Goal: Task Accomplishment & Management: Manage account settings

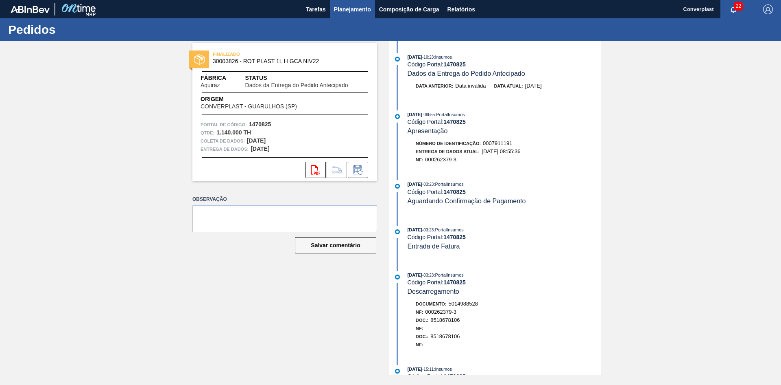
click at [361, 7] on font "Planejamento" at bounding box center [352, 9] width 37 height 7
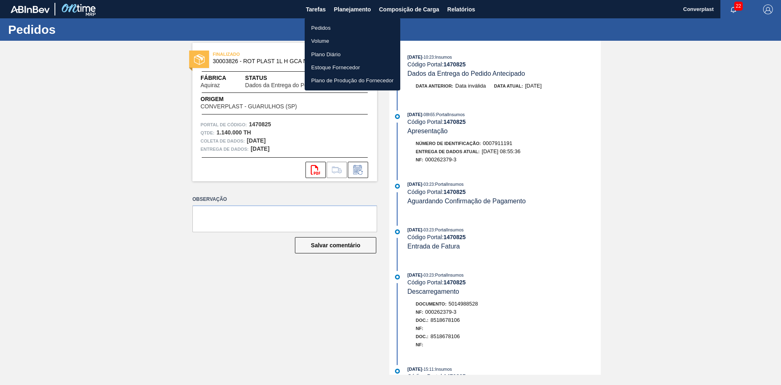
click at [339, 30] on li "Pedidos" at bounding box center [353, 27] width 96 height 13
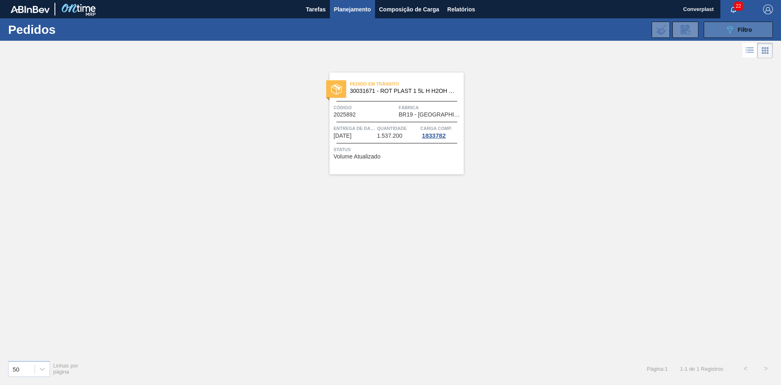
click at [725, 29] on button "089F7B8B-B2A5-4AFE-B5C0-19BA573D28AC Filtro" at bounding box center [738, 30] width 69 height 16
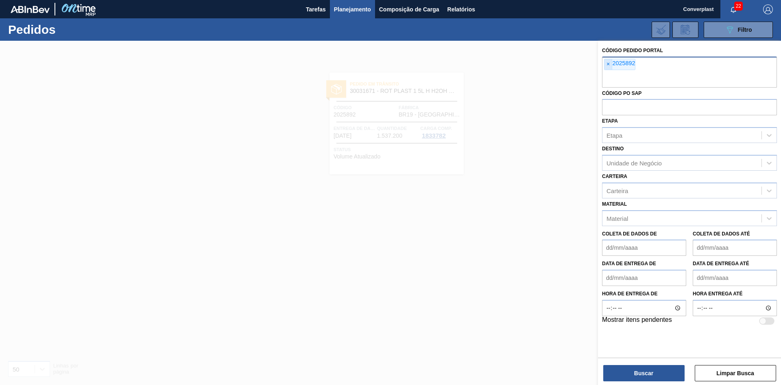
click at [608, 68] on span "×" at bounding box center [609, 64] width 8 height 11
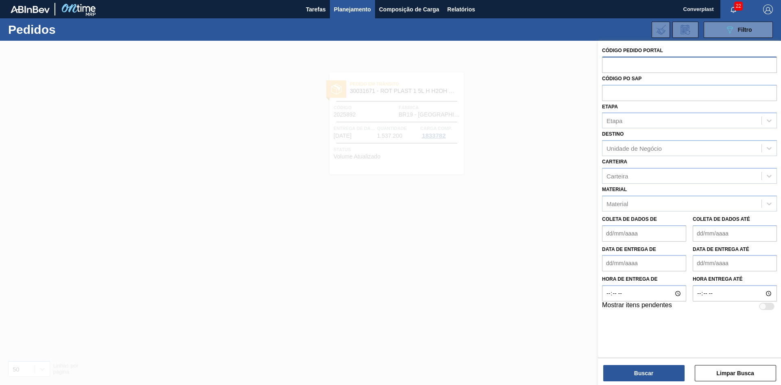
paste input "2031748"
type input "2031748"
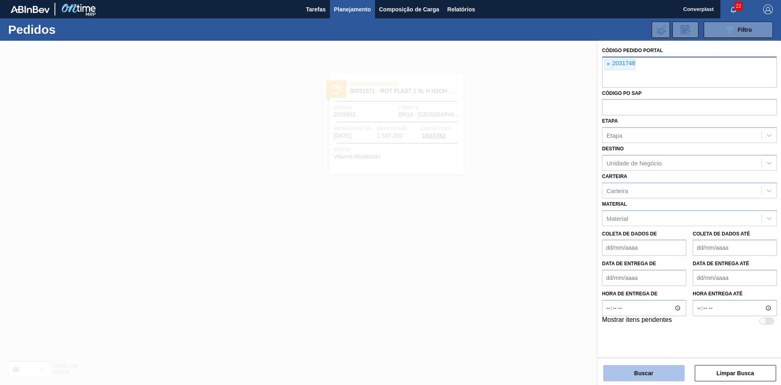
click at [640, 376] on button "Buscar" at bounding box center [644, 373] width 81 height 16
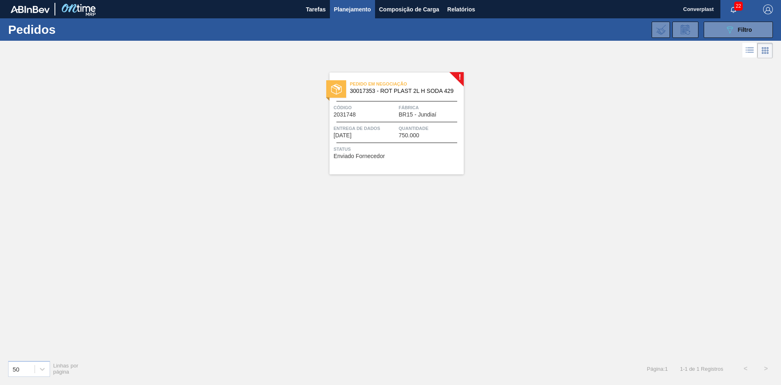
click at [369, 161] on div "Pedido em Negociação 30017353 - ROT PLAST 2L H SODA 429 Código 2031748 Fábrica …" at bounding box center [397, 123] width 134 height 102
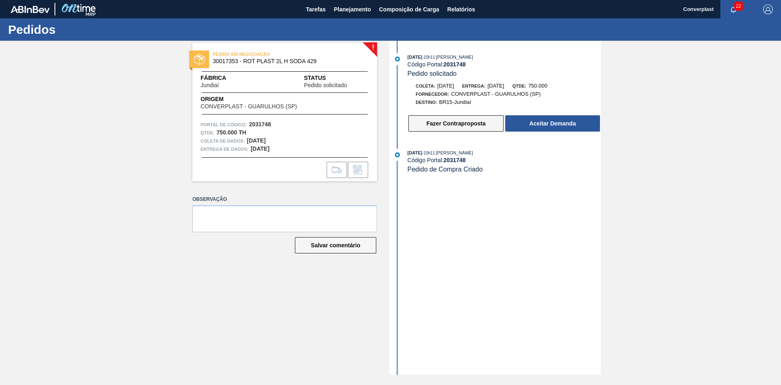
click at [421, 120] on button "Fazer Contraproposta" at bounding box center [456, 123] width 95 height 16
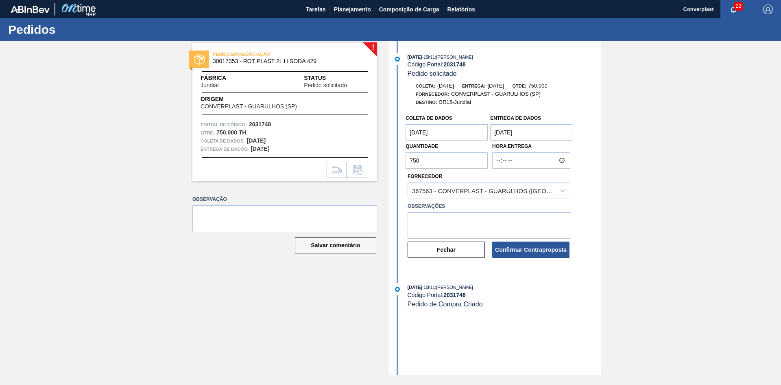
drag, startPoint x: 431, startPoint y: 161, endPoint x: 383, endPoint y: 162, distance: 47.6
click at [383, 162] on div "! PEDIDO EM NEGOCIAÇÃO 30017353 - ROT PLAST 2L H SODA 429 Fábrica Jundiaí Statu…" at bounding box center [390, 208] width 781 height 334
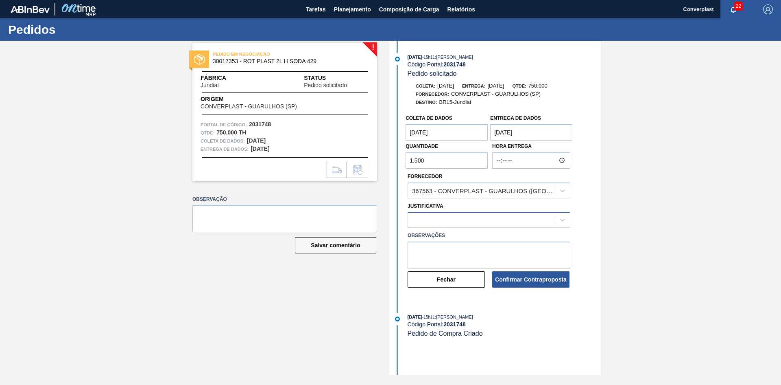
type input "1.500"
click at [417, 220] on div at bounding box center [481, 220] width 147 height 12
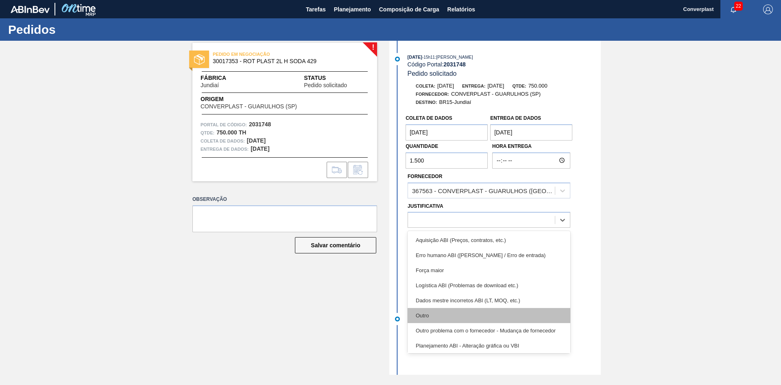
click at [426, 312] on div "Outro" at bounding box center [489, 315] width 163 height 15
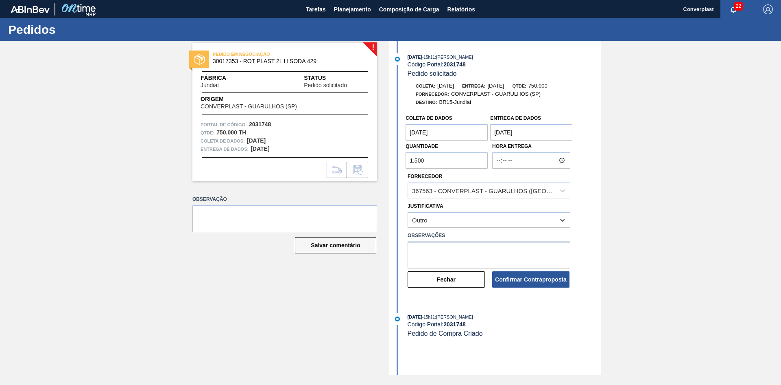
drag, startPoint x: 445, startPoint y: 245, endPoint x: 429, endPoint y: 230, distance: 21.6
click at [442, 245] on textarea at bounding box center [489, 254] width 163 height 27
type textarea "ajuste qtde"
click at [518, 287] on button "Confirmar Contraproposta" at bounding box center [530, 279] width 77 height 16
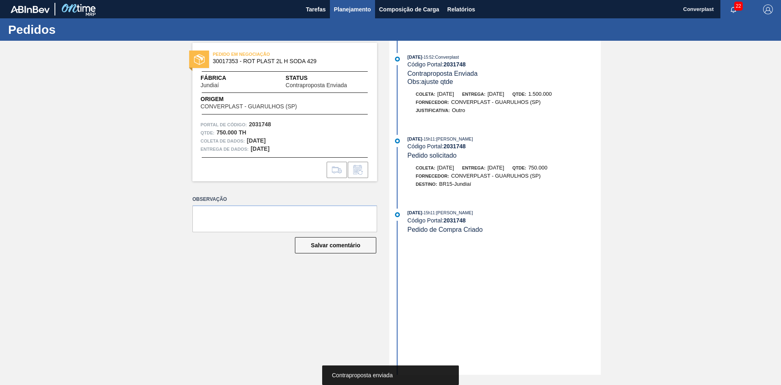
click at [348, 6] on font "Planejamento" at bounding box center [352, 9] width 37 height 7
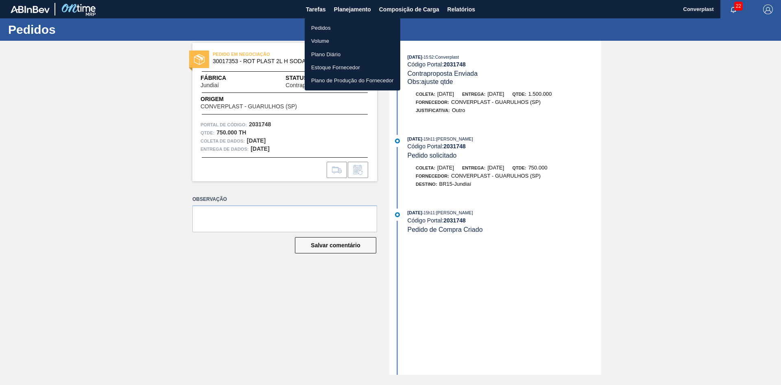
click at [317, 26] on font "Pedidos" at bounding box center [321, 28] width 20 height 6
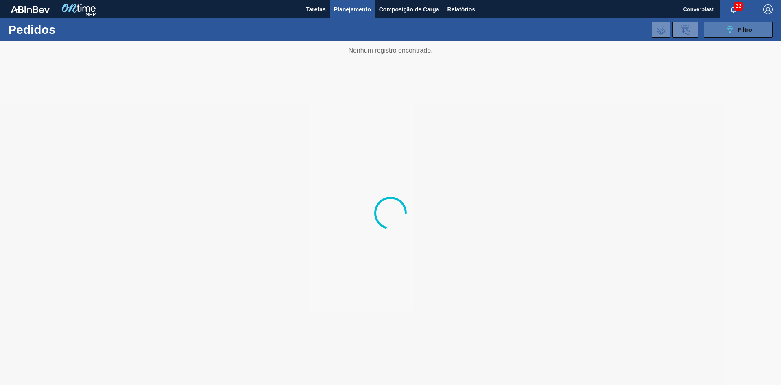
click at [748, 27] on font "Filtro" at bounding box center [745, 29] width 14 height 7
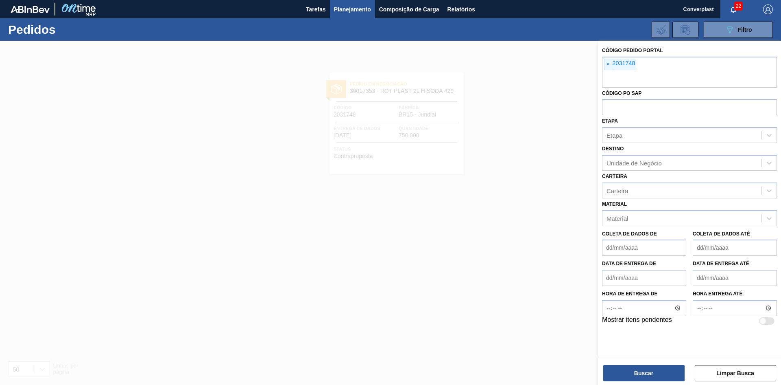
click at [610, 65] on font "×" at bounding box center [608, 64] width 3 height 7
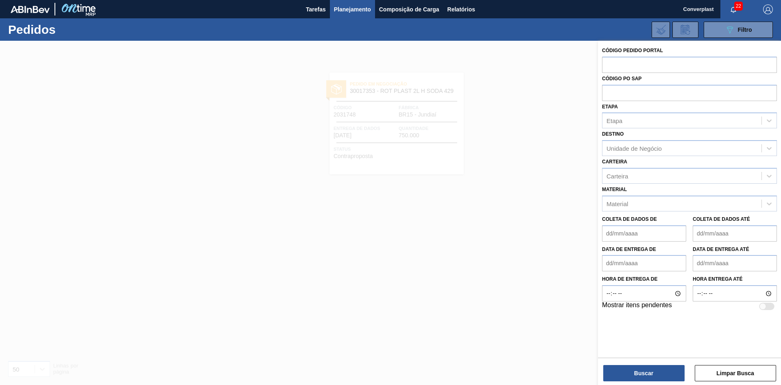
paste input "2032185"
type input "2032185"
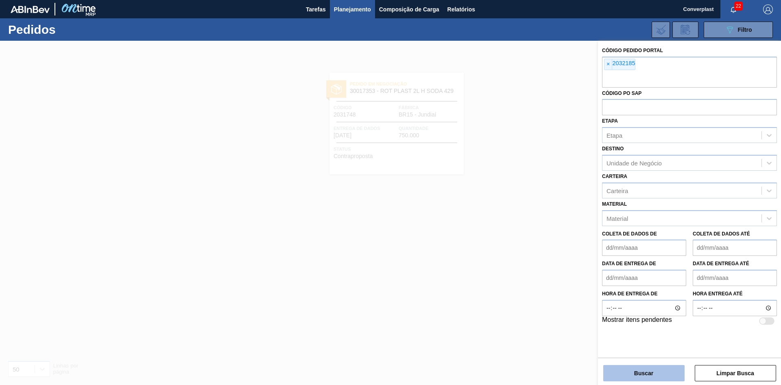
click at [629, 370] on button "Buscar" at bounding box center [644, 373] width 81 height 16
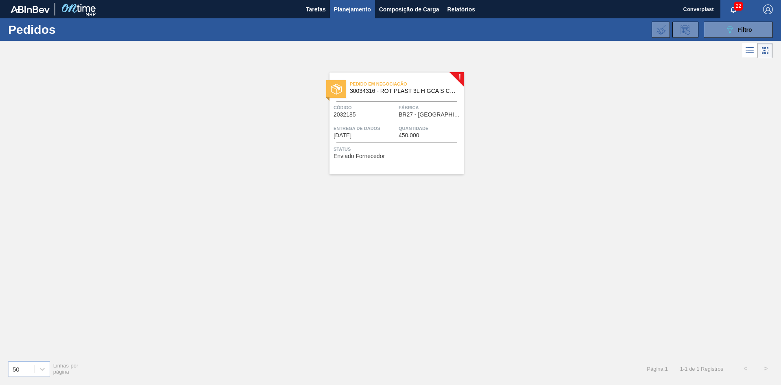
click at [368, 153] on font "Enviado Fornecedor" at bounding box center [359, 156] width 51 height 7
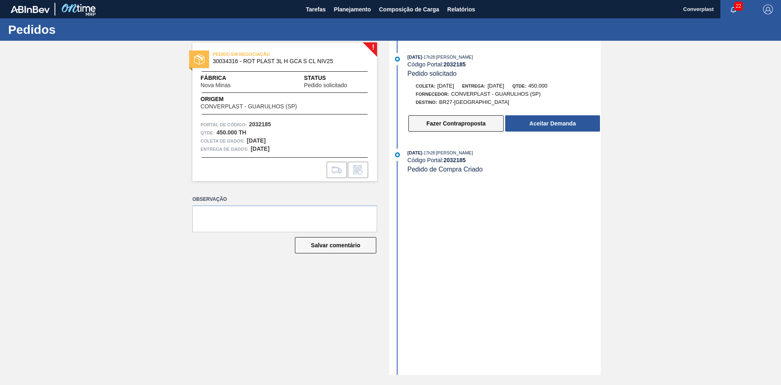
click at [433, 124] on font "Fazer Contraproposta" at bounding box center [456, 123] width 59 height 7
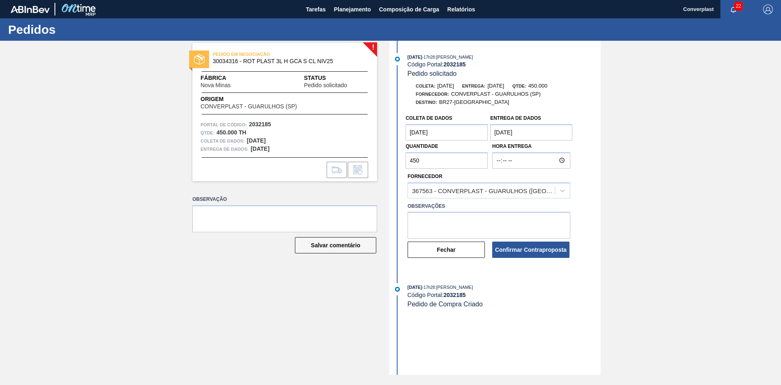
drag, startPoint x: 420, startPoint y: 164, endPoint x: 383, endPoint y: 164, distance: 37.8
click at [383, 164] on div "! PEDIDO EM NEGOCIAÇÃO 30034316 - ROT PLAST 3L H GCA S CL NIV25 Fábrica Nova Mi…" at bounding box center [390, 208] width 781 height 334
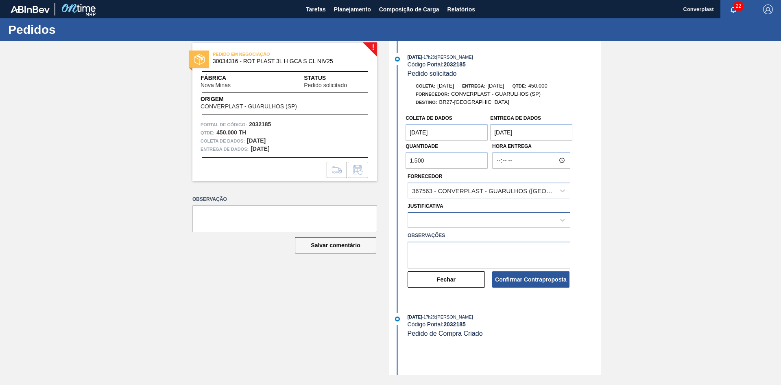
type input "1.500"
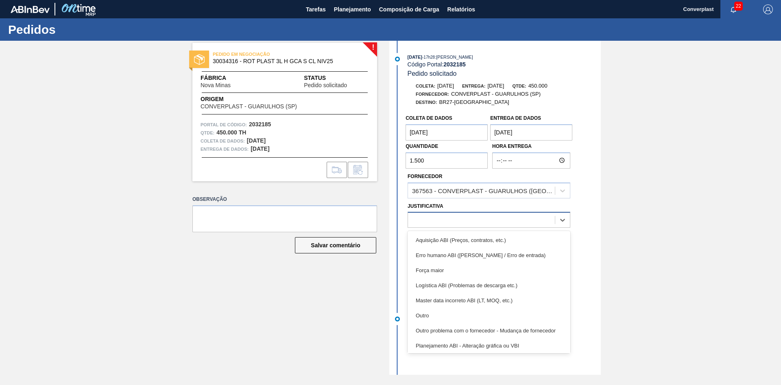
click at [409, 214] on div at bounding box center [481, 220] width 147 height 12
click at [428, 312] on div "Outro" at bounding box center [489, 315] width 163 height 15
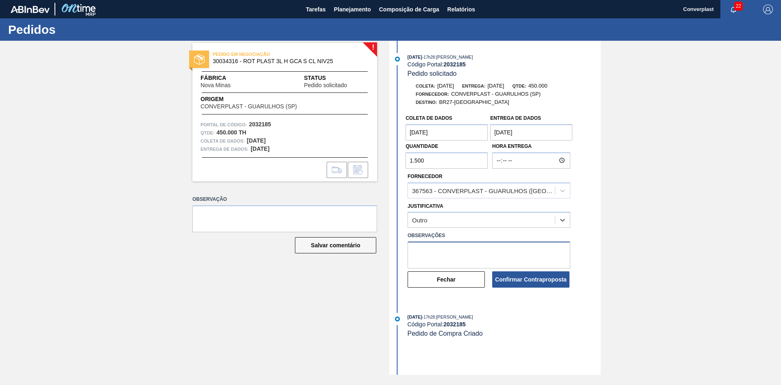
click at [436, 250] on textarea at bounding box center [489, 254] width 163 height 27
type textarea "ajuste qtde"
click at [520, 287] on button "Confirmar Contraproposta" at bounding box center [530, 279] width 77 height 16
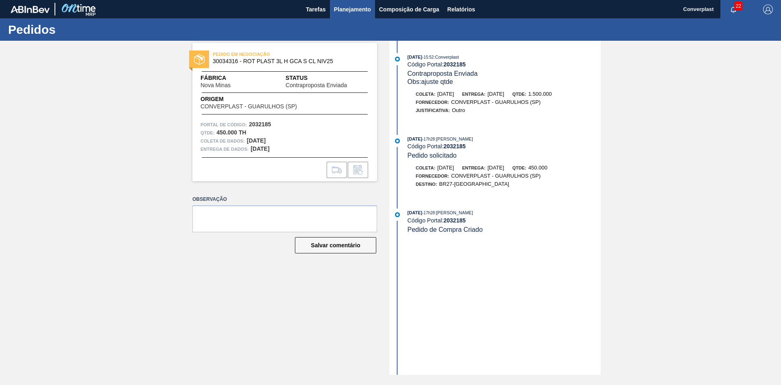
click at [357, 11] on font "Planejamento" at bounding box center [352, 9] width 37 height 7
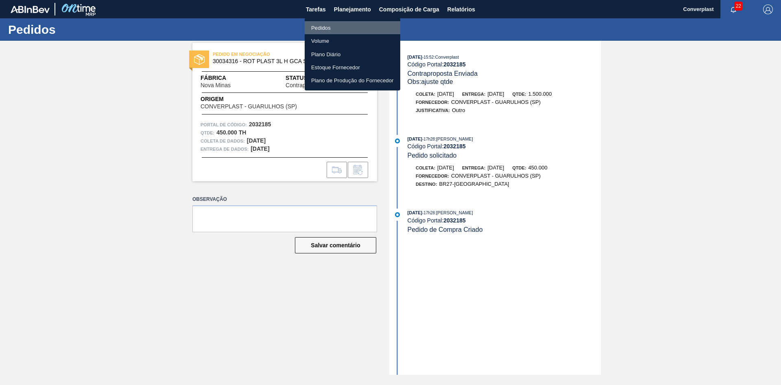
click at [318, 26] on font "Pedidos" at bounding box center [321, 28] width 20 height 6
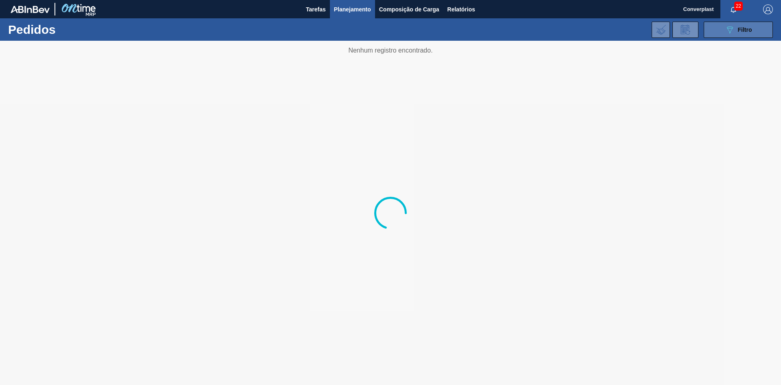
click at [710, 25] on button "089F7B8B-B2A5-4AFE-B5C0-19BA573D28AC Filtro" at bounding box center [738, 30] width 69 height 16
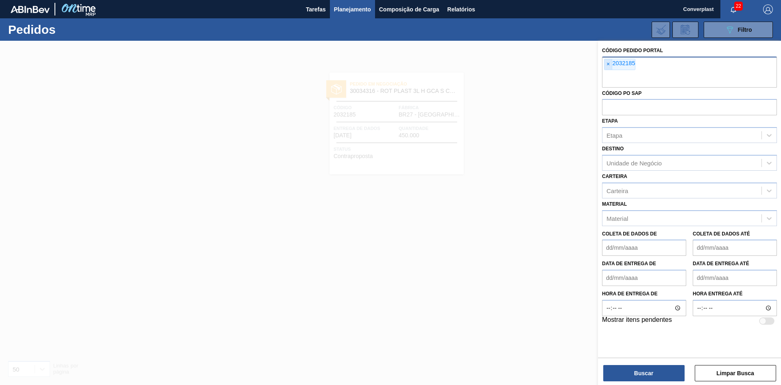
click at [605, 65] on span "×" at bounding box center [609, 64] width 8 height 11
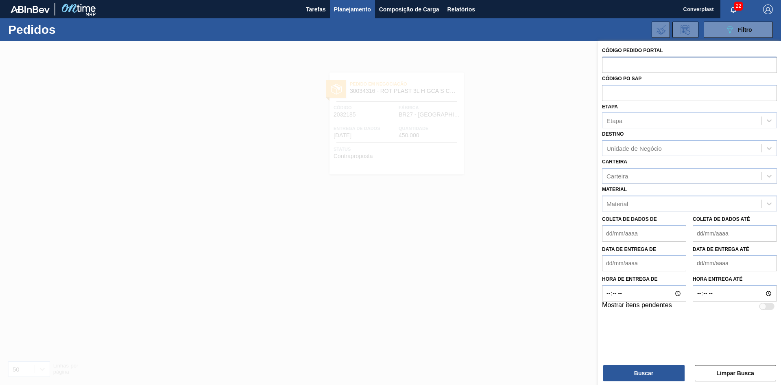
paste input "text"
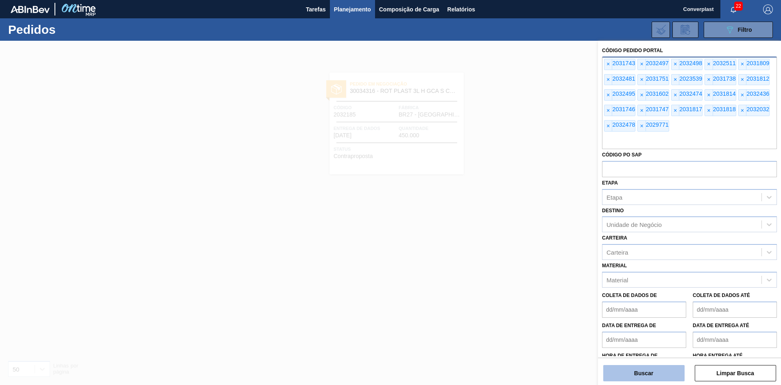
click at [640, 376] on font "Buscar" at bounding box center [643, 373] width 19 height 7
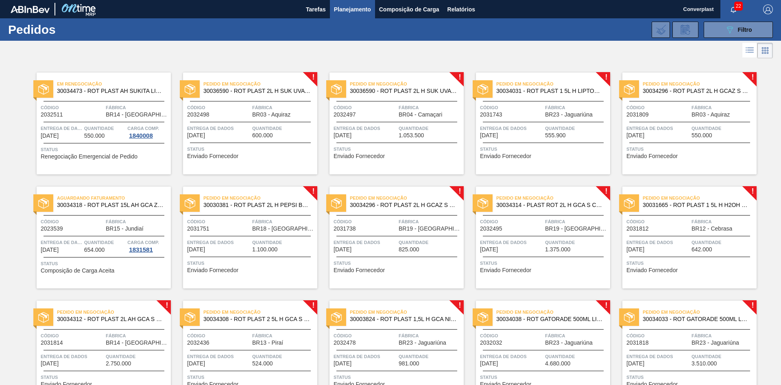
click at [127, 142] on div "Em renegociação 30034473 - ROT PLAST AH SUKITA LIMAO 2L NIV25 Código 2032511 Fá…" at bounding box center [104, 123] width 134 height 102
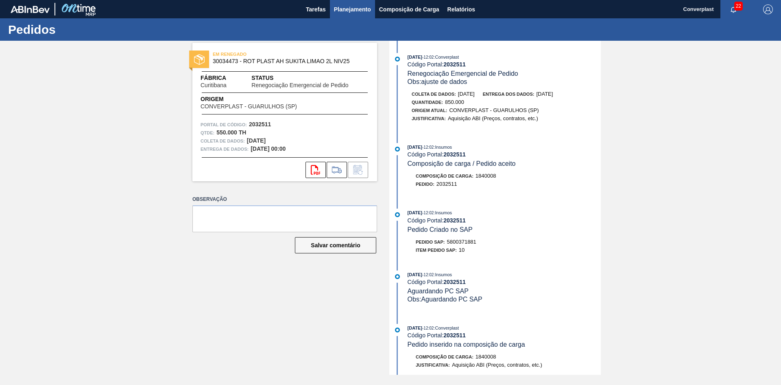
click at [345, 5] on font "Planejamento" at bounding box center [352, 9] width 37 height 10
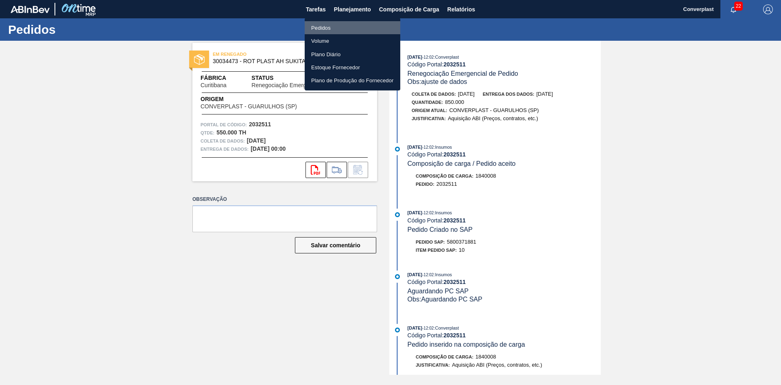
click at [323, 23] on li "Pedidos" at bounding box center [353, 27] width 96 height 13
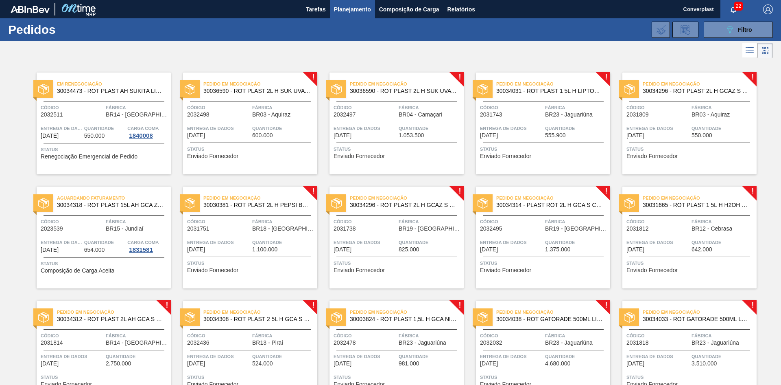
click at [236, 175] on div "! Pedido em Negociação 30030381 - ROT PLAST 2L H PEPSI BLACK NIV24 Código 20317…" at bounding box center [244, 231] width 147 height 114
click at [237, 161] on div "Pedido em Negociação 30036590 - ROT PLAST 2L H SUK UVA NIV25 Código 2032498 Fáb…" at bounding box center [250, 123] width 134 height 102
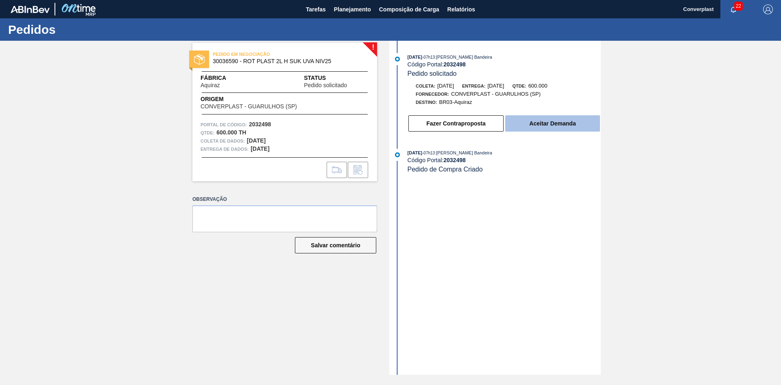
click at [531, 123] on font "Aceitar Demanda" at bounding box center [552, 123] width 46 height 7
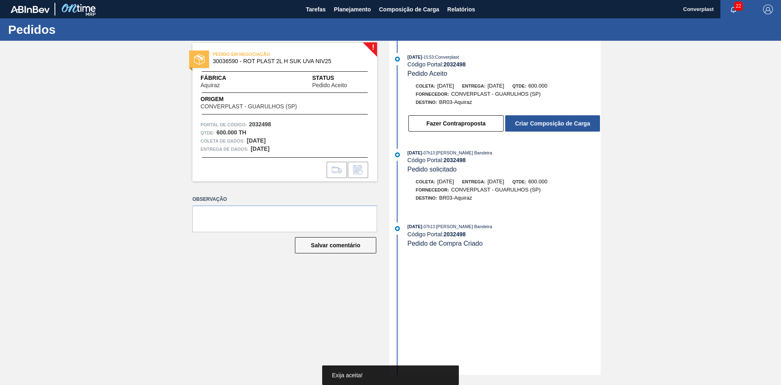
click at [531, 123] on button "Criar Composição de Carga" at bounding box center [552, 123] width 95 height 16
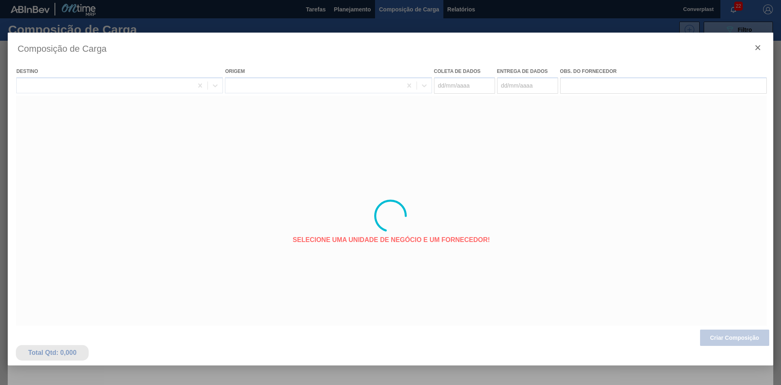
type coleta "[DATE]"
type entrega "[DATE]"
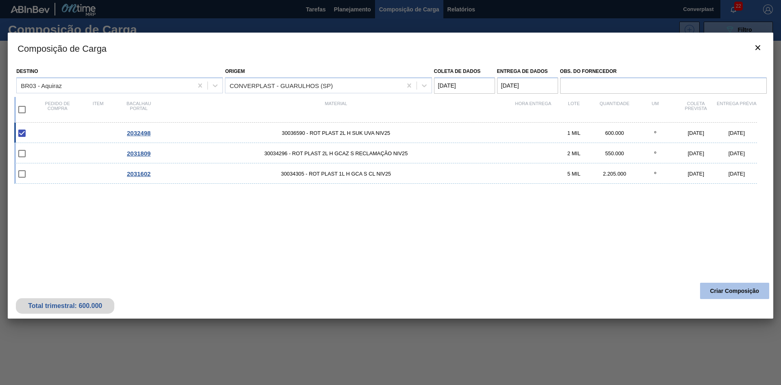
click at [714, 294] on button "Criar Composição" at bounding box center [734, 290] width 69 height 16
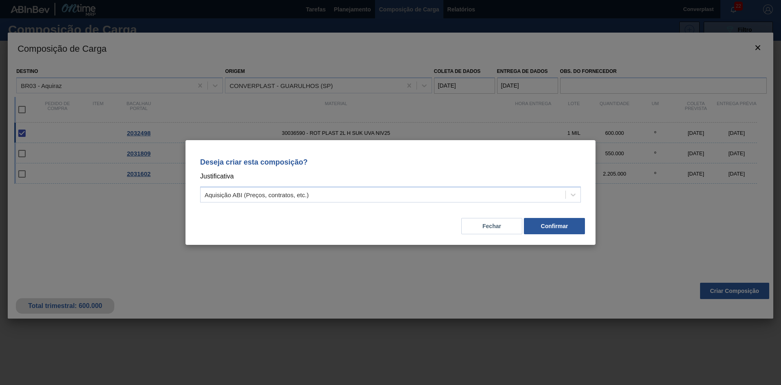
click at [488, 205] on div "Deseja criar esta composição? Justificativa Aquisição ABI (Preços, contratos, e…" at bounding box center [390, 178] width 391 height 57
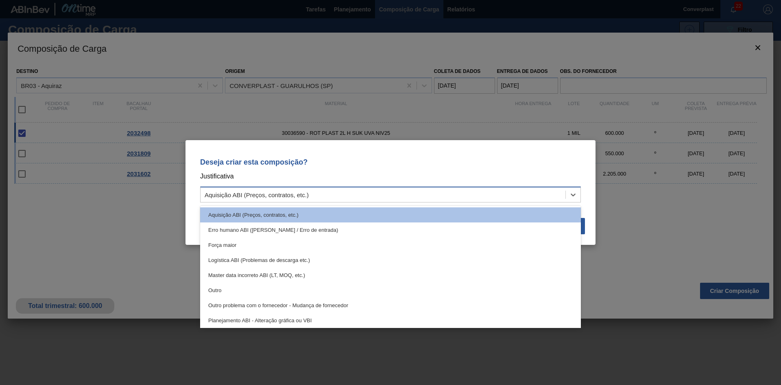
click at [469, 197] on div "Aquisição ABI (Preços, contratos, etc.)" at bounding box center [383, 195] width 365 height 12
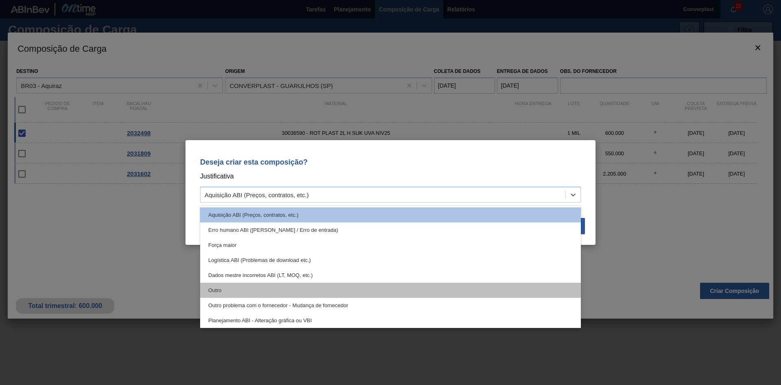
click at [391, 295] on div "Outro" at bounding box center [390, 289] width 381 height 15
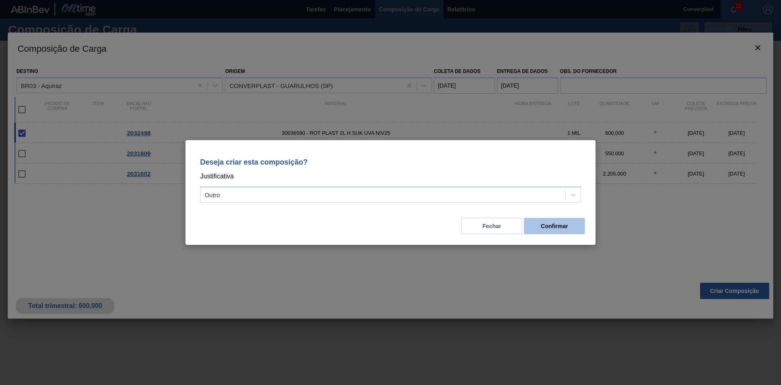
click at [536, 219] on button "Confirmar" at bounding box center [554, 226] width 61 height 16
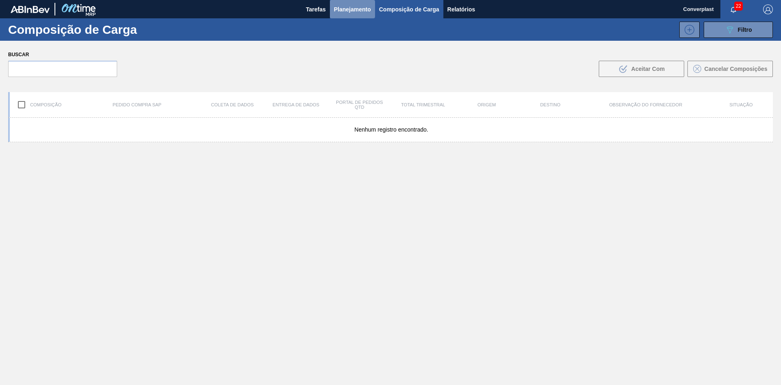
click at [347, 12] on font "Planejamento" at bounding box center [352, 9] width 37 height 7
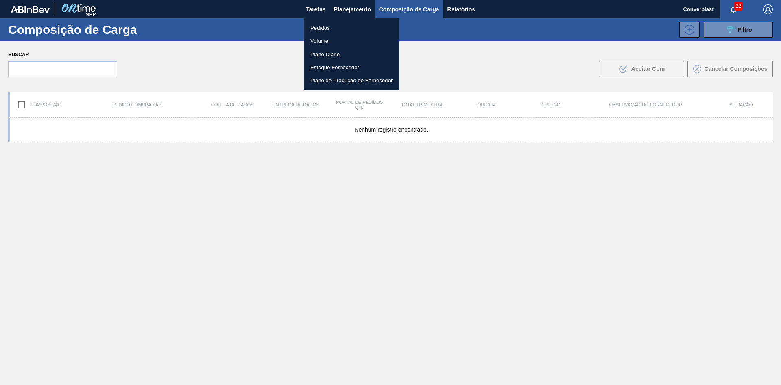
click at [314, 25] on font "Pedidos" at bounding box center [321, 28] width 20 height 6
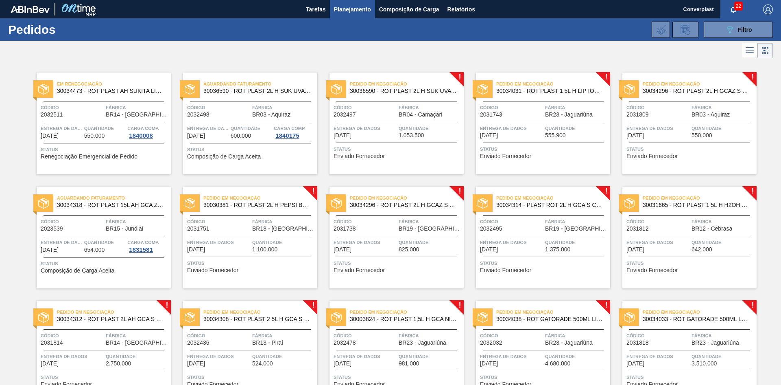
click at [353, 159] on font "Enviado Fornecedor" at bounding box center [359, 156] width 51 height 7
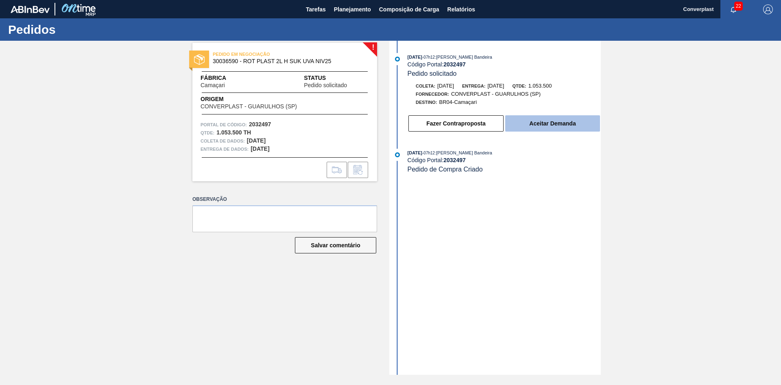
click at [562, 120] on font "Aceitar Demanda" at bounding box center [552, 123] width 46 height 7
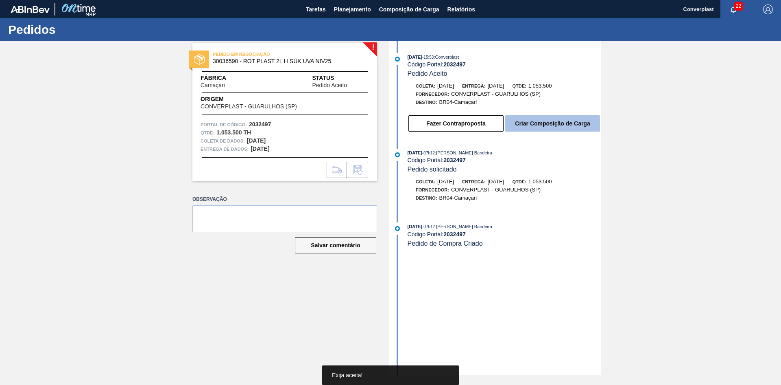
click at [560, 122] on font "Criar Composição de Carga" at bounding box center [552, 123] width 75 height 7
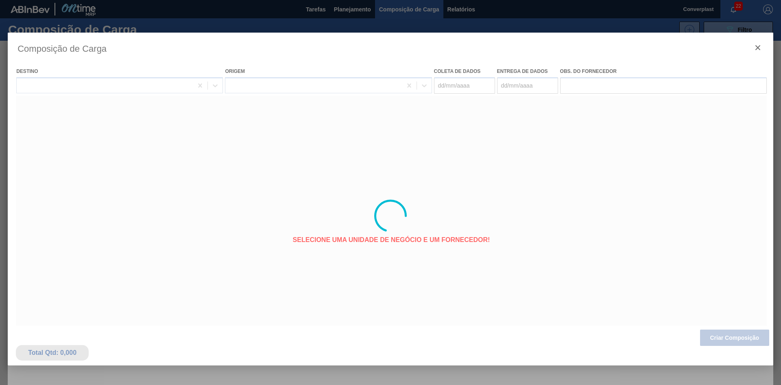
type coleta "[DATE]"
type entrega "[DATE]"
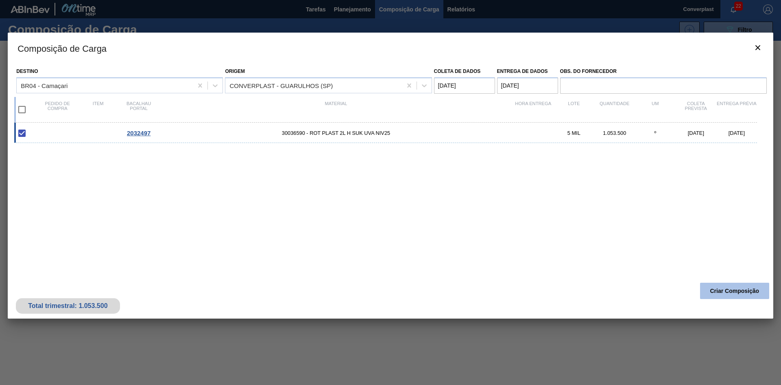
click at [712, 288] on font "Criar Composição" at bounding box center [735, 290] width 49 height 7
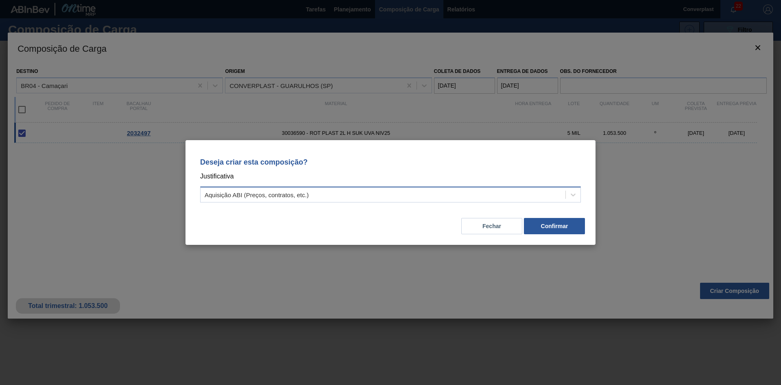
click at [350, 200] on div "Aquisição ABI (Preços, contratos, etc.)" at bounding box center [383, 195] width 365 height 12
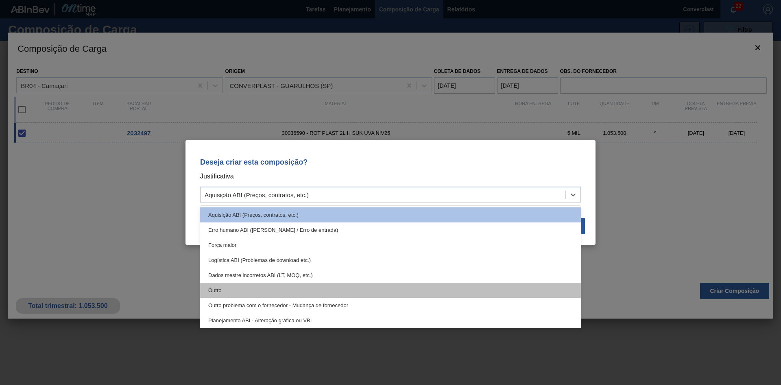
click at [293, 287] on div "Outro" at bounding box center [390, 289] width 381 height 15
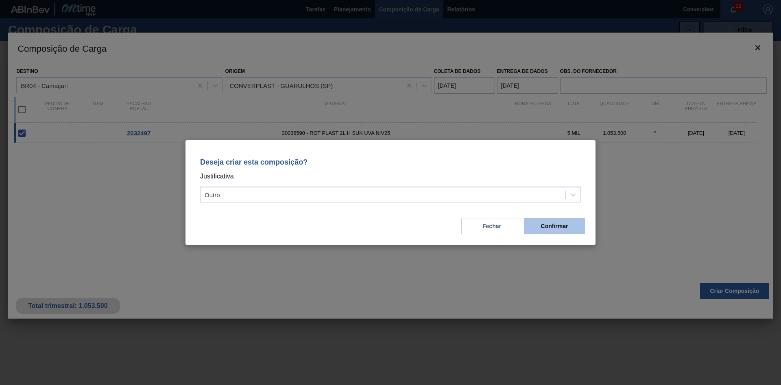
click at [547, 221] on button "Confirmar" at bounding box center [554, 226] width 61 height 16
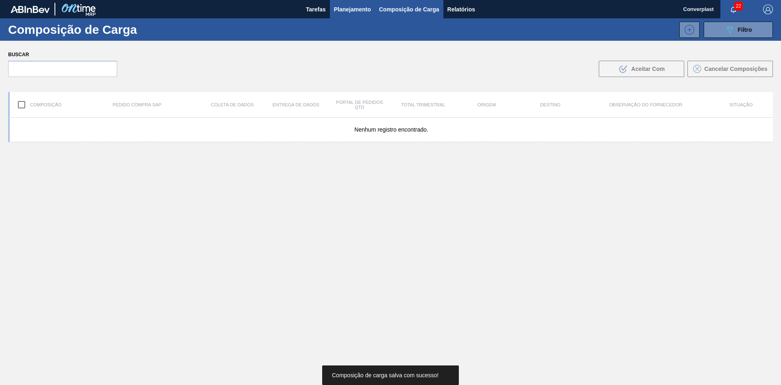
click at [353, 8] on font "Planejamento" at bounding box center [352, 9] width 37 height 7
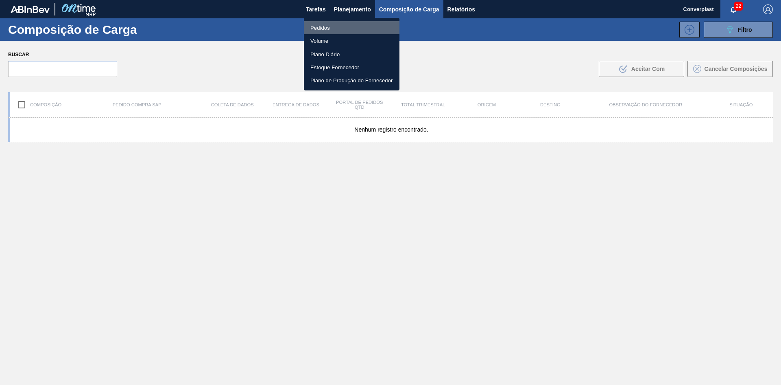
click at [324, 30] on font "Pedidos" at bounding box center [321, 28] width 20 height 6
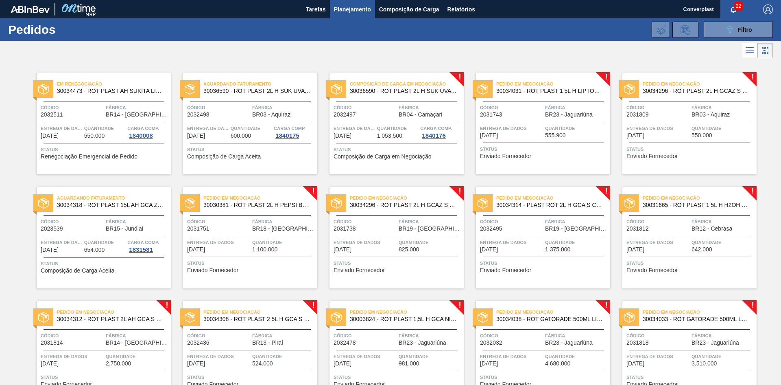
click at [514, 129] on font "Entrega de dados" at bounding box center [503, 128] width 47 height 5
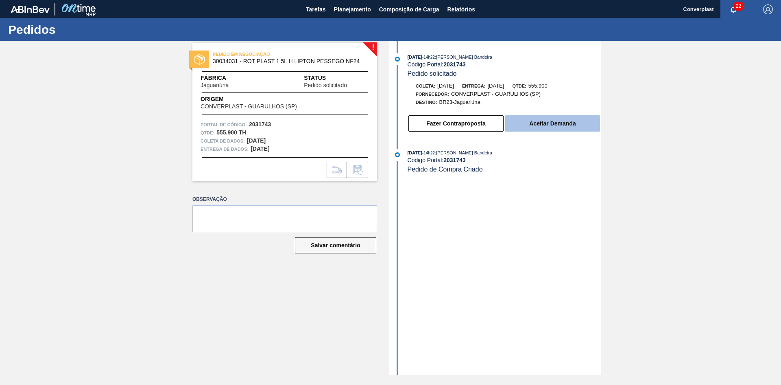
click at [534, 118] on button "Aceitar Demanda" at bounding box center [552, 123] width 95 height 16
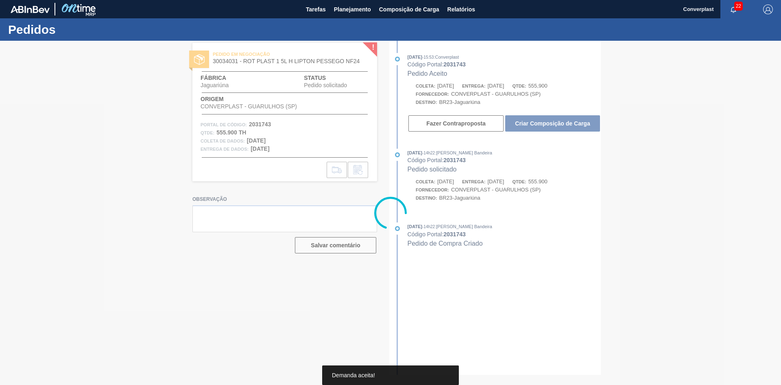
click at [534, 122] on div at bounding box center [390, 213] width 781 height 344
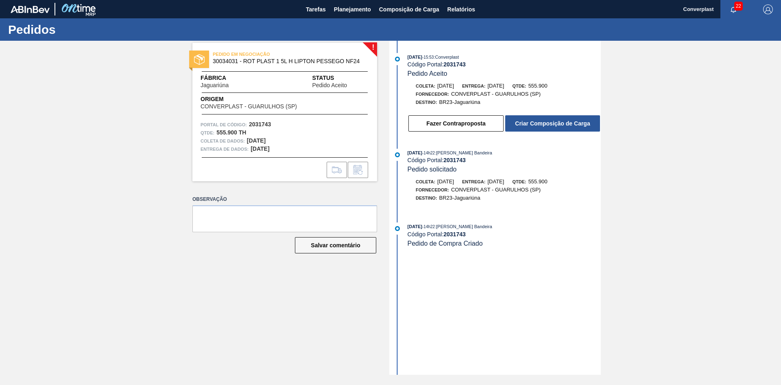
click at [534, 122] on font "Criar Composição de Carga" at bounding box center [552, 123] width 75 height 7
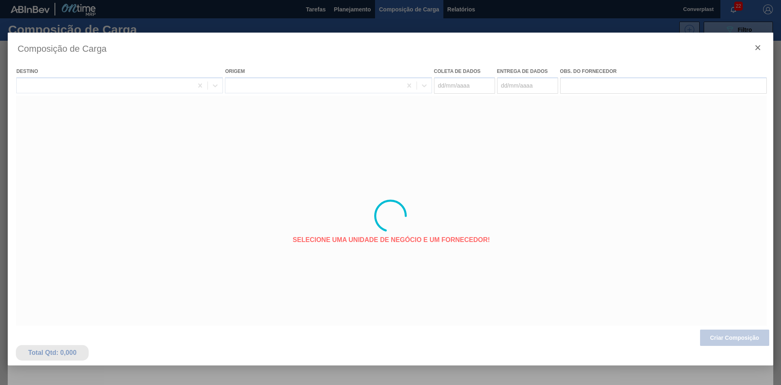
type coleta "[DATE]"
type entrega "[DATE]"
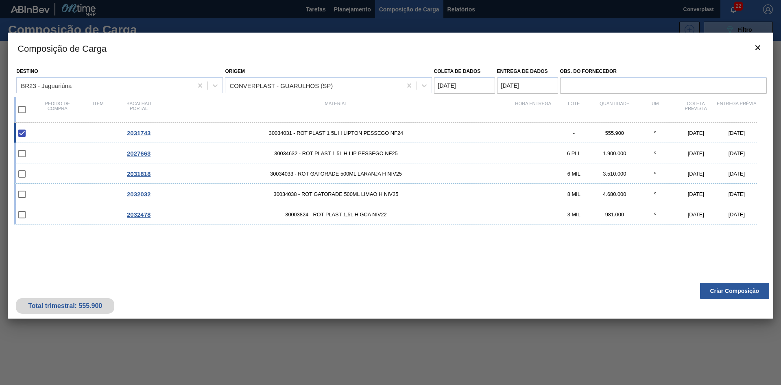
click at [713, 289] on font "Criar Composição" at bounding box center [735, 290] width 49 height 7
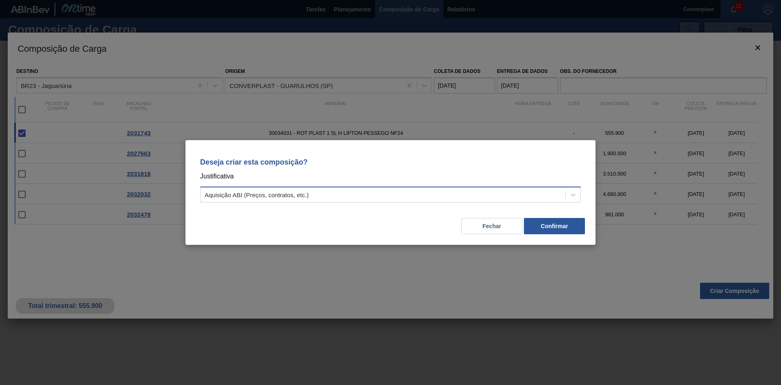
click at [322, 190] on div "Aquisição ABI (Preços, contratos, etc.)" at bounding box center [383, 195] width 365 height 12
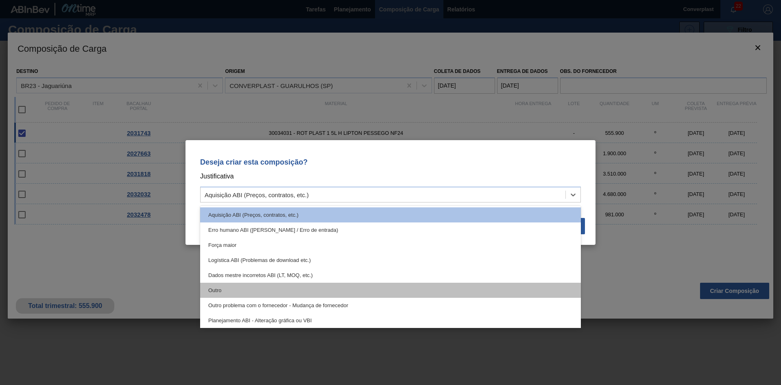
click at [273, 289] on div "Outro" at bounding box center [390, 289] width 381 height 15
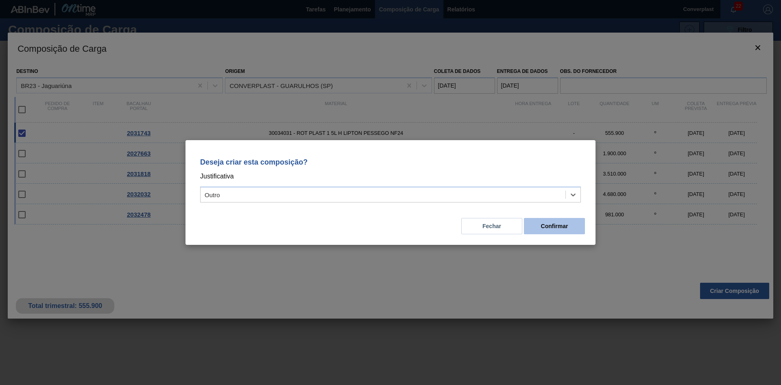
click at [552, 223] on font "Confirmar" at bounding box center [554, 226] width 27 height 7
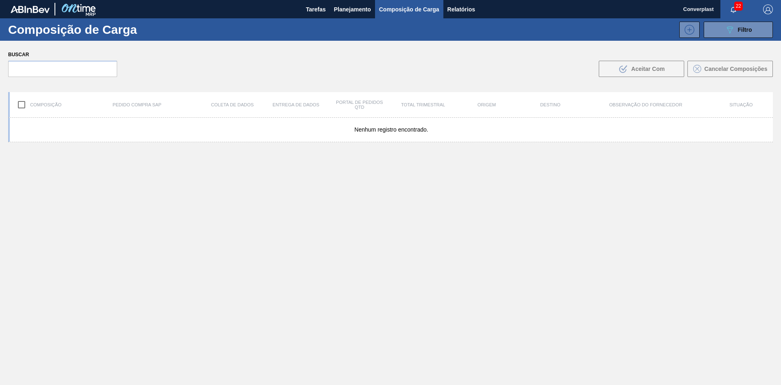
click at [343, 9] on font "Planejamento" at bounding box center [352, 9] width 37 height 7
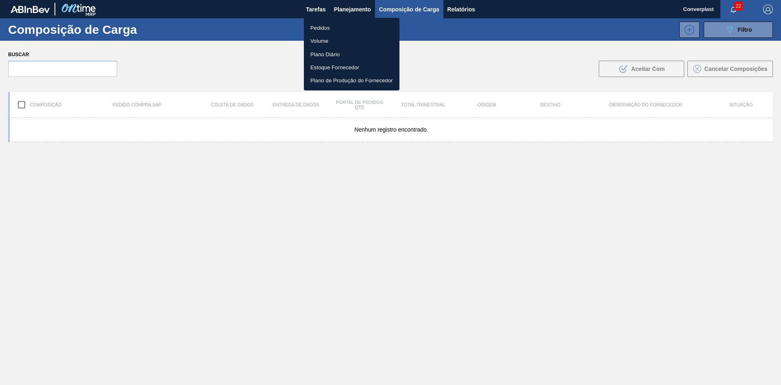
click at [326, 28] on font "Pedidos" at bounding box center [321, 28] width 20 height 6
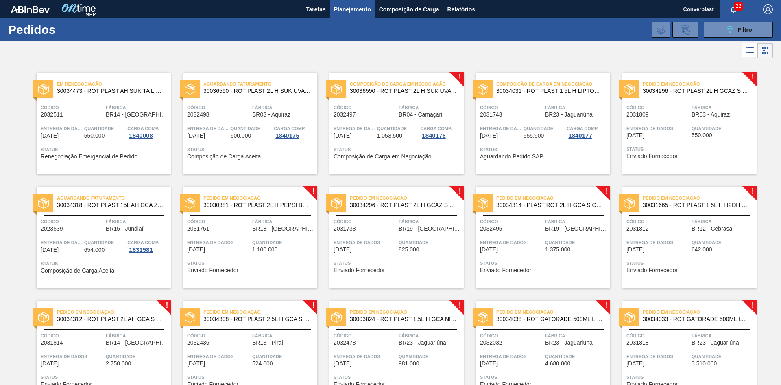
click at [672, 154] on font "Enviado Fornecedor" at bounding box center [652, 156] width 51 height 7
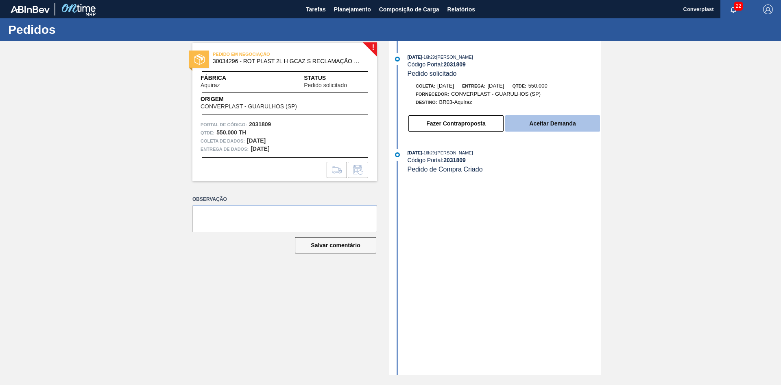
click at [527, 124] on button "Aceitar Demanda" at bounding box center [552, 123] width 95 height 16
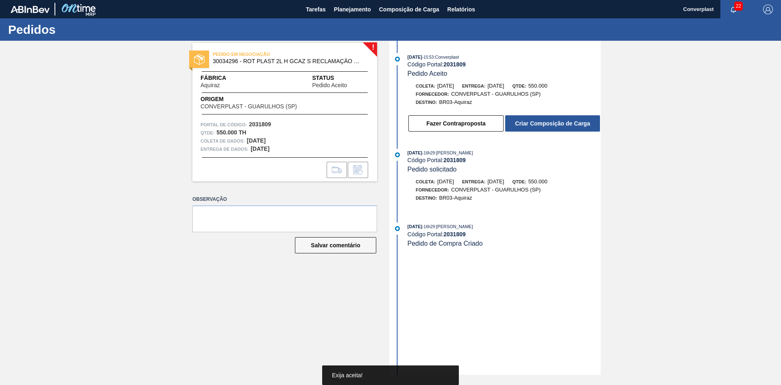
click at [542, 121] on font "Criar Composição de Carga" at bounding box center [552, 123] width 75 height 7
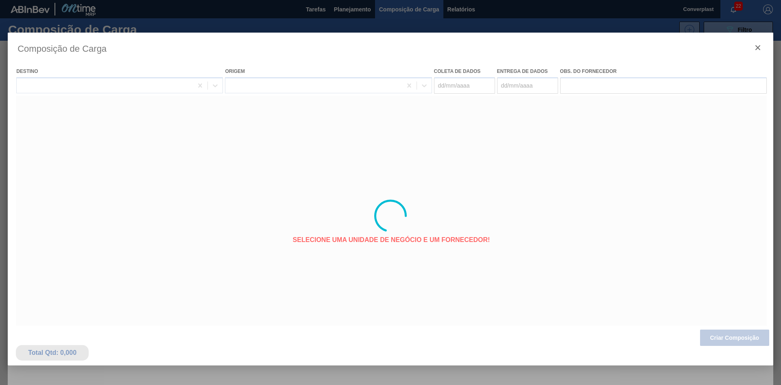
type coleta "[DATE]"
type entrega "[DATE]"
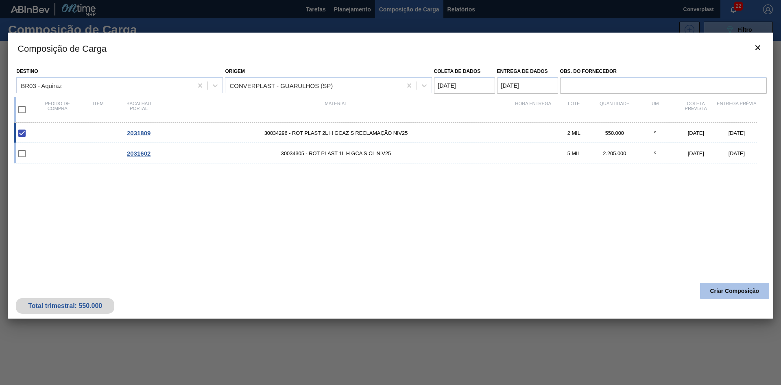
click at [730, 288] on font "Criar Composição" at bounding box center [735, 290] width 49 height 7
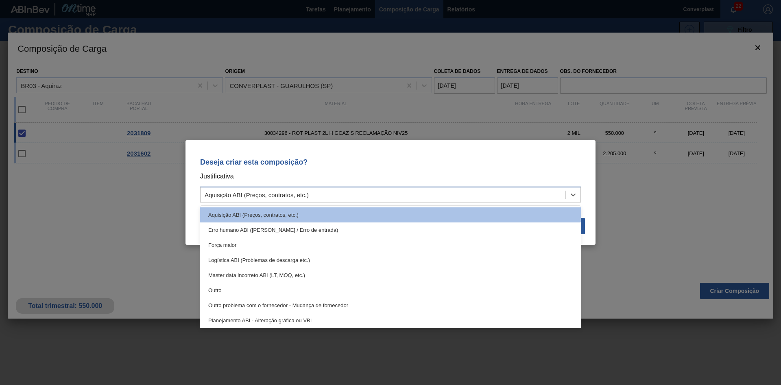
click at [395, 195] on div "Aquisição ABI (Preços, contratos, etc.)" at bounding box center [383, 195] width 365 height 12
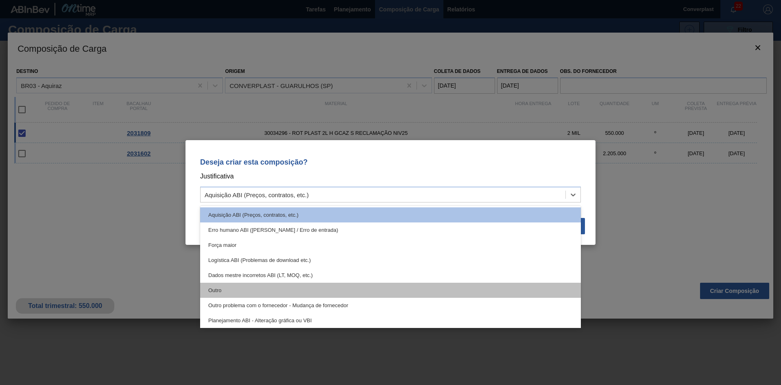
click at [355, 284] on div "Outro" at bounding box center [390, 289] width 381 height 15
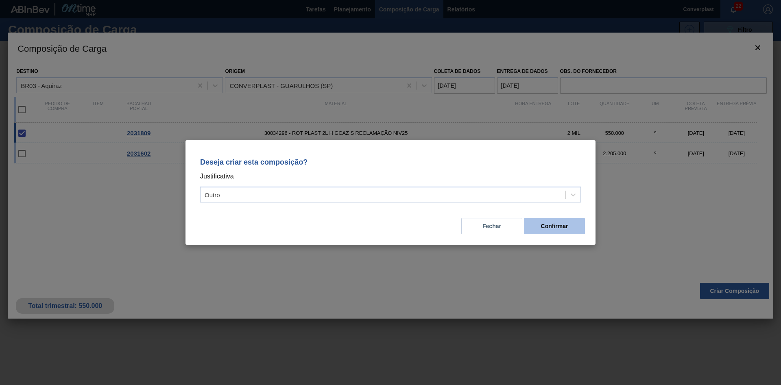
click at [541, 219] on button "Confirmar" at bounding box center [554, 226] width 61 height 16
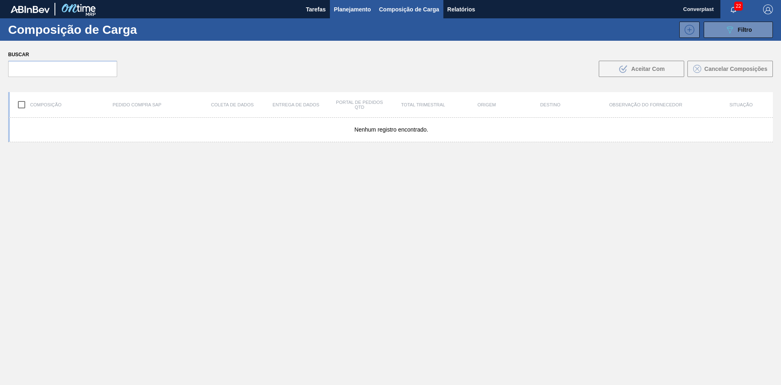
click at [359, 11] on font "Planejamento" at bounding box center [352, 9] width 37 height 7
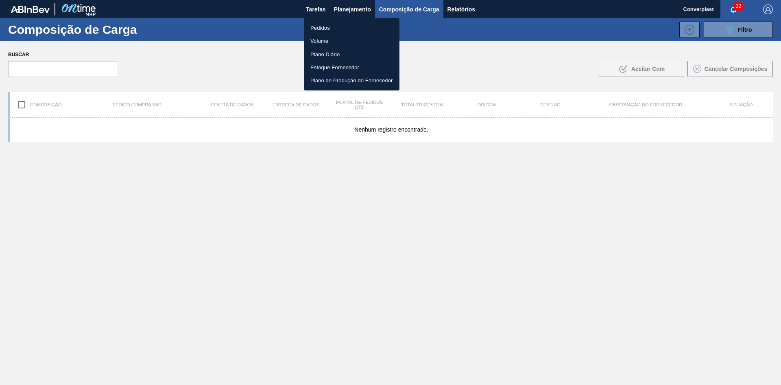
click at [335, 26] on li "Pedidos" at bounding box center [352, 27] width 96 height 13
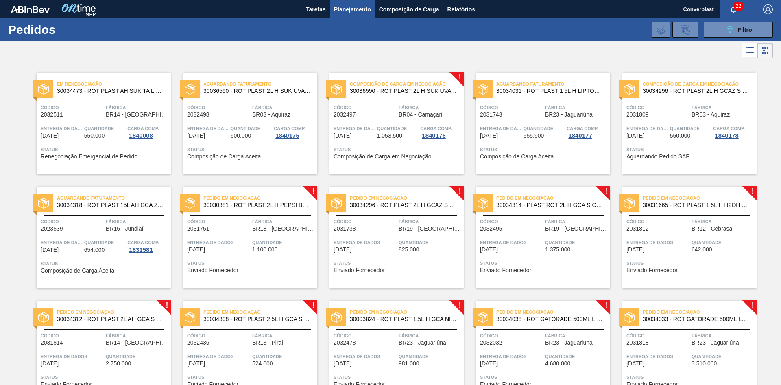
click at [256, 266] on span "Status" at bounding box center [251, 263] width 128 height 8
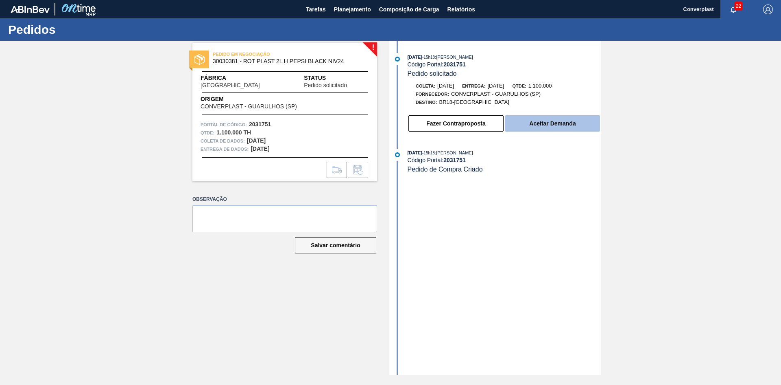
click at [536, 121] on font "Aceitar Demanda" at bounding box center [552, 123] width 46 height 7
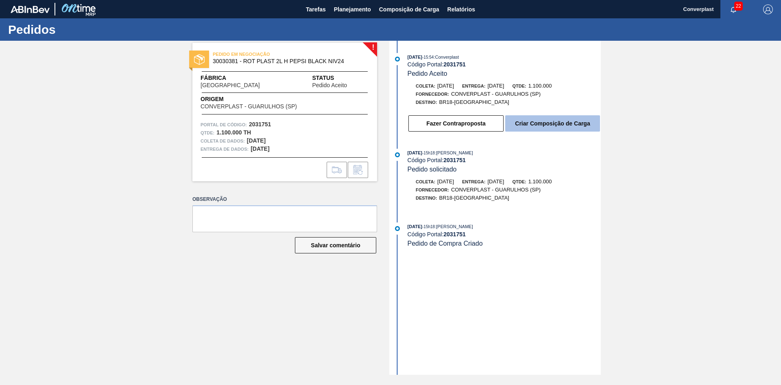
click at [528, 123] on font "Criar Composição de Carga" at bounding box center [552, 123] width 75 height 7
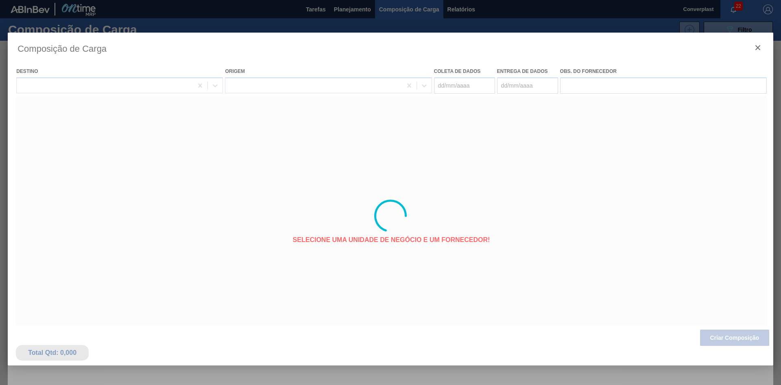
type coleta "[DATE]"
type entrega "[DATE]"
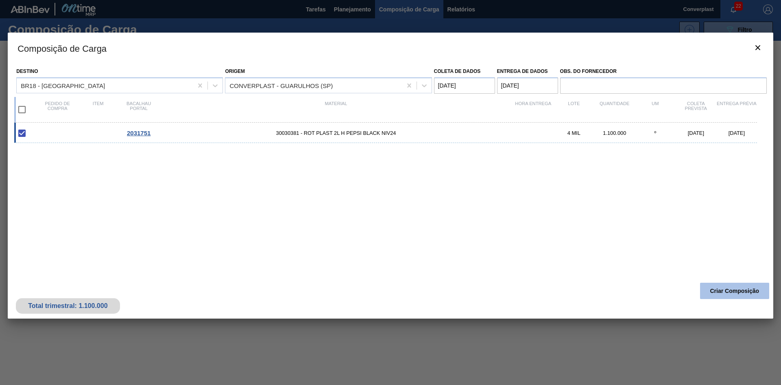
click at [717, 290] on font "Criar Composição" at bounding box center [735, 290] width 49 height 7
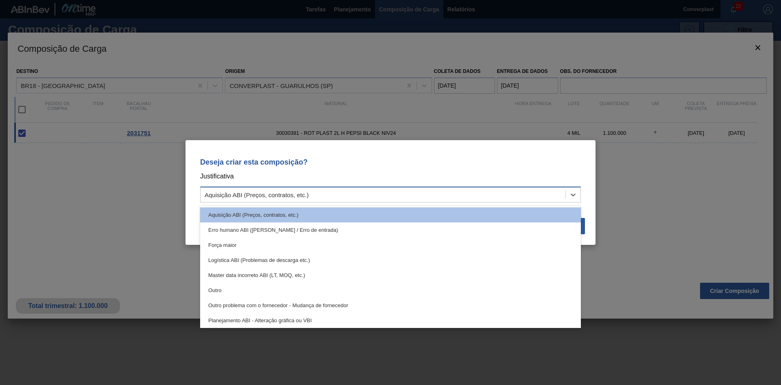
click at [355, 193] on div "Aquisição ABI (Preços, contratos, etc.)" at bounding box center [383, 195] width 365 height 12
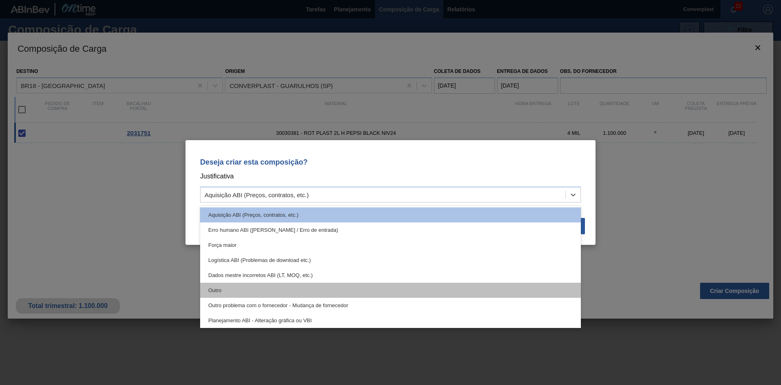
click at [295, 288] on div "Outro" at bounding box center [390, 289] width 381 height 15
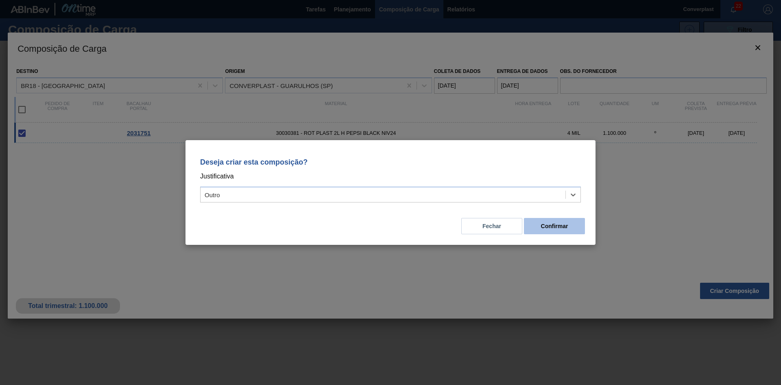
click at [531, 224] on button "Confirmar" at bounding box center [554, 226] width 61 height 16
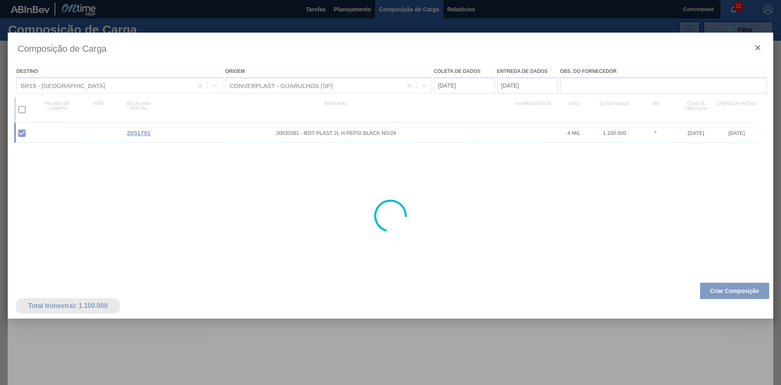
click at [350, 10] on div at bounding box center [390, 192] width 781 height 385
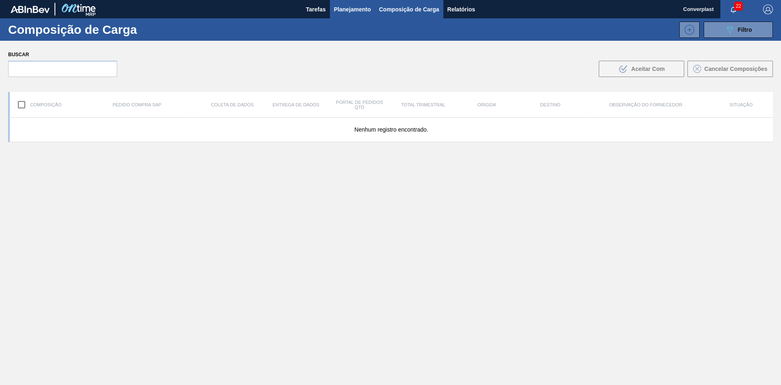
click at [338, 12] on font "Planejamento" at bounding box center [352, 9] width 37 height 7
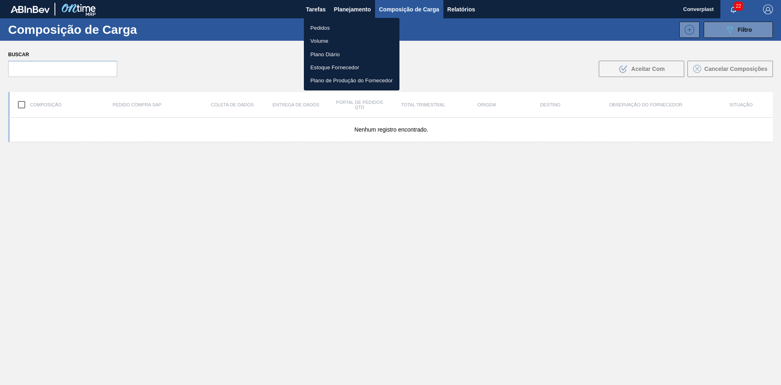
click at [328, 28] on font "Pedidos" at bounding box center [321, 28] width 20 height 6
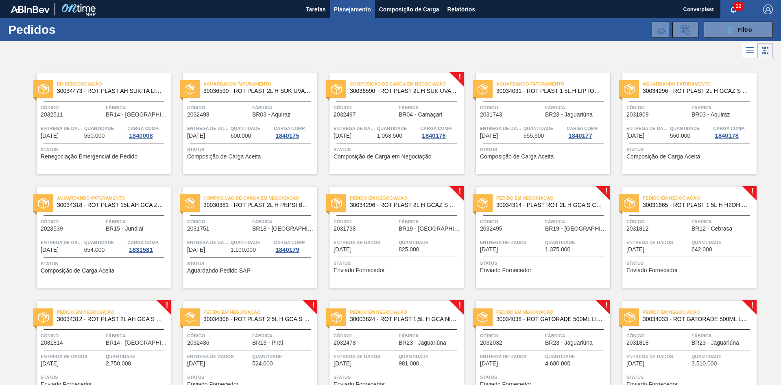
click at [369, 243] on font "Entrega de dados" at bounding box center [357, 242] width 47 height 5
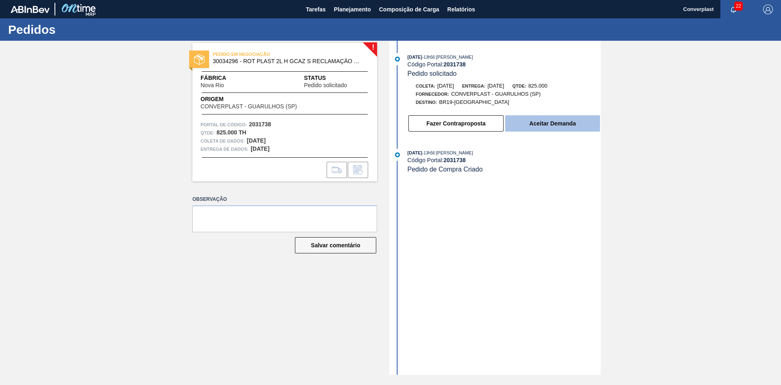
click at [525, 116] on button "Aceitar Demanda" at bounding box center [552, 123] width 95 height 16
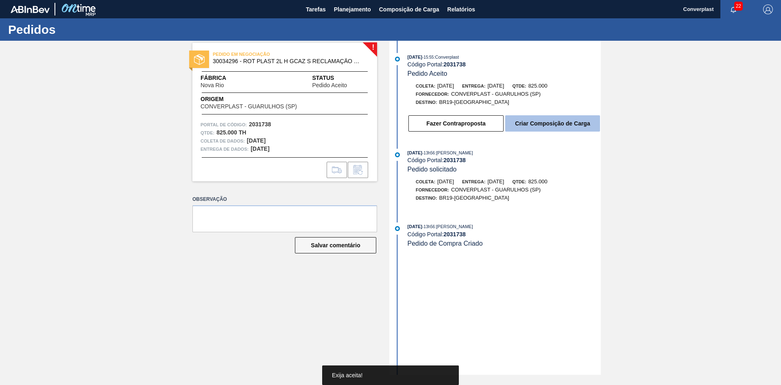
click at [520, 126] on font "Criar Composição de Carga" at bounding box center [552, 123] width 75 height 7
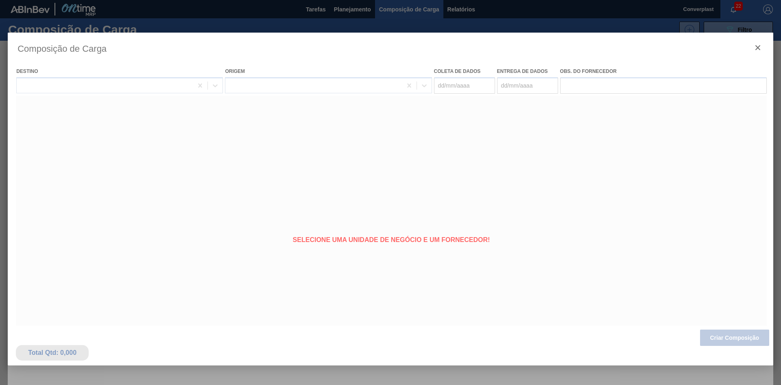
type coleta "[DATE]"
type entrega "[DATE]"
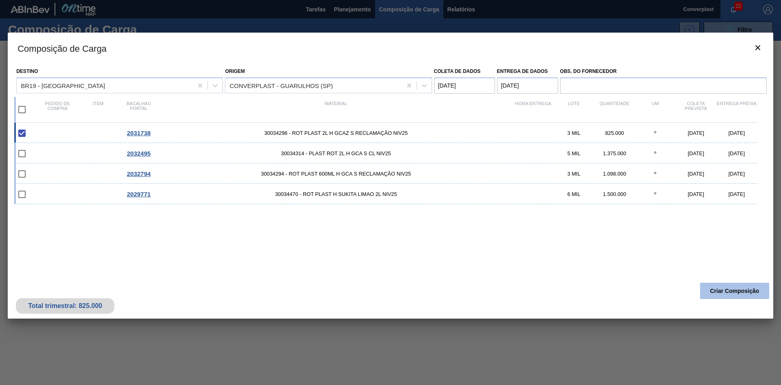
click at [735, 285] on button "Criar Composição" at bounding box center [734, 290] width 69 height 16
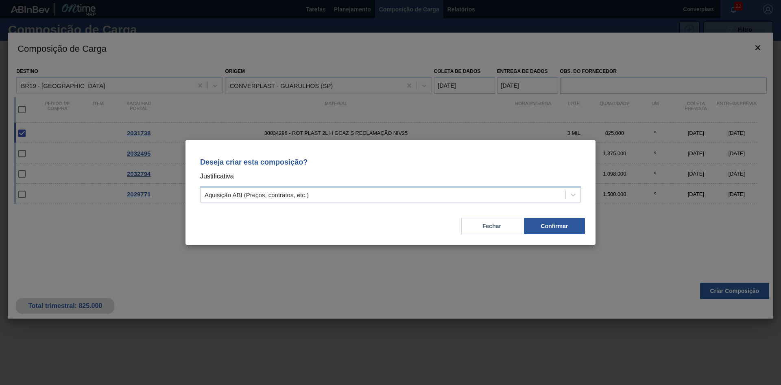
click at [484, 194] on div "Aquisição ABI (Preços, contratos, etc.)" at bounding box center [383, 195] width 365 height 12
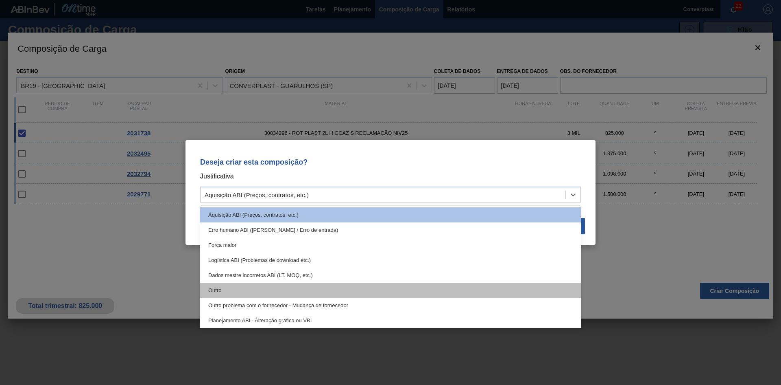
click at [375, 291] on div "Outro" at bounding box center [390, 289] width 381 height 15
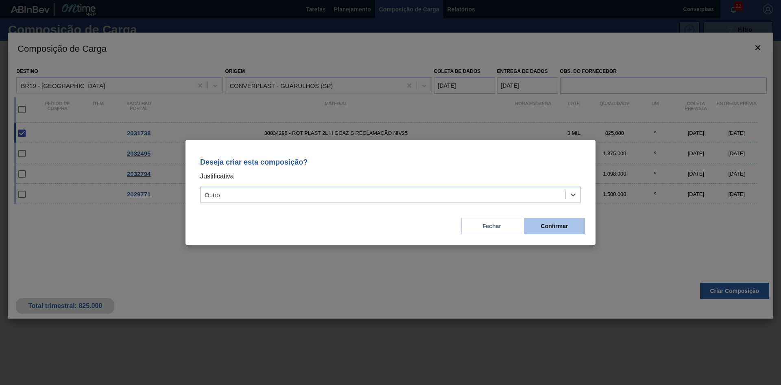
click at [563, 228] on font "Confirmar" at bounding box center [554, 226] width 27 height 7
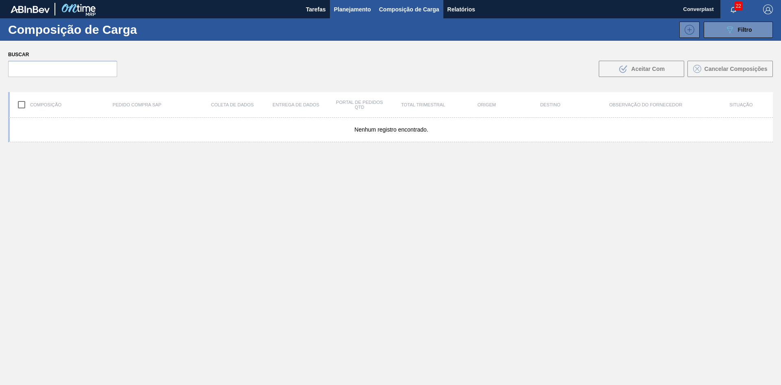
click at [336, 11] on font "Planejamento" at bounding box center [352, 9] width 37 height 7
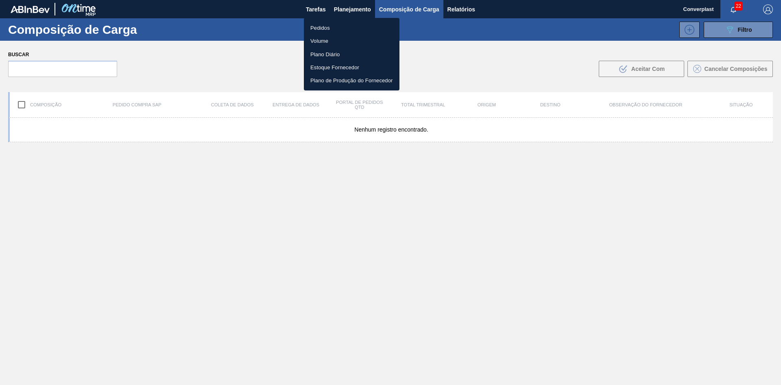
click at [322, 26] on font "Pedidos" at bounding box center [321, 28] width 20 height 6
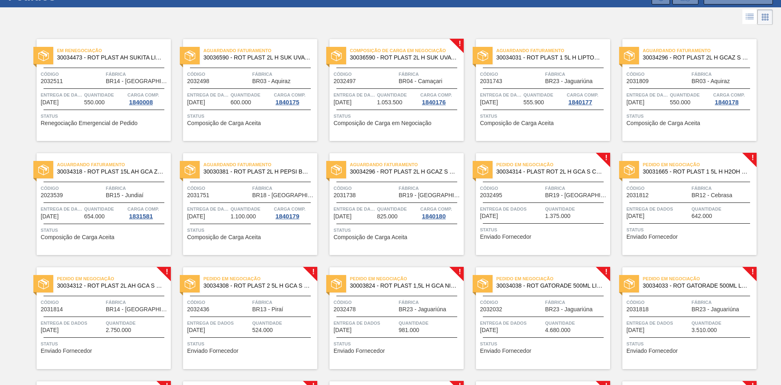
scroll to position [163, 0]
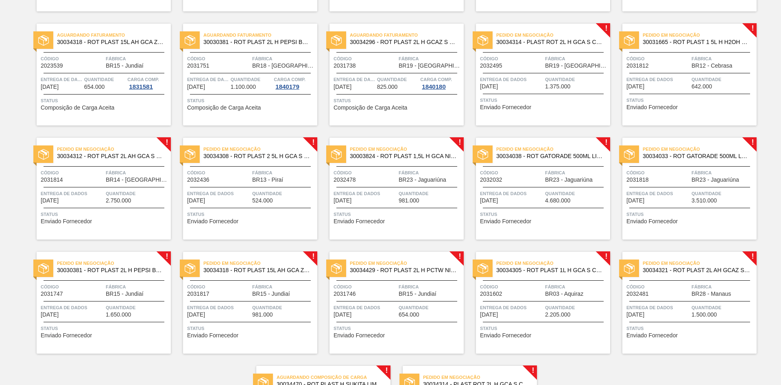
click at [532, 109] on div "Pedido em Negociação 30034314 - PLAST ROT 2L H GCA S CL NIV25 Código 2032495 Fá…" at bounding box center [543, 75] width 134 height 102
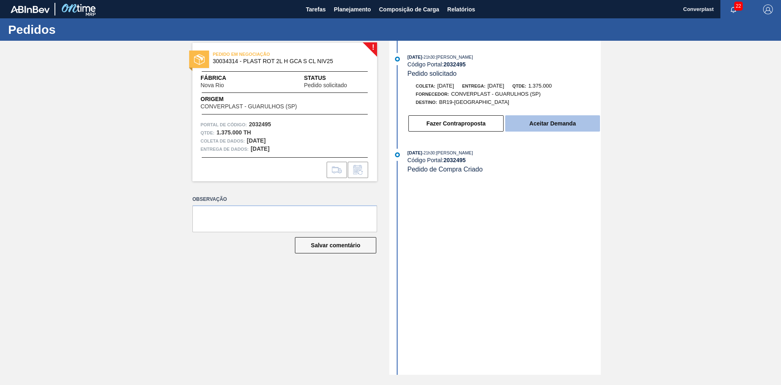
click at [554, 118] on button "Aceitar Demanda" at bounding box center [552, 123] width 95 height 16
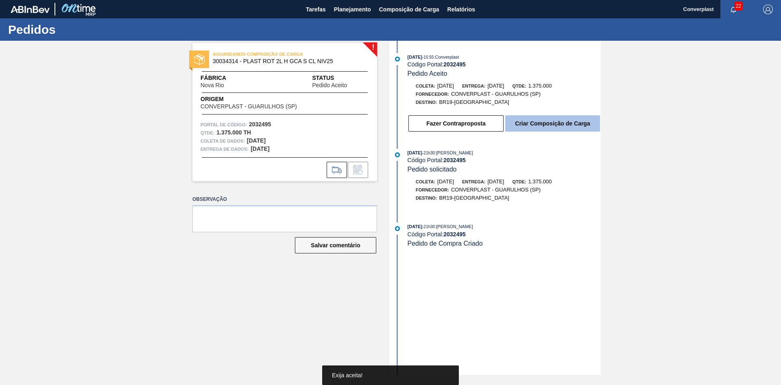
click at [552, 124] on font "Criar Composição de Carga" at bounding box center [552, 123] width 75 height 7
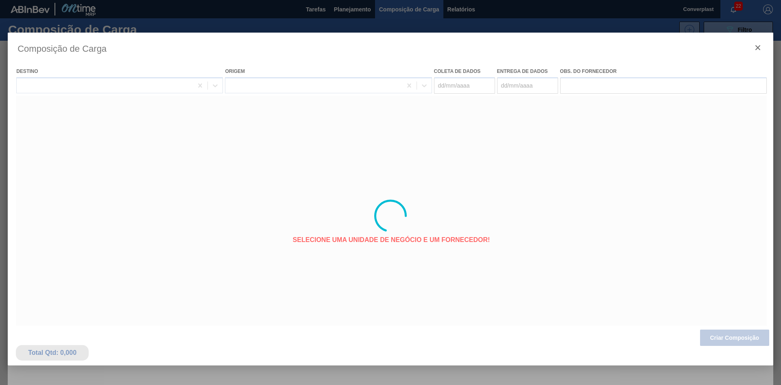
type coleta "[DATE]"
type entrega "[DATE]"
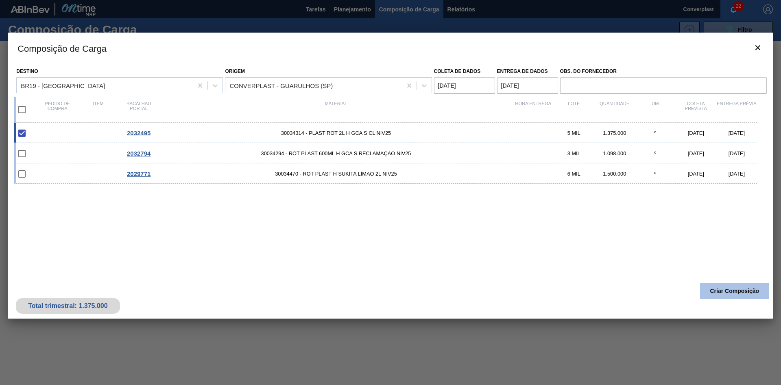
click at [711, 289] on font "Criar Composição" at bounding box center [735, 290] width 49 height 7
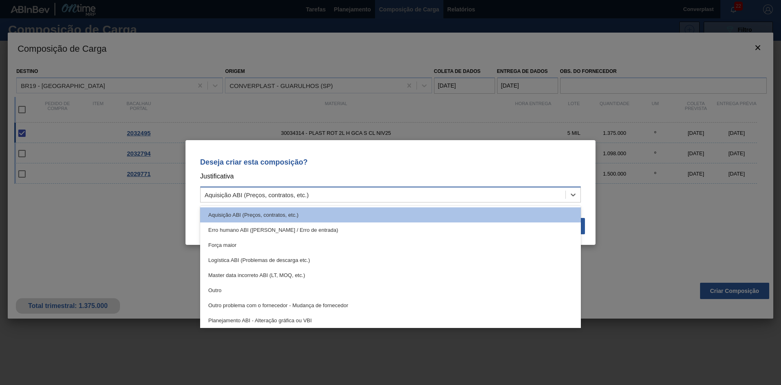
click at [488, 187] on div "Aquisição ABI (Preços, contratos, etc.)" at bounding box center [390, 194] width 381 height 16
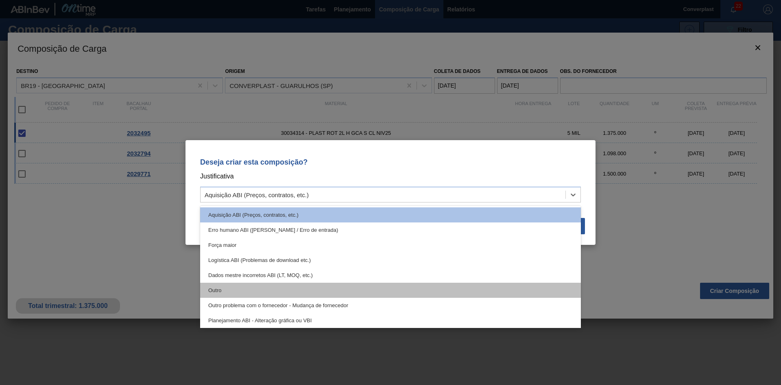
click at [280, 286] on div "Outro" at bounding box center [390, 289] width 381 height 15
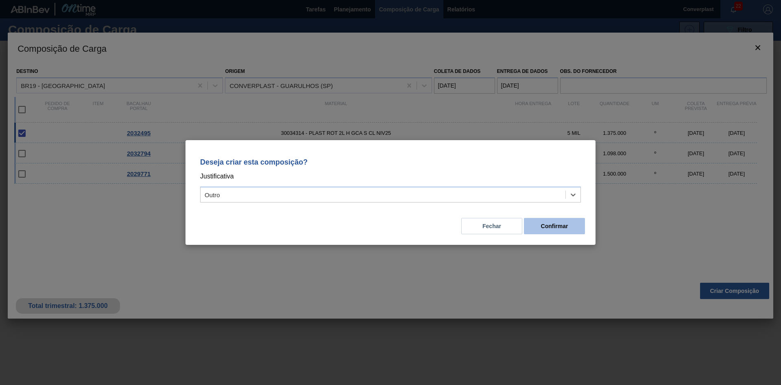
click at [545, 227] on font "Confirmar" at bounding box center [554, 226] width 27 height 7
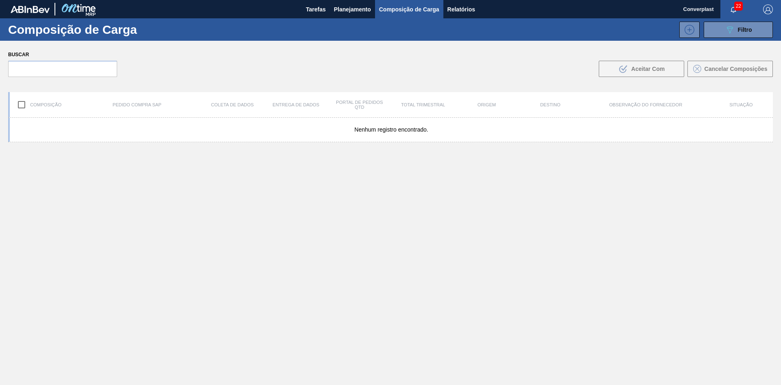
click at [337, 12] on font "Planejamento" at bounding box center [352, 9] width 37 height 7
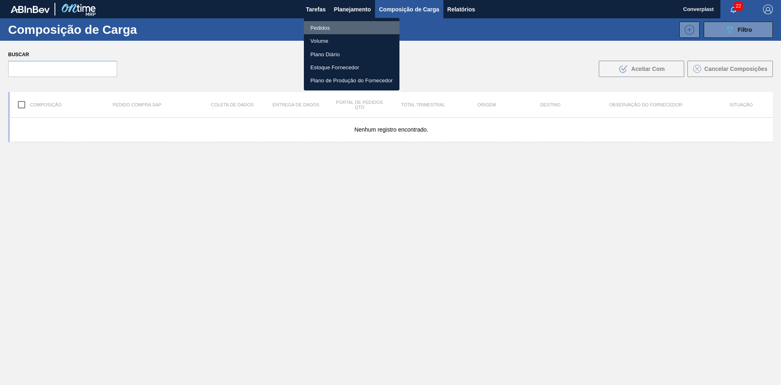
click at [316, 29] on font "Pedidos" at bounding box center [321, 28] width 20 height 6
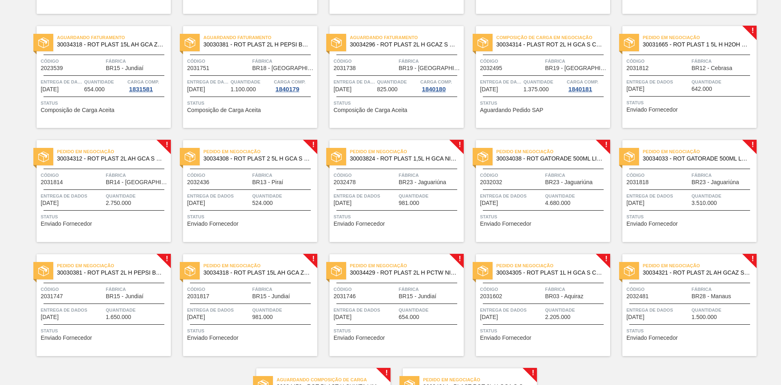
scroll to position [163, 0]
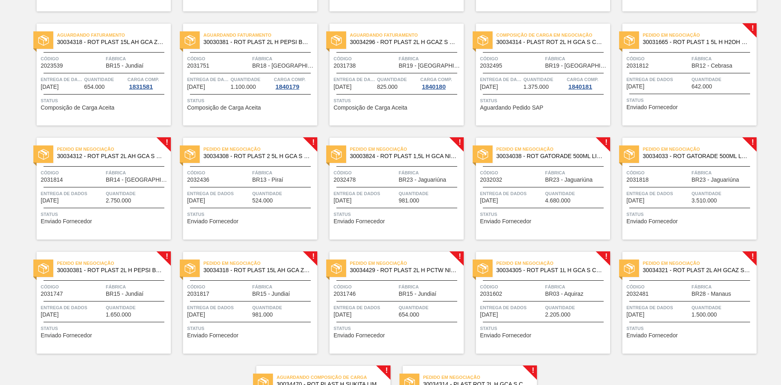
click at [683, 101] on span "Status" at bounding box center [691, 100] width 128 height 8
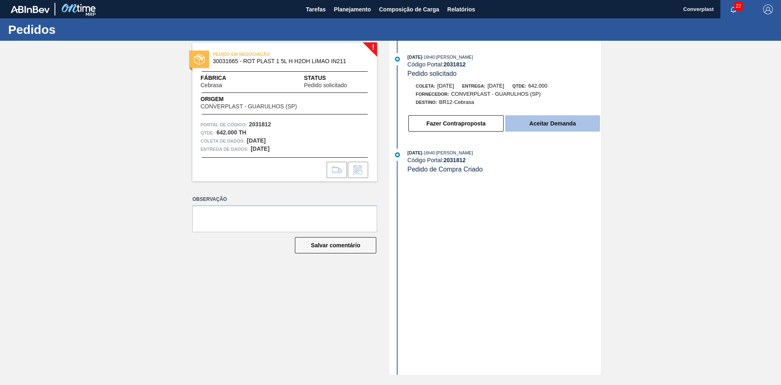
click at [539, 126] on font "Aceitar Demanda" at bounding box center [552, 123] width 46 height 7
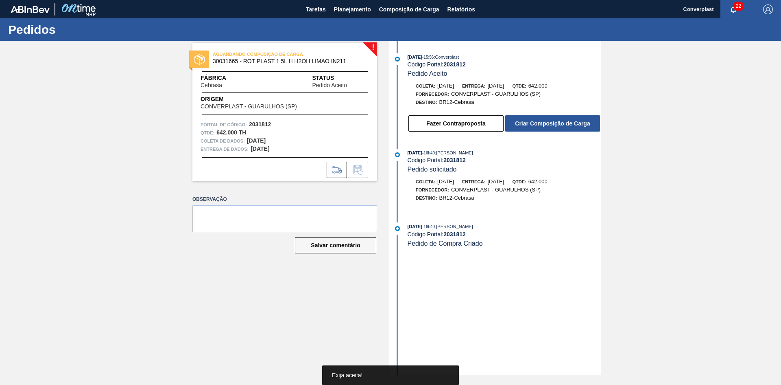
click at [549, 124] on font "Criar Composição de Carga" at bounding box center [552, 123] width 75 height 7
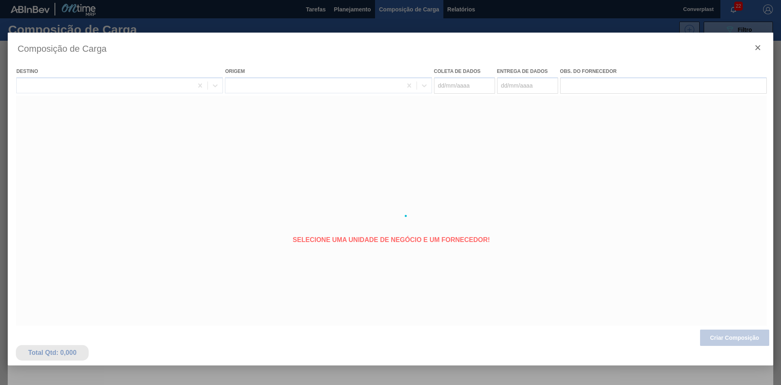
type coleta "[DATE]"
type entrega "[DATE]"
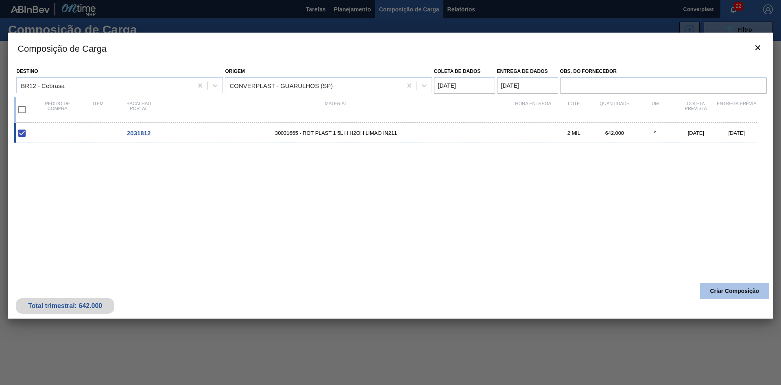
click at [715, 290] on font "Criar Composição" at bounding box center [735, 290] width 49 height 7
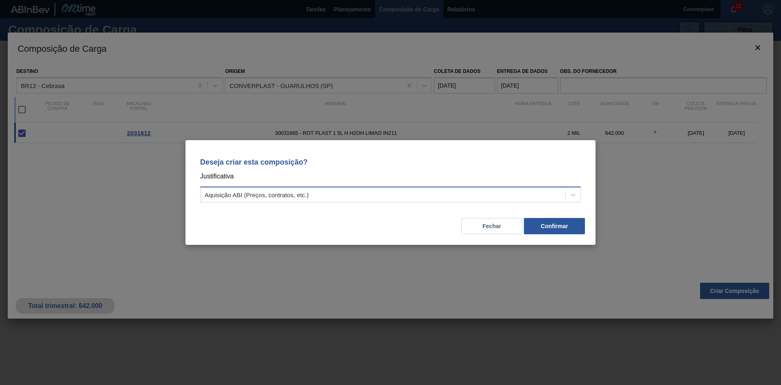
click at [473, 191] on div "Aquisição ABI (Preços, contratos, etc.)" at bounding box center [383, 195] width 365 height 12
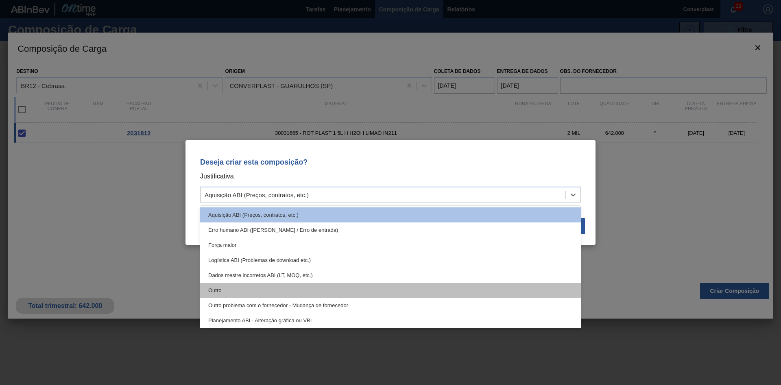
click at [354, 289] on div "Outro" at bounding box center [390, 289] width 381 height 15
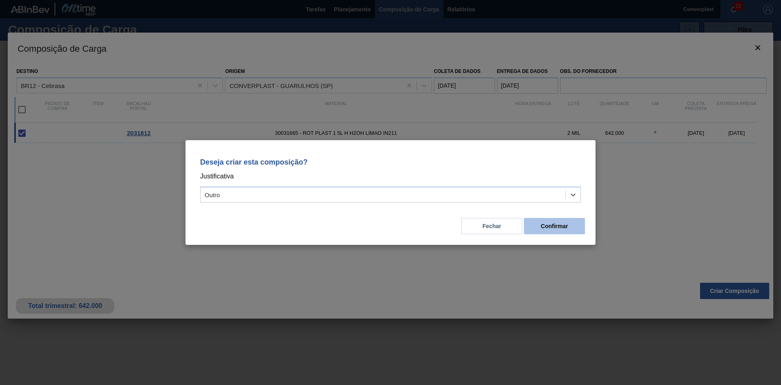
click at [549, 219] on button "Confirmar" at bounding box center [554, 226] width 61 height 16
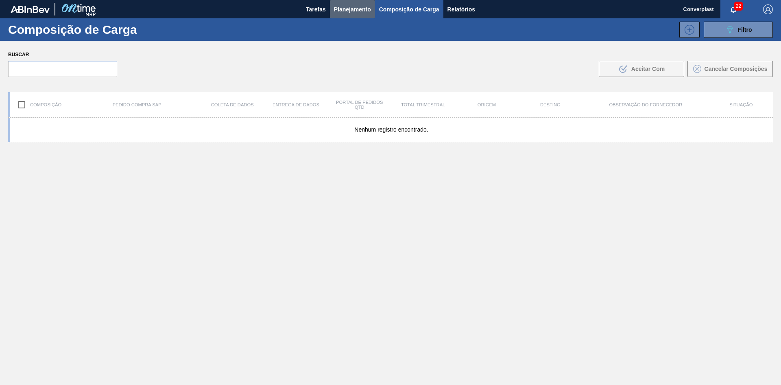
click at [350, 12] on font "Planejamento" at bounding box center [352, 9] width 37 height 7
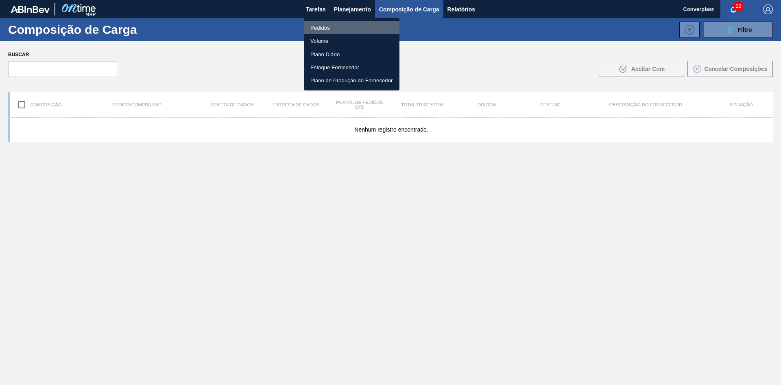
click at [332, 26] on li "Pedidos" at bounding box center [352, 27] width 96 height 13
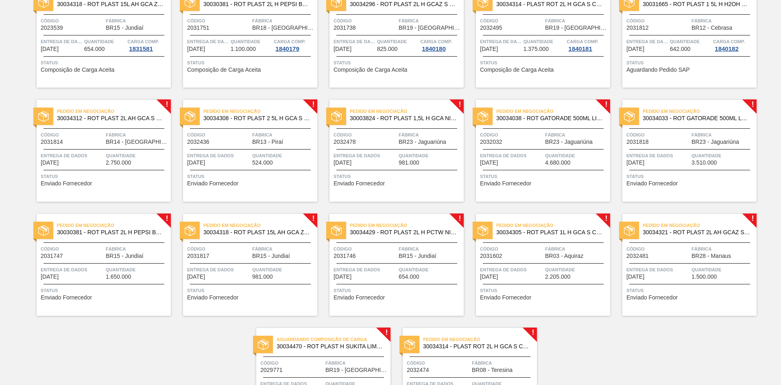
scroll to position [153, 0]
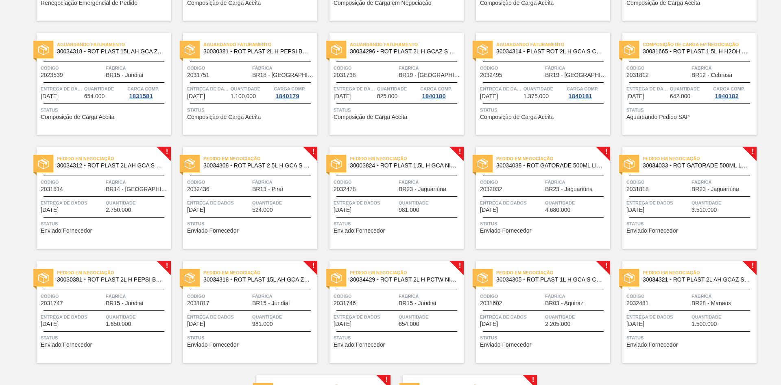
click at [120, 231] on div "Status Enviado Fornecedor" at bounding box center [105, 225] width 128 height 13
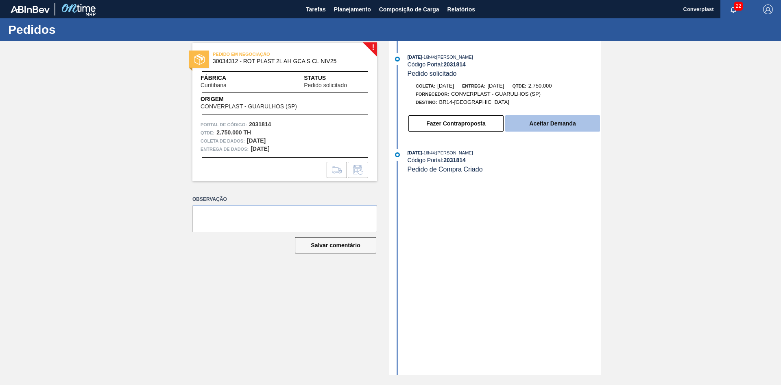
click at [531, 121] on font "Aceitar Demanda" at bounding box center [552, 123] width 46 height 7
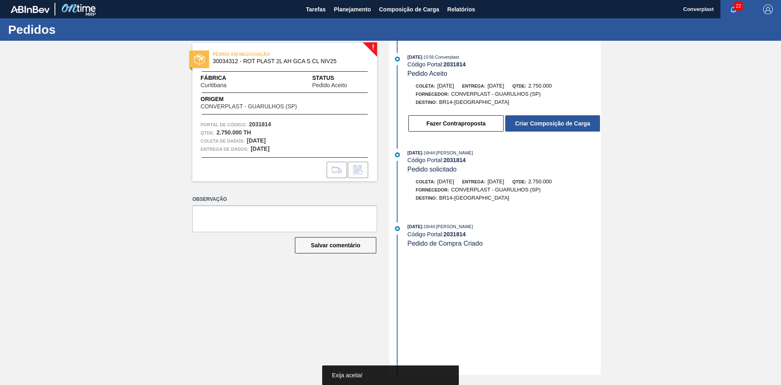
click at [531, 121] on font "Criar Composição de Carga" at bounding box center [552, 123] width 75 height 7
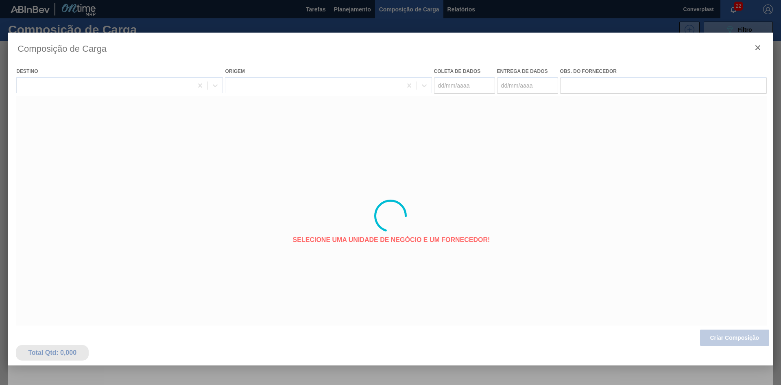
type coleta "[DATE]"
type entrega "[DATE]"
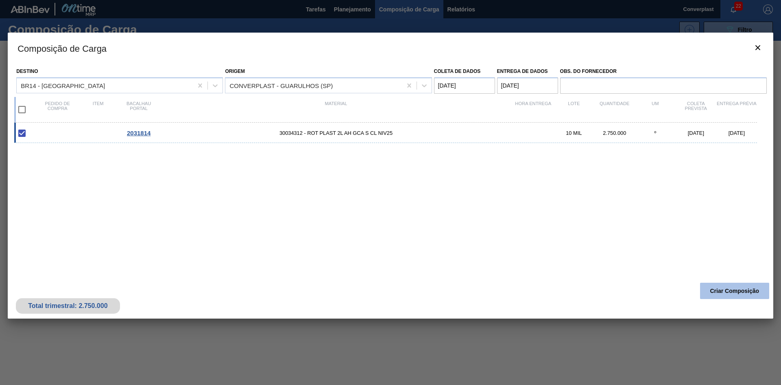
click at [729, 284] on button "Criar Composição" at bounding box center [734, 290] width 69 height 16
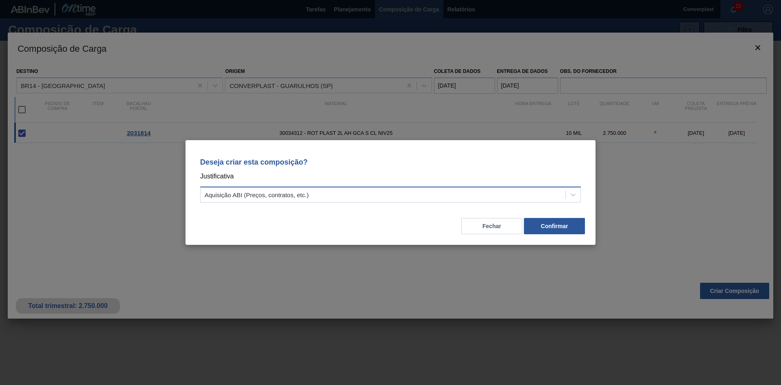
click at [451, 190] on div "Aquisição ABI (Preços, contratos, etc.)" at bounding box center [383, 195] width 365 height 12
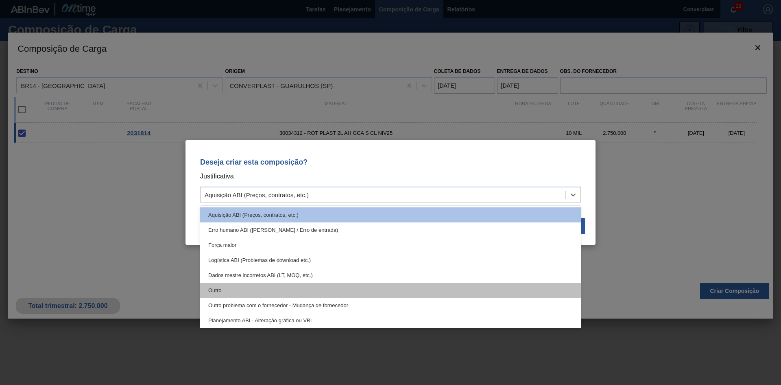
click at [350, 291] on div "Outro" at bounding box center [390, 289] width 381 height 15
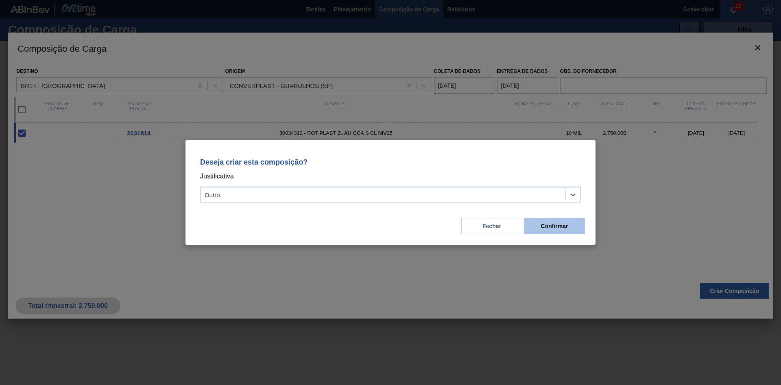
click at [549, 227] on font "Confirmar" at bounding box center [554, 226] width 27 height 7
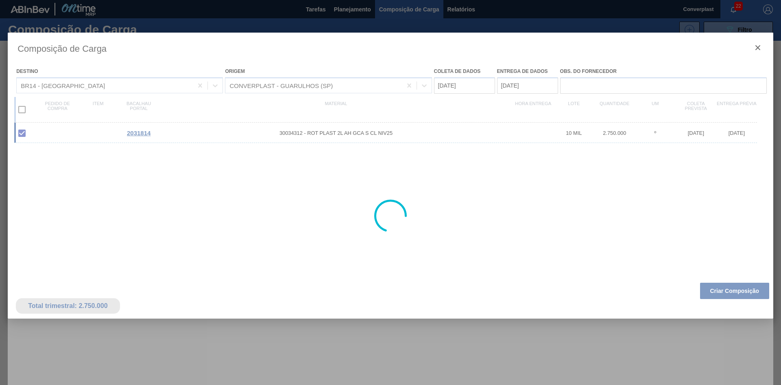
click at [355, 7] on div at bounding box center [390, 192] width 781 height 385
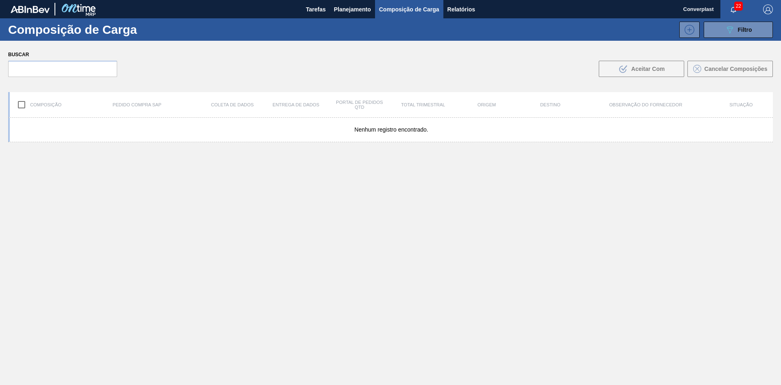
click at [355, 7] on font "Planejamento" at bounding box center [352, 9] width 37 height 7
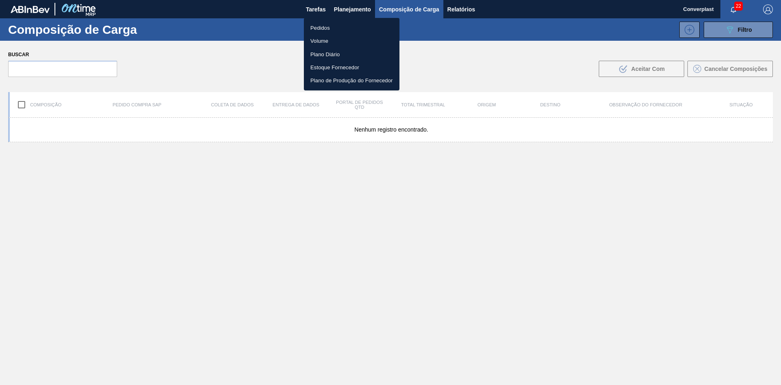
click at [334, 22] on li "Pedidos" at bounding box center [352, 27] width 96 height 13
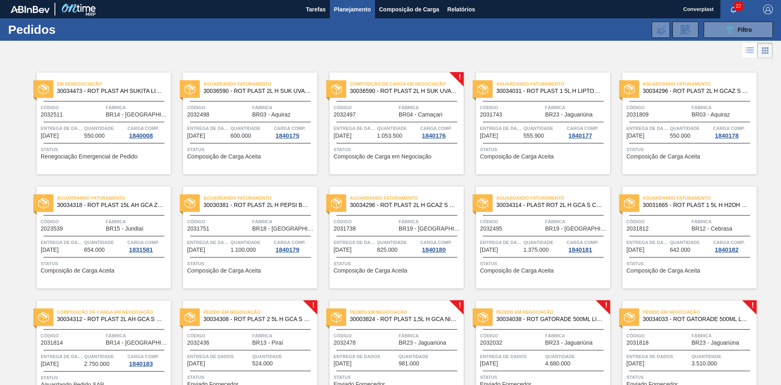
click at [318, 50] on div at bounding box center [390, 51] width 781 height 20
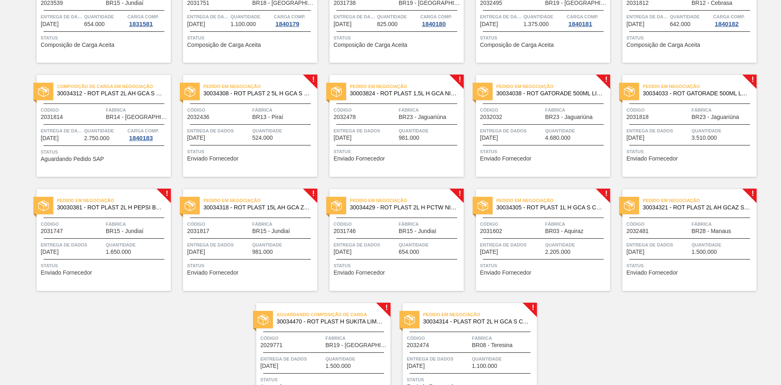
scroll to position [276, 0]
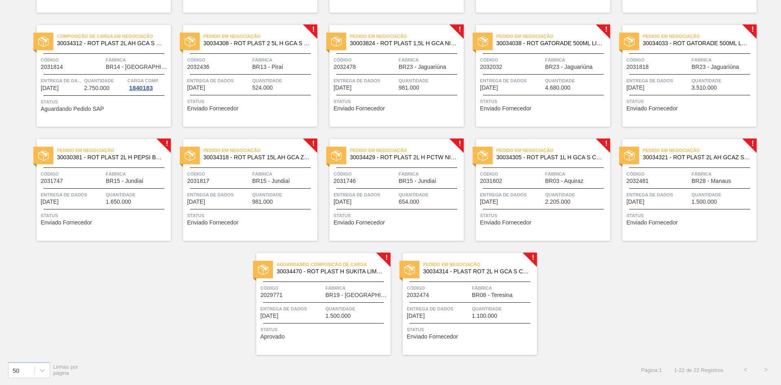
click at [241, 117] on div "Pedido em Negociação 30034308 - ROT PLAST 2 5L H GCA S CL NIV25 Código 2032436 …" at bounding box center [250, 76] width 134 height 102
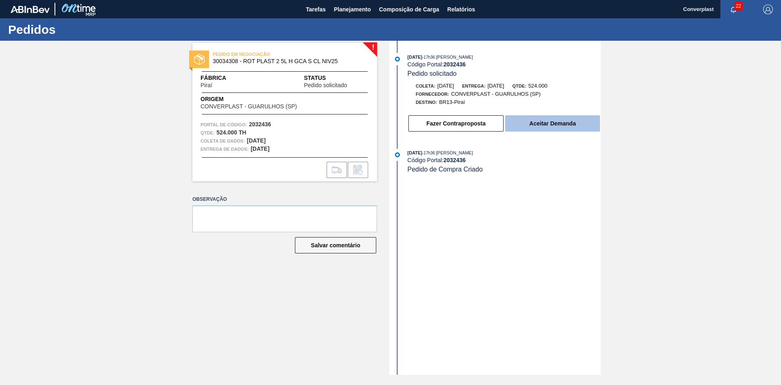
click at [543, 122] on font "Aceitar Demanda" at bounding box center [552, 123] width 46 height 7
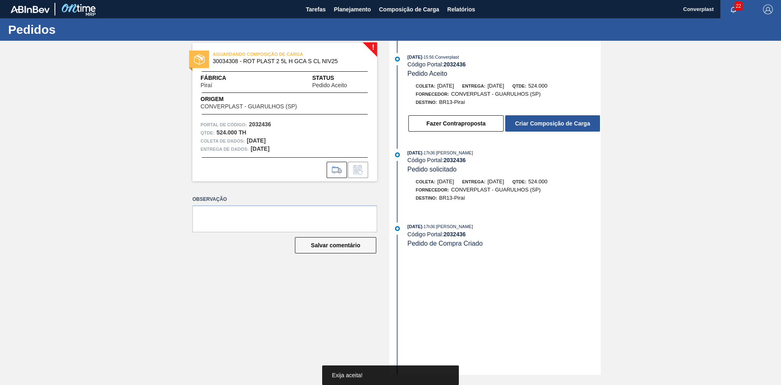
click at [543, 122] on font "Criar Composição de Carga" at bounding box center [552, 123] width 75 height 7
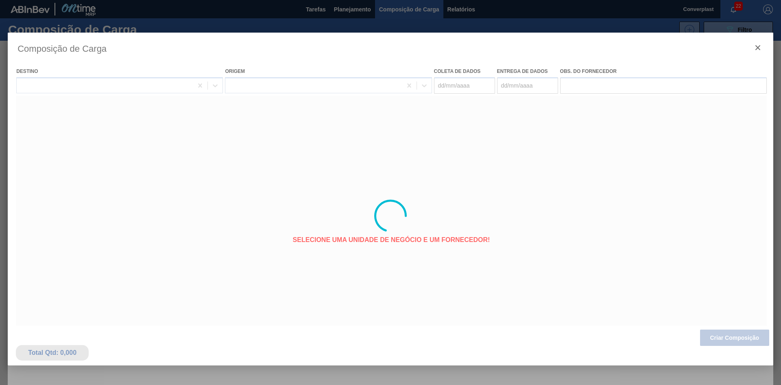
type coleta "[DATE]"
type entrega "[DATE]"
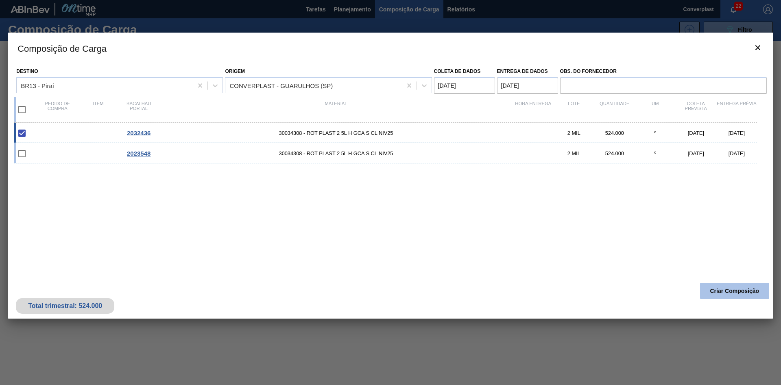
click at [714, 288] on font "Criar Composição" at bounding box center [735, 290] width 49 height 7
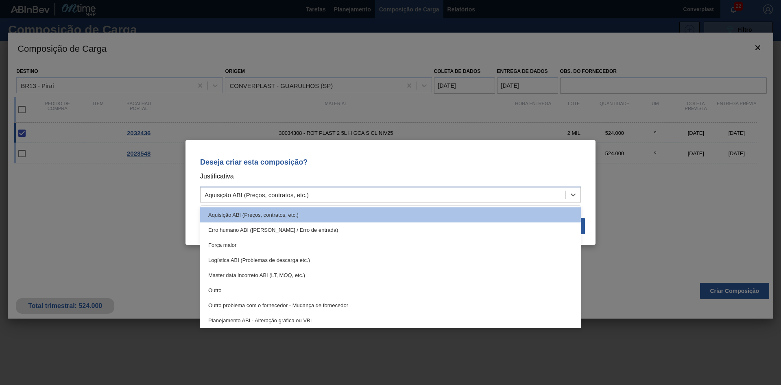
click at [315, 192] on div "Aquisição ABI (Preços, contratos, etc.)" at bounding box center [383, 195] width 365 height 12
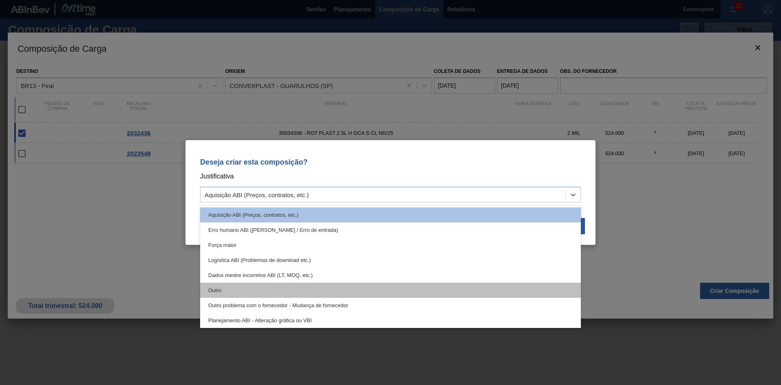
click at [274, 284] on div "Outro" at bounding box center [390, 289] width 381 height 15
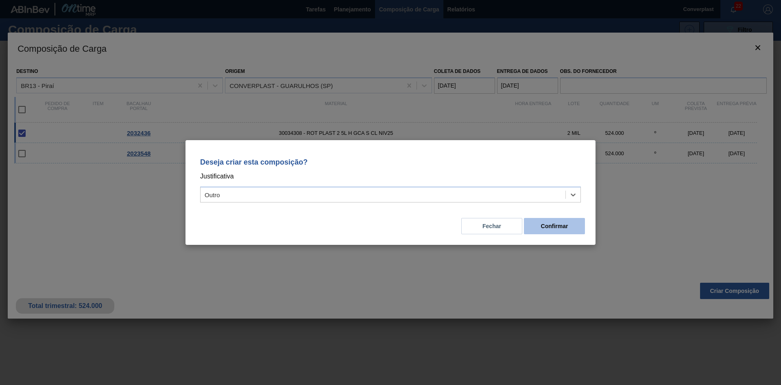
click at [549, 223] on font "Confirmar" at bounding box center [554, 226] width 27 height 7
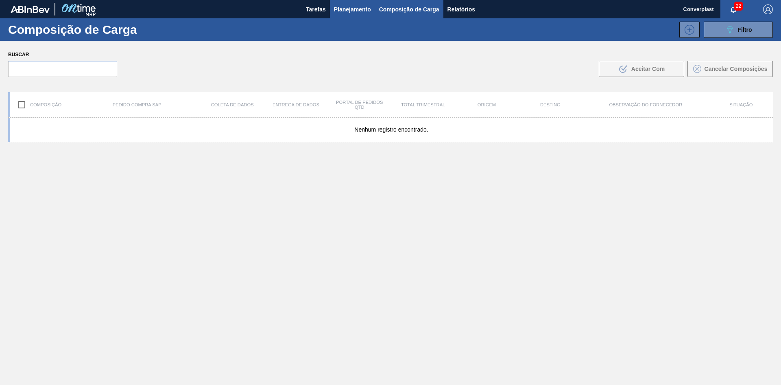
click at [343, 4] on font "Planejamento" at bounding box center [352, 9] width 37 height 10
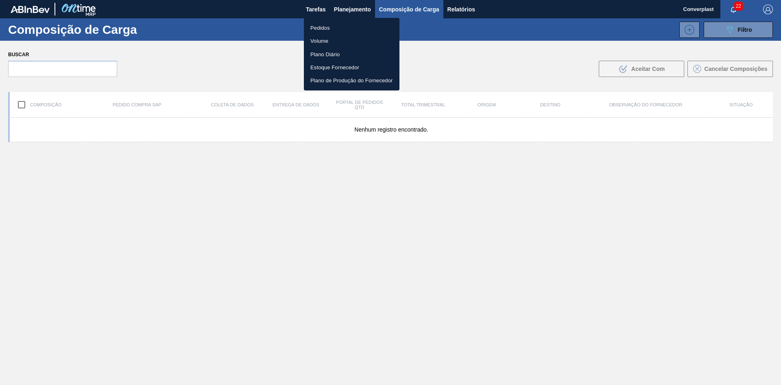
click at [334, 25] on li "Pedidos" at bounding box center [352, 27] width 96 height 13
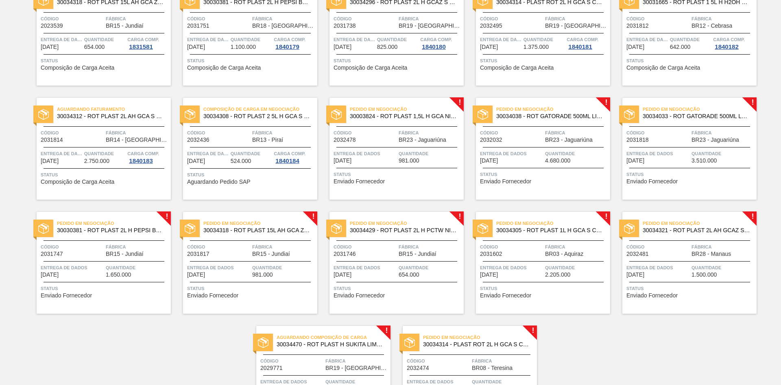
scroll to position [203, 0]
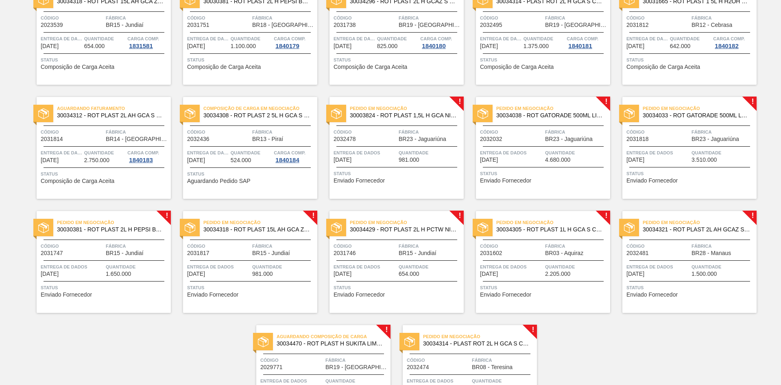
click at [405, 171] on span "Status" at bounding box center [398, 173] width 128 height 8
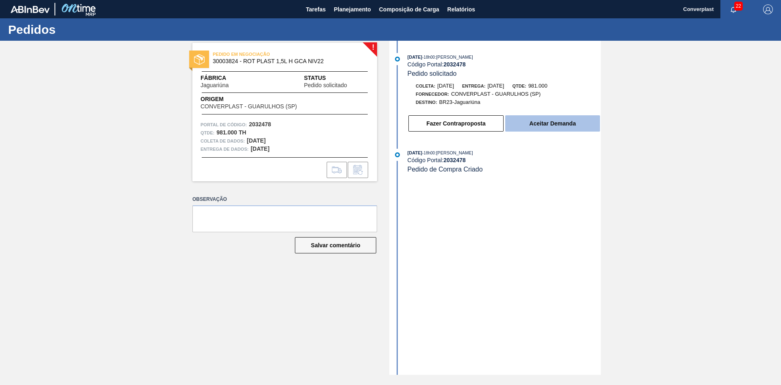
click at [517, 121] on button "Aceitar Demanda" at bounding box center [552, 123] width 95 height 16
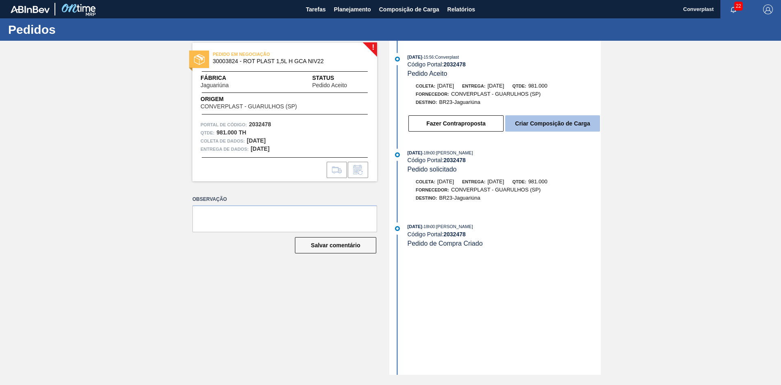
click at [526, 120] on font "Criar Composição de Carga" at bounding box center [552, 123] width 75 height 7
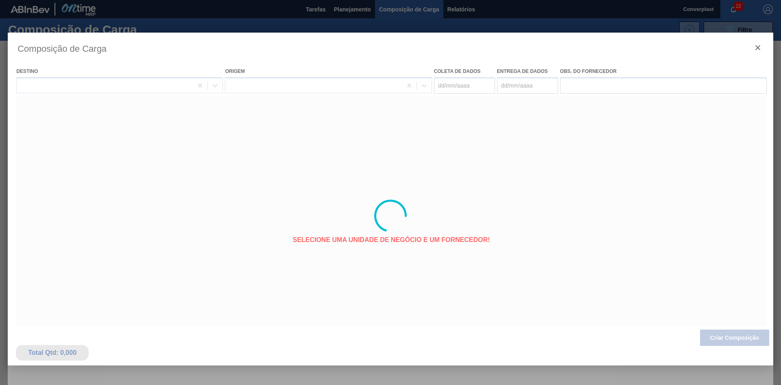
type coleta "[DATE]"
type entrega "[DATE]"
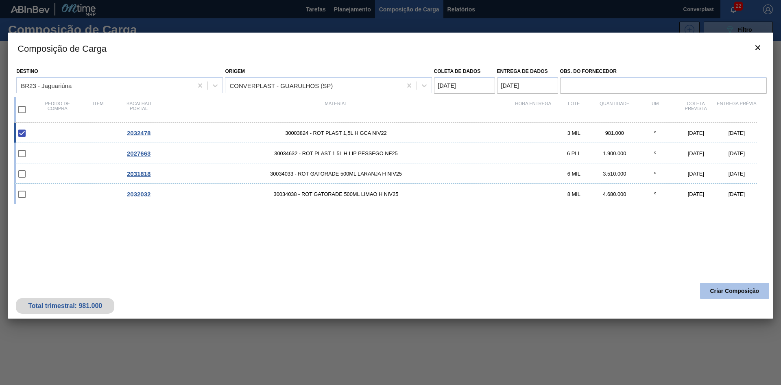
click at [702, 290] on button "Criar Composição" at bounding box center [734, 290] width 69 height 16
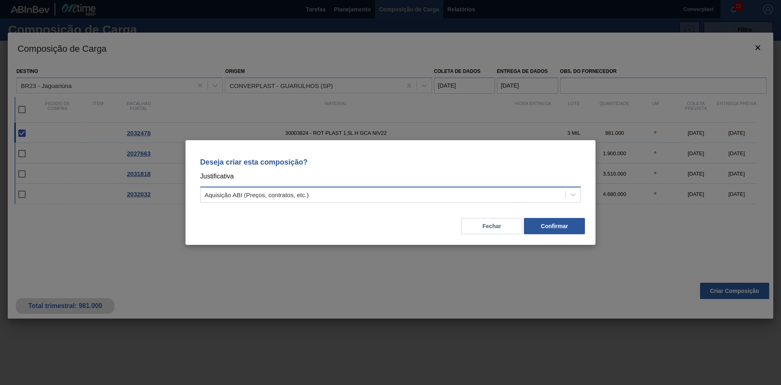
click at [426, 194] on div "Aquisição ABI (Preços, contratos, etc.)" at bounding box center [383, 195] width 365 height 12
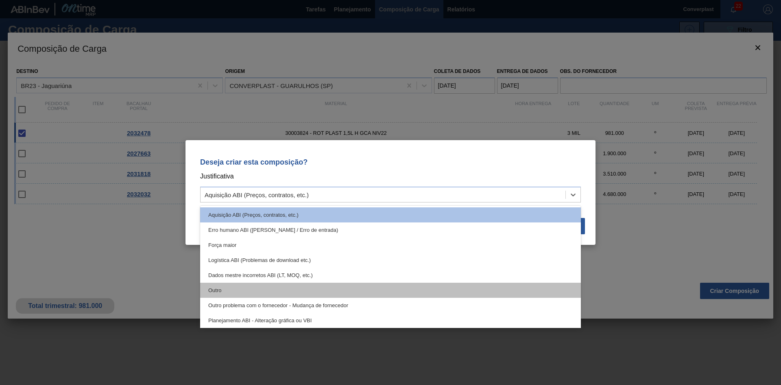
click at [339, 294] on div "Outro" at bounding box center [390, 289] width 381 height 15
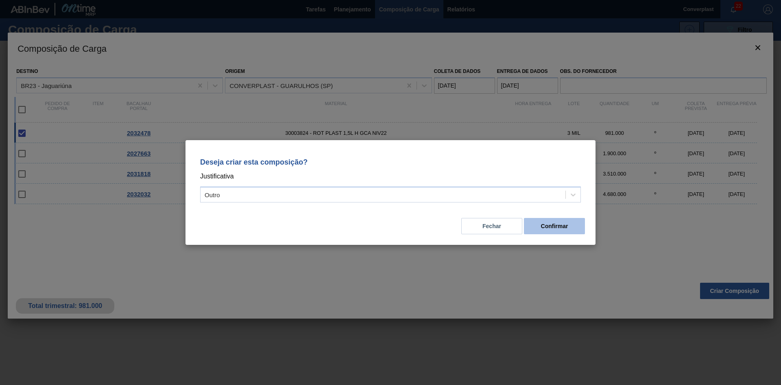
click at [555, 231] on button "Confirmar" at bounding box center [554, 226] width 61 height 16
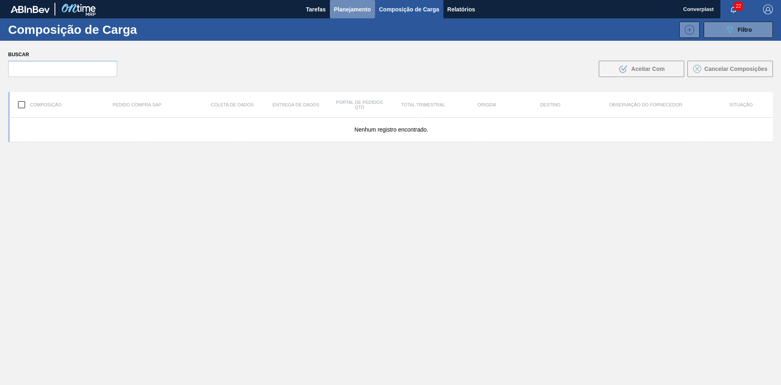
click at [351, 7] on font "Planejamento" at bounding box center [352, 9] width 37 height 7
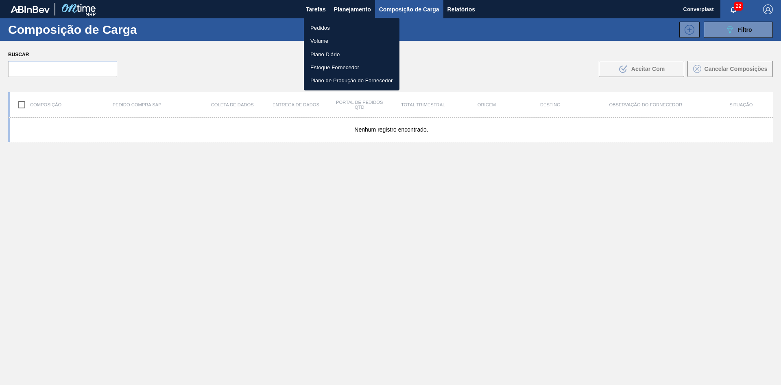
click at [319, 27] on font "Pedidos" at bounding box center [321, 28] width 20 height 6
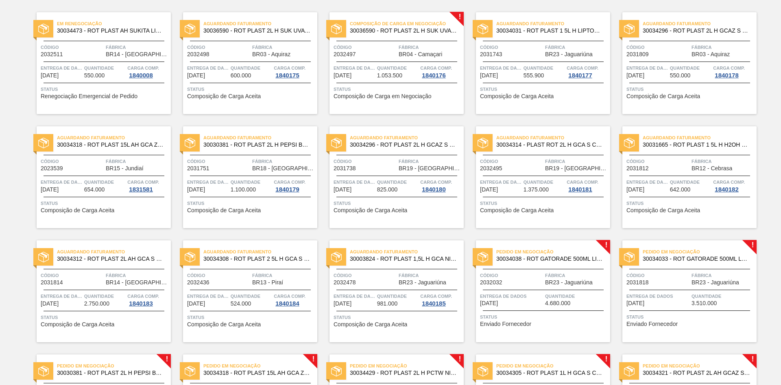
scroll to position [163, 0]
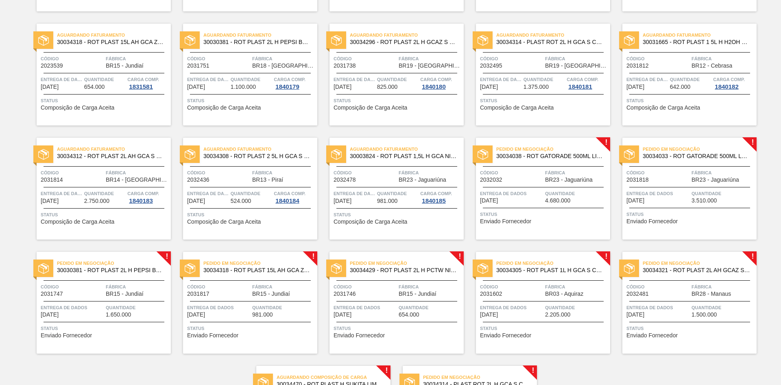
click at [520, 224] on font "Enviado Fornecedor" at bounding box center [505, 221] width 51 height 7
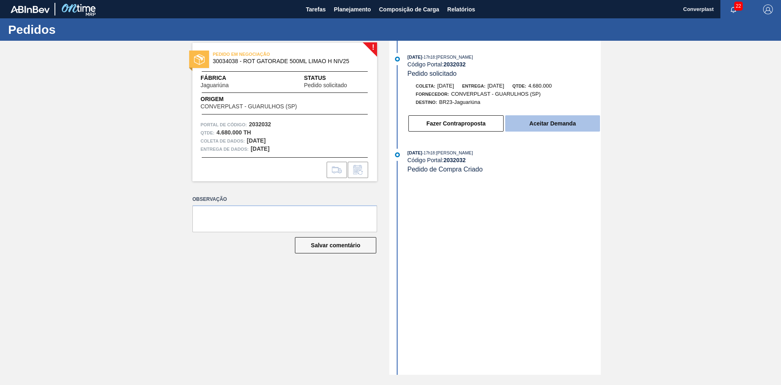
click at [550, 127] on button "Aceitar Demanda" at bounding box center [552, 123] width 95 height 16
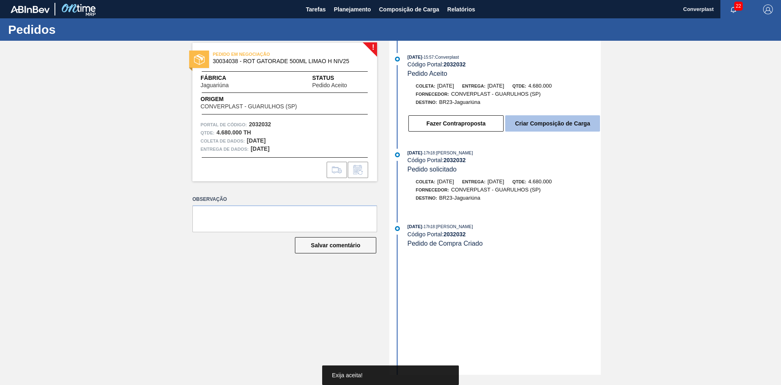
click at [550, 125] on font "Criar Composição de Carga" at bounding box center [552, 123] width 75 height 7
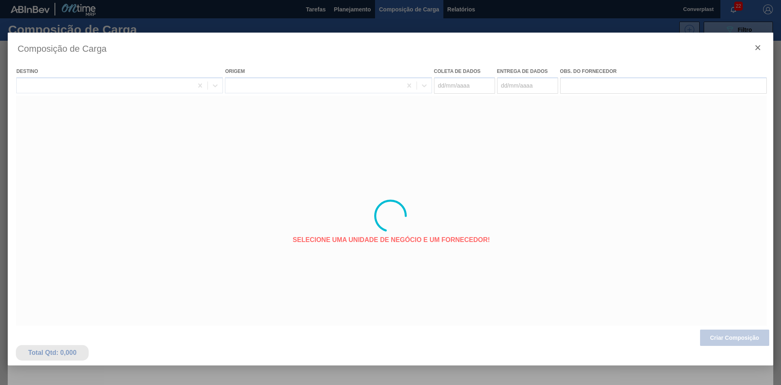
type coleta "[DATE]"
type entrega "[DATE]"
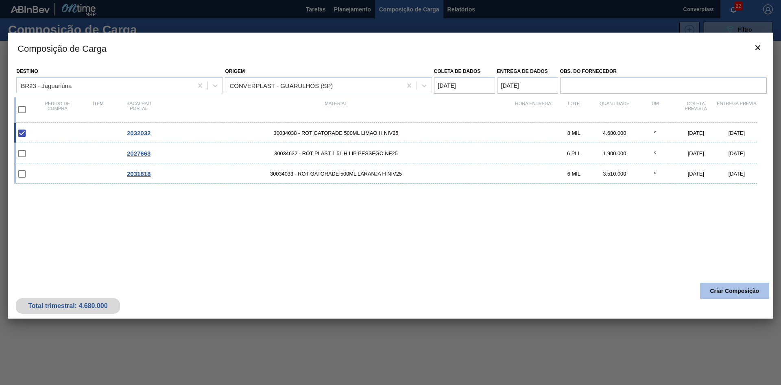
click at [713, 289] on font "Criar Composição" at bounding box center [735, 290] width 49 height 7
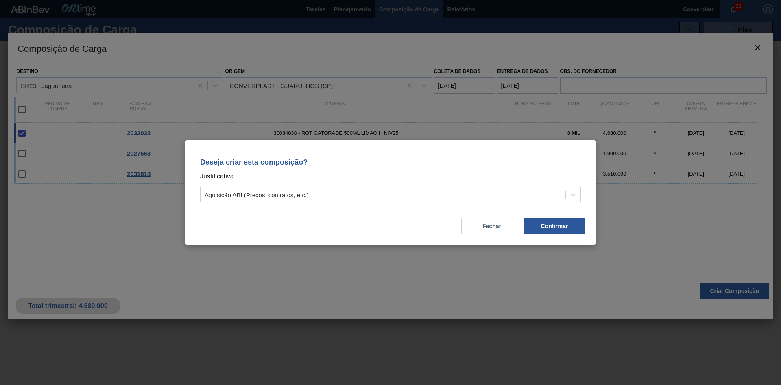
click at [360, 194] on div "Aquisição ABI (Preços, contratos, etc.)" at bounding box center [383, 195] width 365 height 12
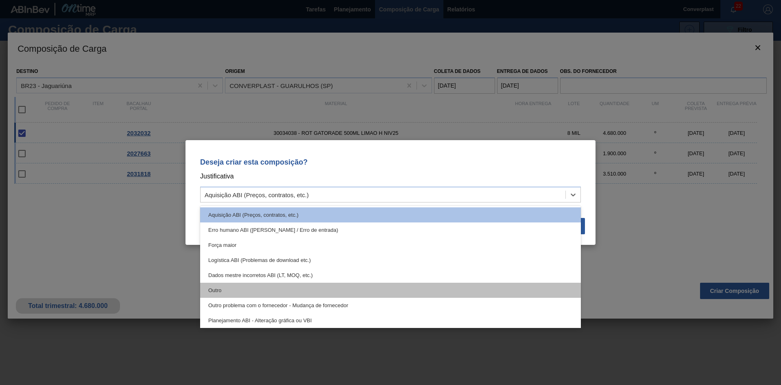
click at [278, 288] on div "Outro" at bounding box center [390, 289] width 381 height 15
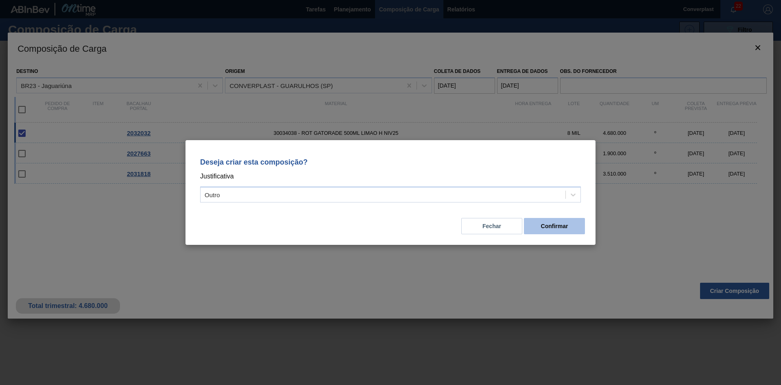
click at [540, 224] on button "Confirmar" at bounding box center [554, 226] width 61 height 16
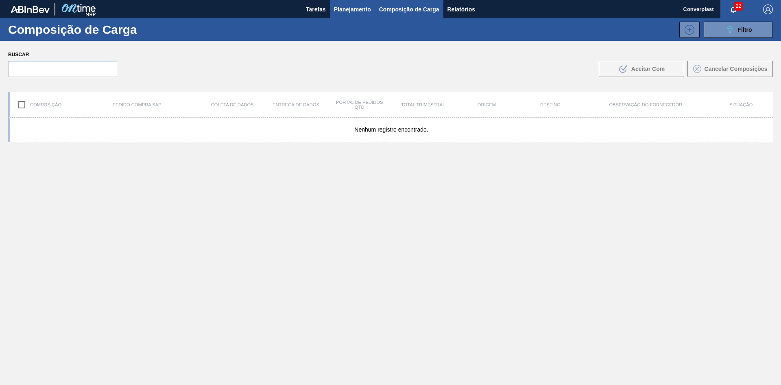
click at [342, 15] on button "Planejamento" at bounding box center [352, 9] width 45 height 18
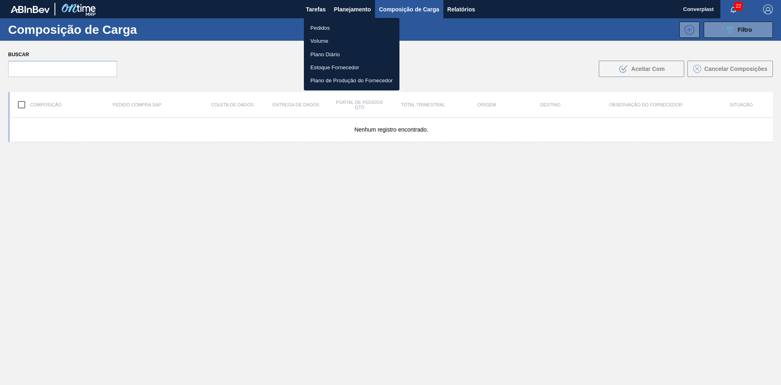
click at [324, 28] on font "Pedidos" at bounding box center [321, 28] width 20 height 6
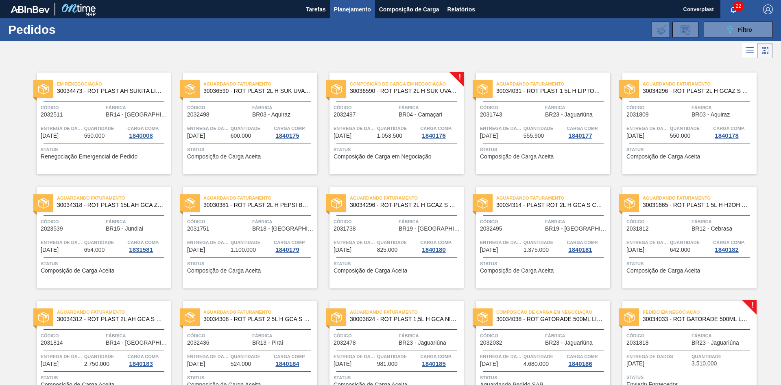
scroll to position [163, 0]
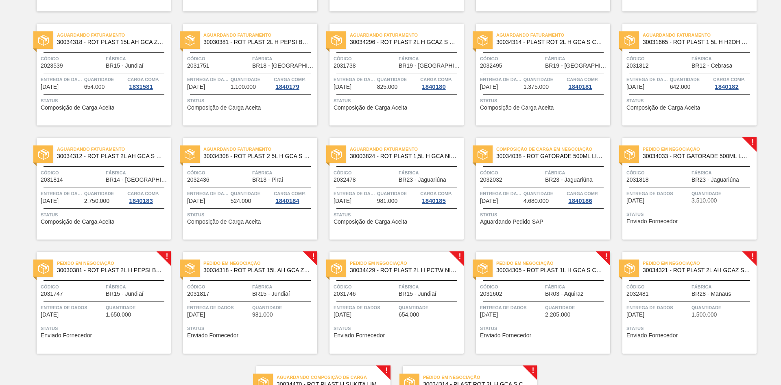
click at [665, 222] on font "Enviado Fornecedor" at bounding box center [652, 221] width 51 height 7
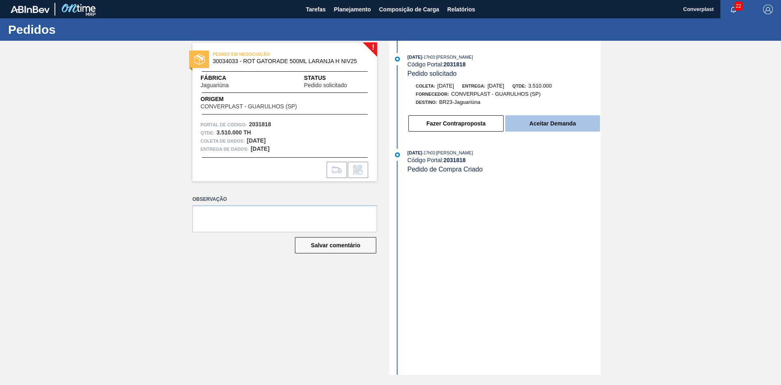
click at [584, 129] on button "Aceitar Demanda" at bounding box center [552, 123] width 95 height 16
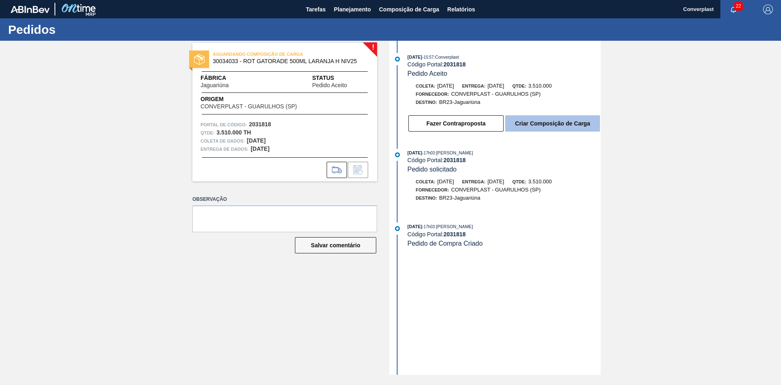
click at [547, 125] on font "Criar Composição de Carga" at bounding box center [552, 123] width 75 height 7
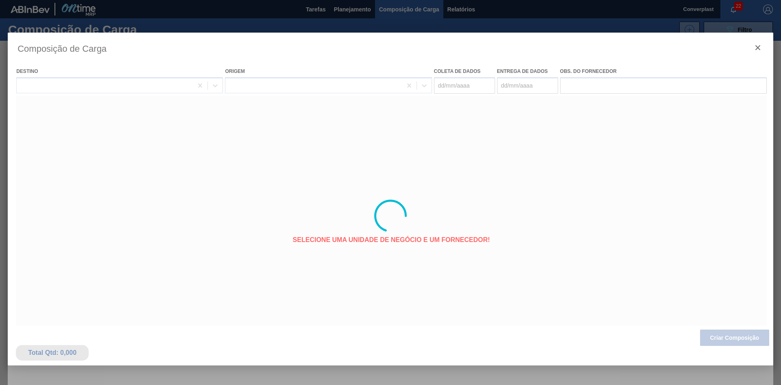
type coleta "[DATE]"
type entrega "[DATE]"
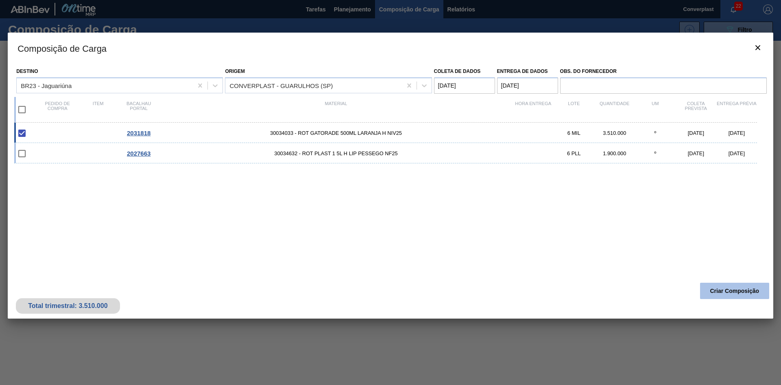
click at [718, 287] on font "Criar Composição" at bounding box center [735, 290] width 49 height 7
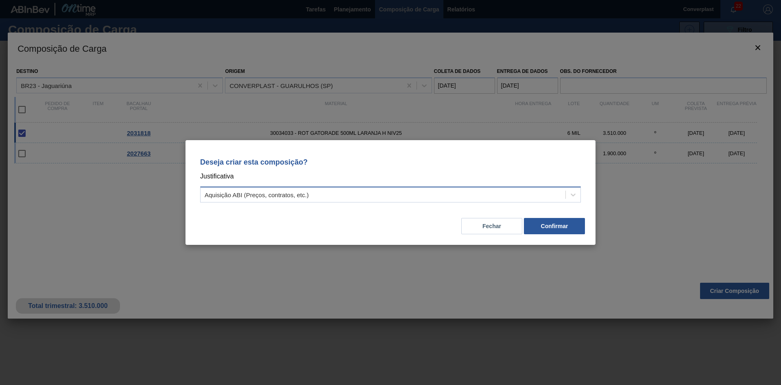
click at [297, 194] on font "Aquisição ABI (Preços, contratos, etc.)" at bounding box center [257, 194] width 104 height 7
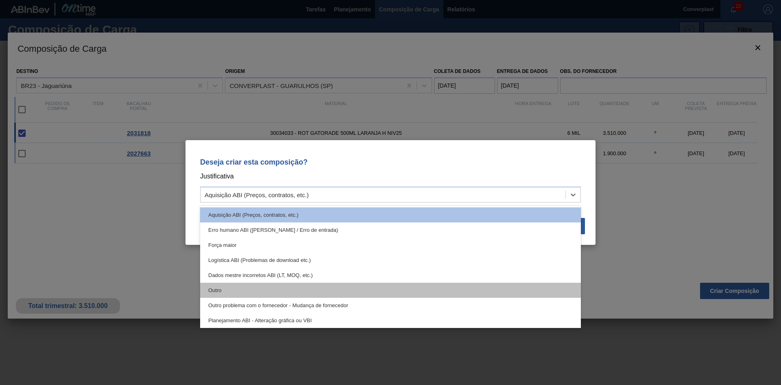
click at [239, 289] on div "Outro" at bounding box center [390, 289] width 381 height 15
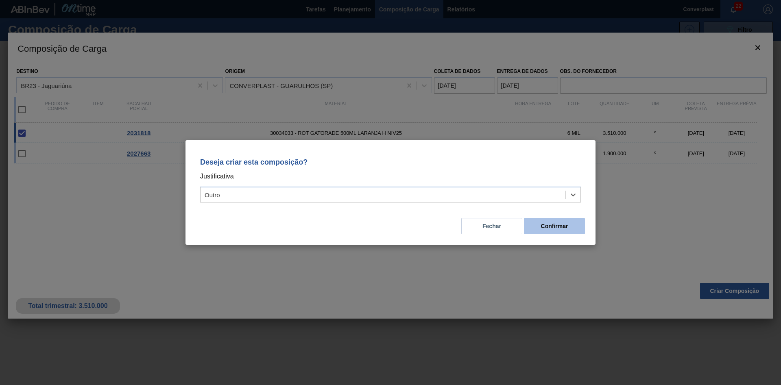
click at [546, 229] on font "Confirmar" at bounding box center [554, 226] width 27 height 7
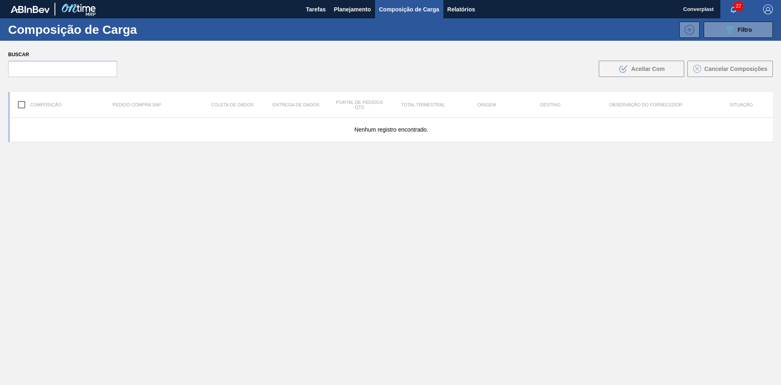
click at [287, 302] on div "Nenhum registro encontrado." at bounding box center [390, 270] width 765 height 305
click at [345, 7] on font "Planejamento" at bounding box center [352, 9] width 37 height 7
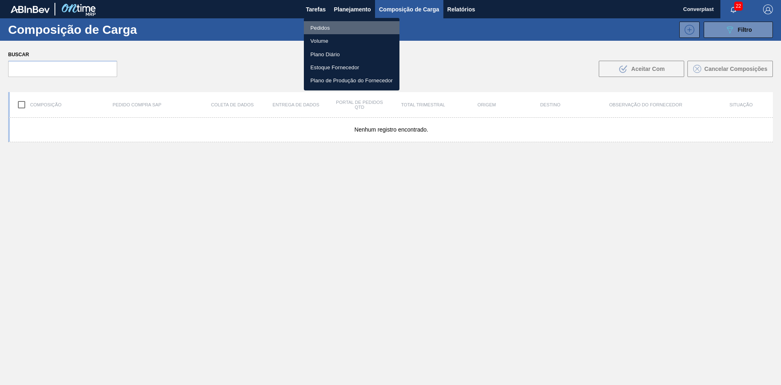
click at [321, 26] on font "Pedidos" at bounding box center [321, 28] width 20 height 6
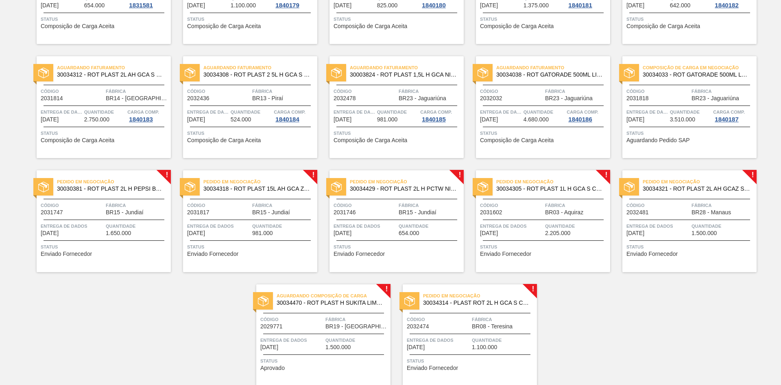
scroll to position [276, 0]
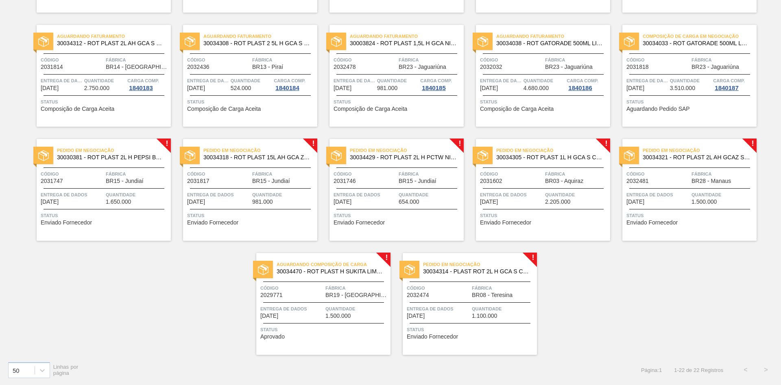
click at [88, 218] on span "Status" at bounding box center [105, 215] width 128 height 8
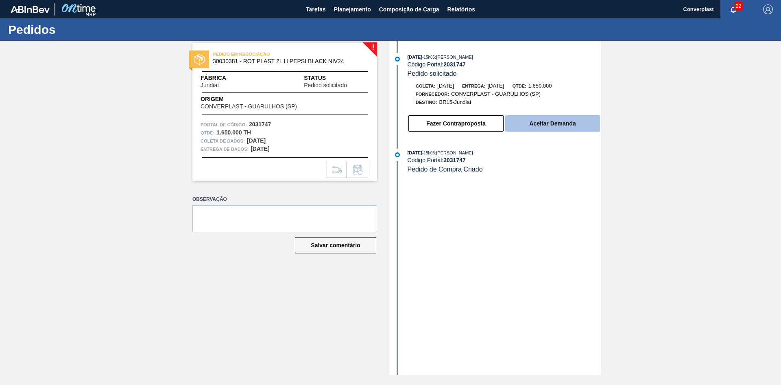
click at [537, 119] on button "Aceitar Demanda" at bounding box center [552, 123] width 95 height 16
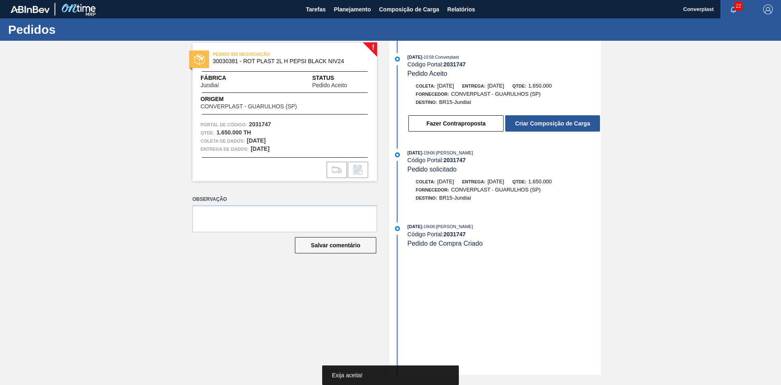
click at [551, 125] on font "Criar Composição de Carga" at bounding box center [552, 123] width 75 height 7
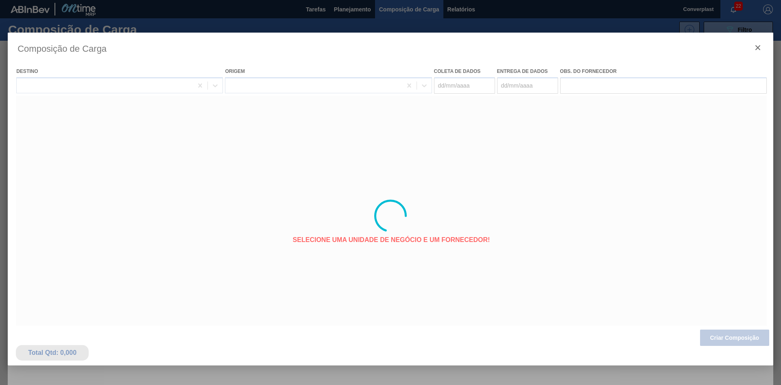
type coleta "[DATE]"
type entrega "[DATE]"
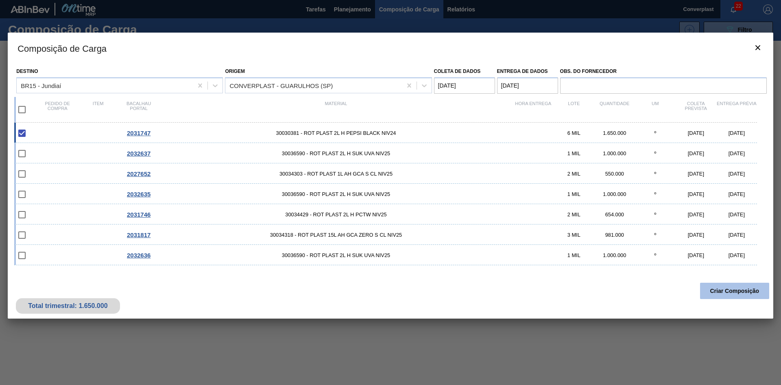
click at [703, 288] on button "Criar Composição" at bounding box center [734, 290] width 69 height 16
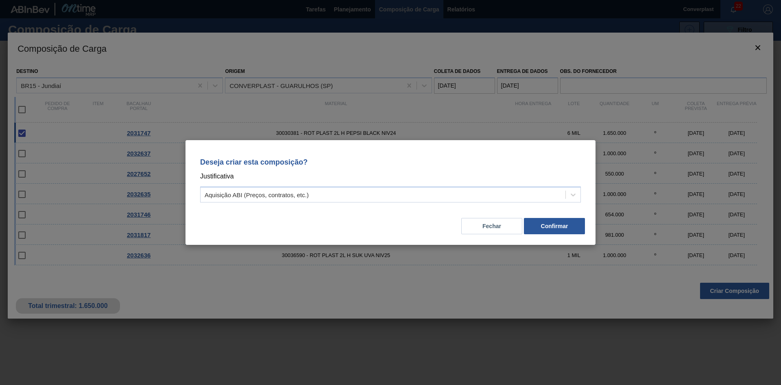
click at [339, 183] on div "Deseja criar esta composição? Justificativa Aquisição ABI (Preços, contratos, e…" at bounding box center [390, 178] width 391 height 57
click at [342, 189] on div "Aquisição ABI (Preços, contratos, etc.)" at bounding box center [383, 195] width 365 height 12
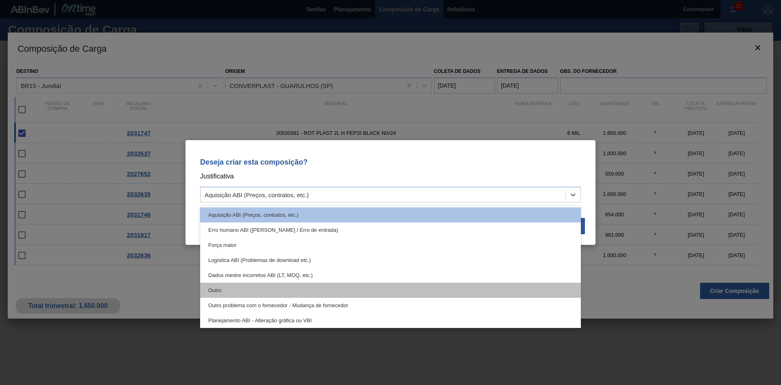
click at [301, 293] on div "Outro" at bounding box center [390, 289] width 381 height 15
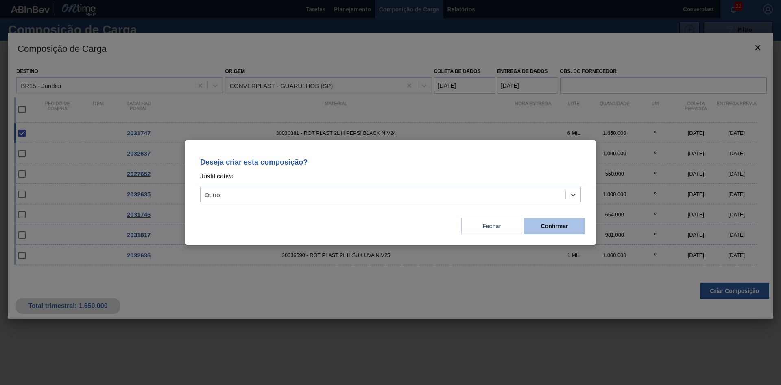
click at [552, 227] on font "Confirmar" at bounding box center [554, 226] width 27 height 7
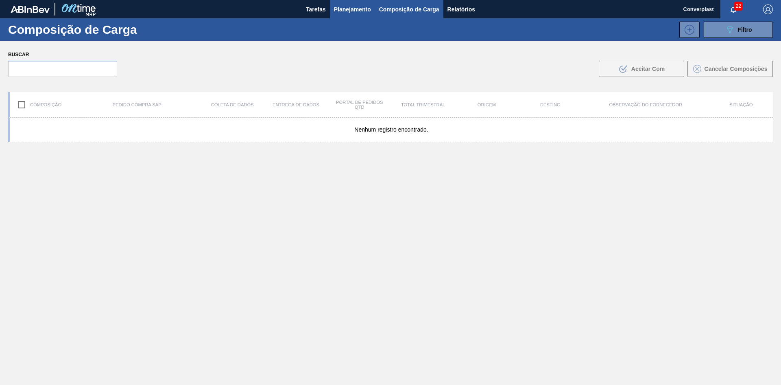
click at [345, 13] on font "Planejamento" at bounding box center [352, 9] width 37 height 10
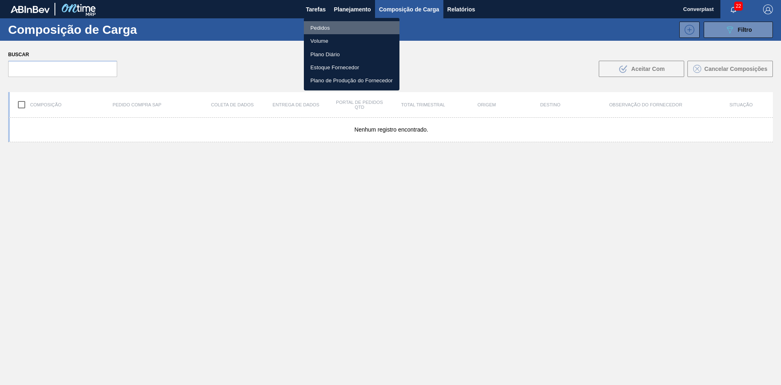
click at [325, 28] on font "Pedidos" at bounding box center [321, 28] width 20 height 6
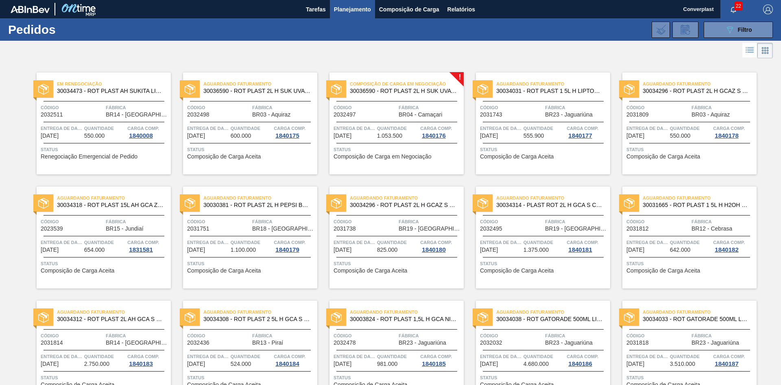
scroll to position [203, 0]
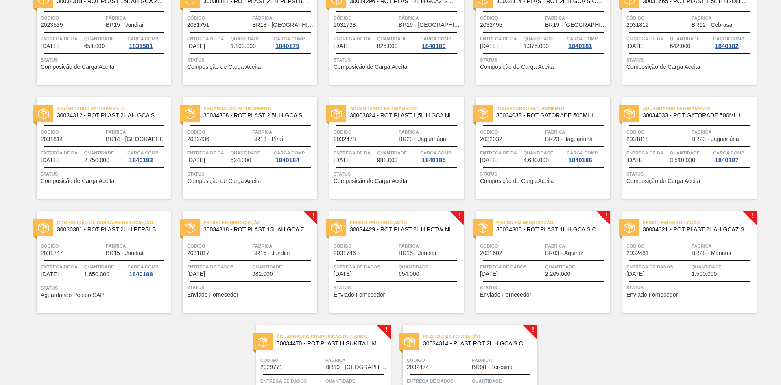
click at [225, 296] on font "Enviado Fornecedor" at bounding box center [212, 294] width 51 height 7
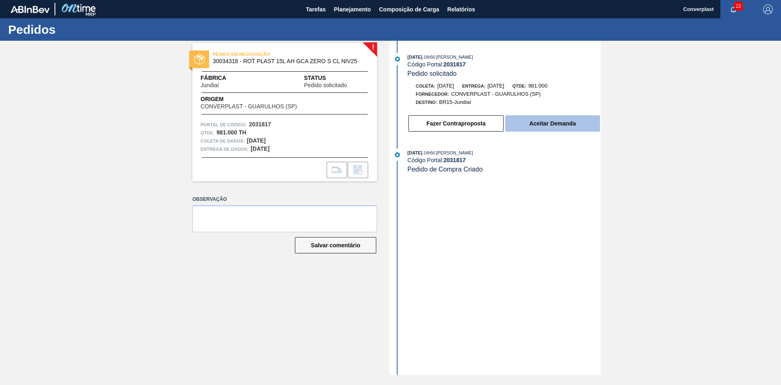
click at [523, 122] on button "Aceitar Demanda" at bounding box center [552, 123] width 95 height 16
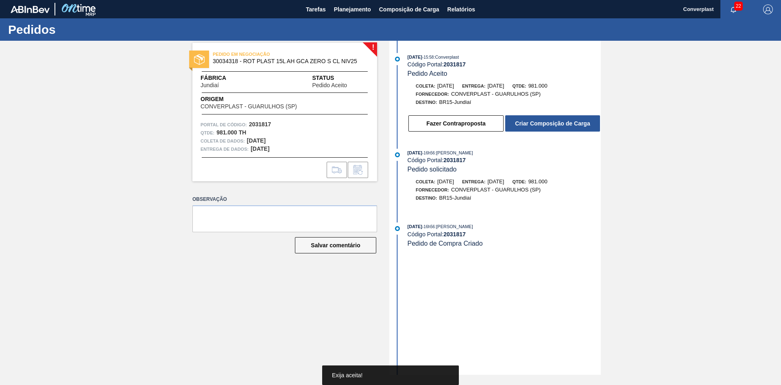
click at [542, 127] on button "Criar Composição de Carga" at bounding box center [552, 123] width 95 height 16
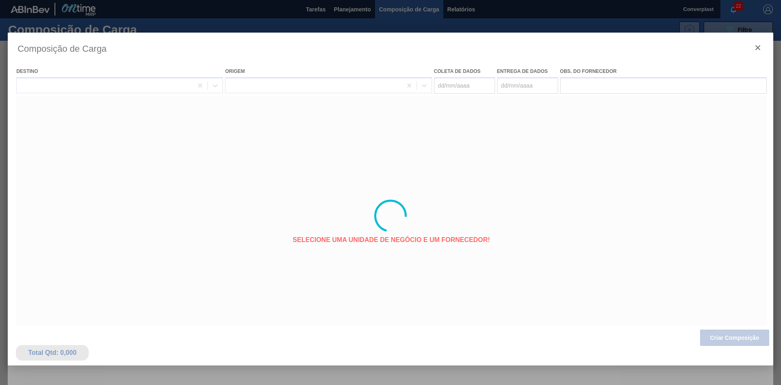
type coleta "[DATE]"
type entrega "[DATE]"
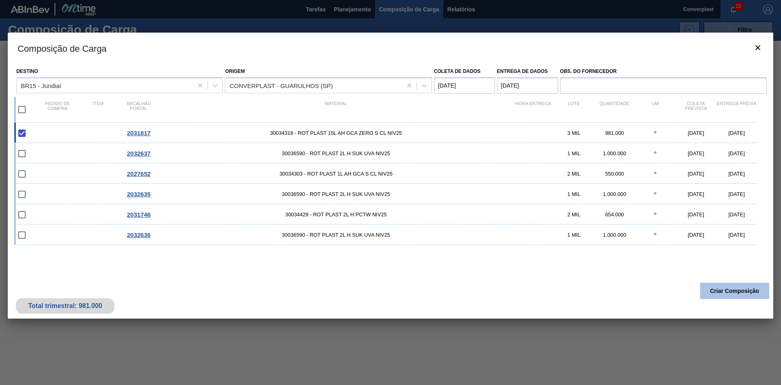
click at [730, 289] on font "Criar Composição" at bounding box center [735, 290] width 49 height 7
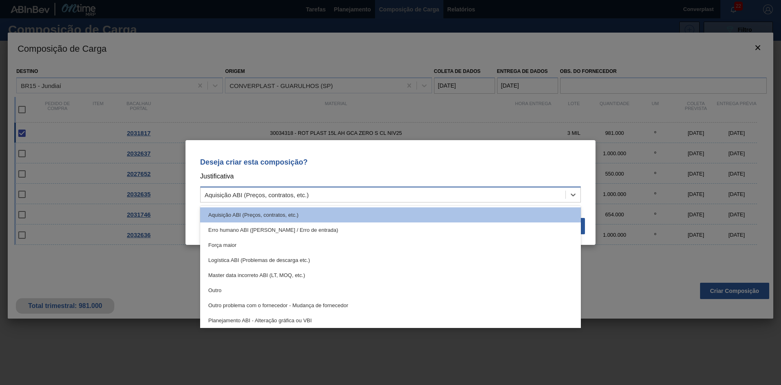
click at [486, 194] on div "Aquisição ABI (Preços, contratos, etc.)" at bounding box center [383, 195] width 365 height 12
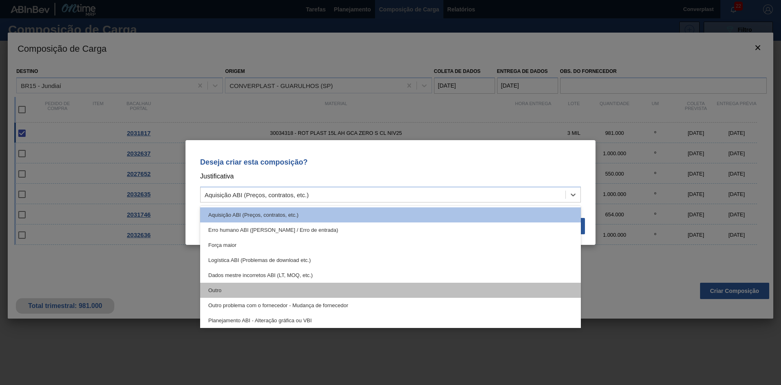
click at [393, 286] on div "Outro" at bounding box center [390, 289] width 381 height 15
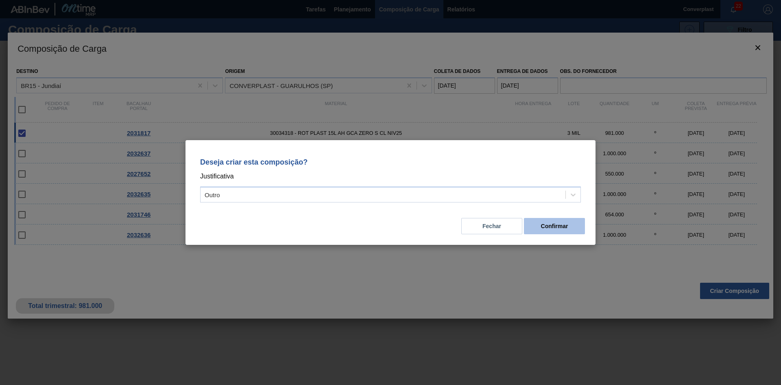
click at [578, 228] on button "Confirmar" at bounding box center [554, 226] width 61 height 16
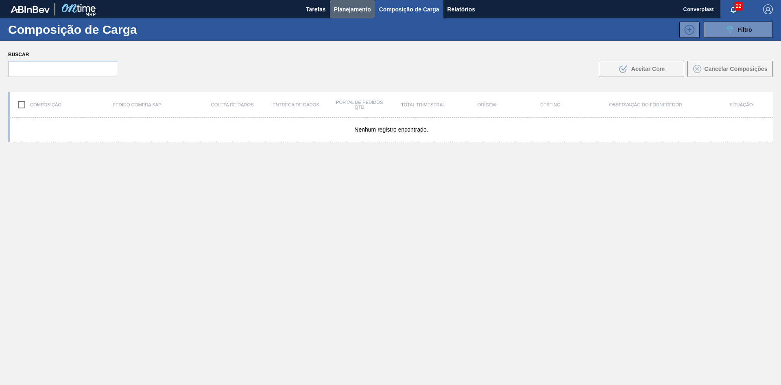
click at [331, 11] on button "Planejamento" at bounding box center [352, 9] width 45 height 18
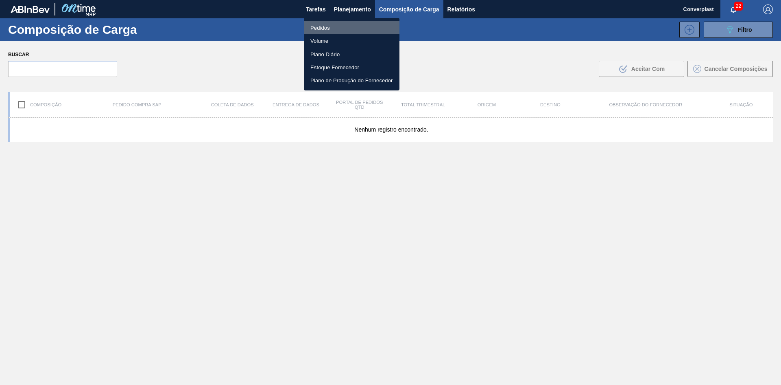
click at [331, 27] on li "Pedidos" at bounding box center [352, 27] width 96 height 13
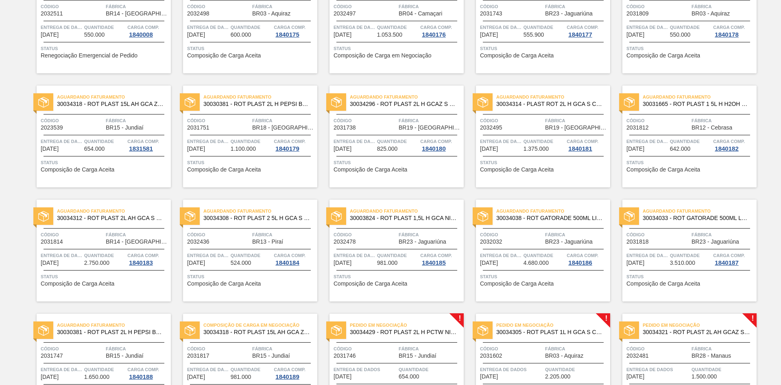
scroll to position [276, 0]
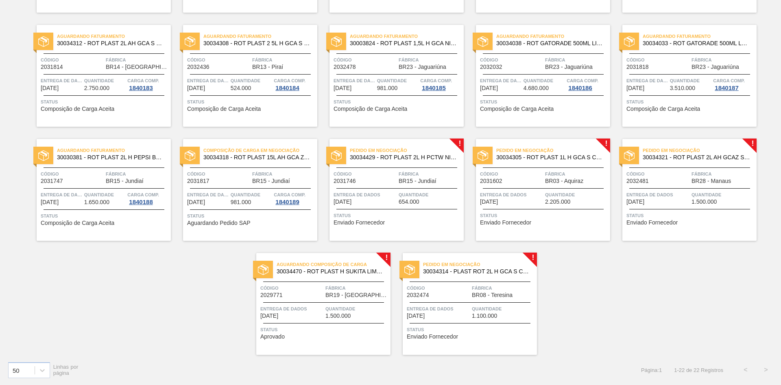
click at [498, 197] on span "Entrega de dados" at bounding box center [511, 194] width 63 height 8
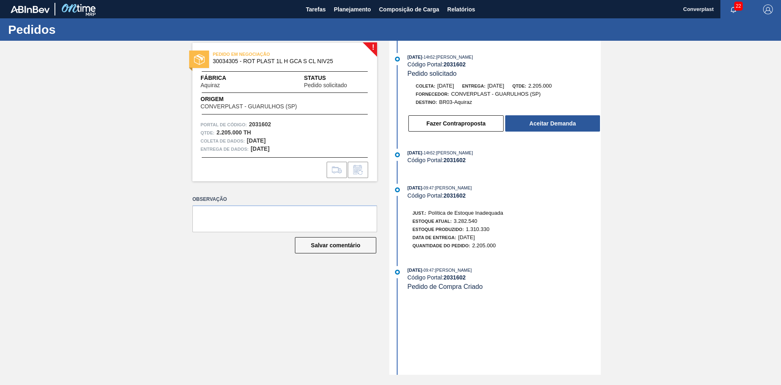
click at [573, 135] on div "[DATE] 14h52 : [PERSON_NAME] Código Portal: 2031602 Pedido solicitado Coleta: […" at bounding box center [497, 94] width 210 height 83
click at [566, 114] on div "Fazer Contraproposta Aceitar Demanda" at bounding box center [504, 123] width 193 height 18
click at [566, 124] on font "Aceitar Demanda" at bounding box center [552, 123] width 46 height 7
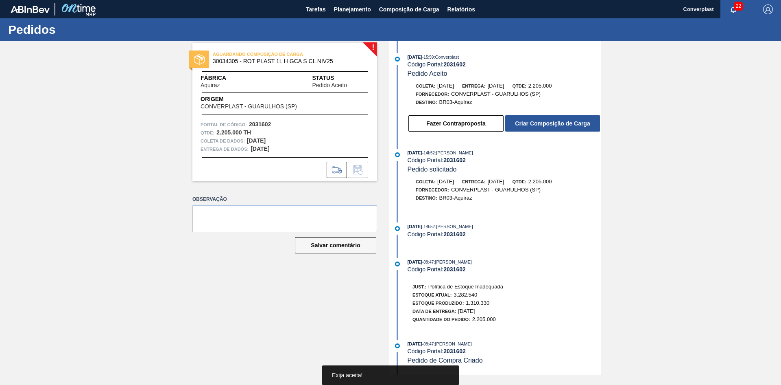
click at [536, 125] on font "Criar Composição de Carga" at bounding box center [552, 123] width 75 height 7
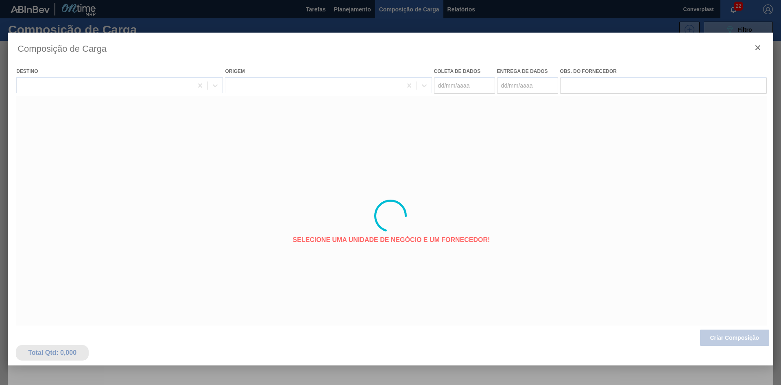
type coleta "[DATE]"
type entrega "[DATE]"
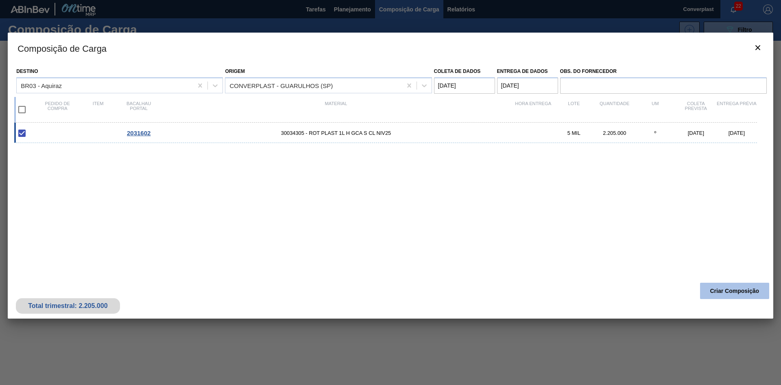
click at [736, 290] on font "Criar Composição" at bounding box center [735, 290] width 49 height 7
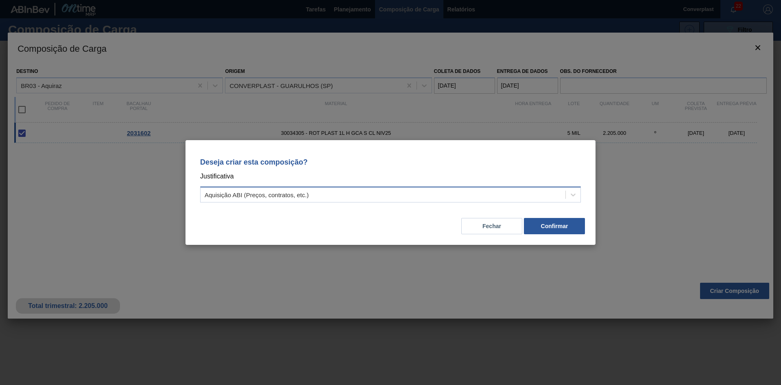
click at [442, 187] on div "Aquisição ABI (Preços, contratos, etc.)" at bounding box center [390, 194] width 381 height 16
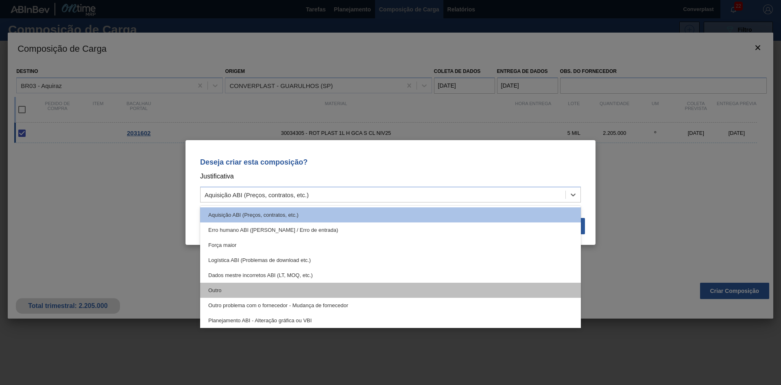
click at [329, 289] on div "Outro" at bounding box center [390, 289] width 381 height 15
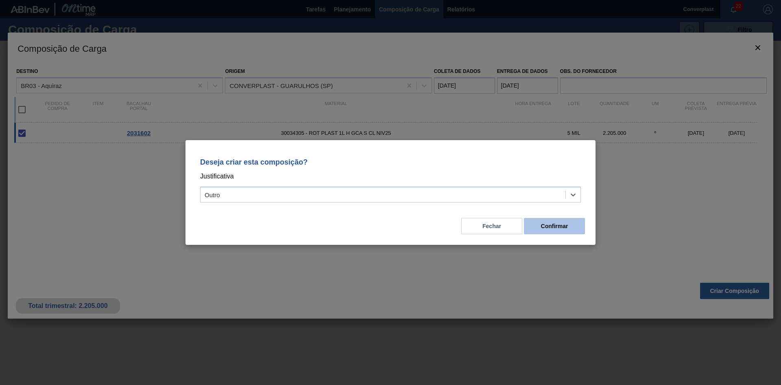
click at [546, 223] on font "Confirmar" at bounding box center [554, 226] width 27 height 7
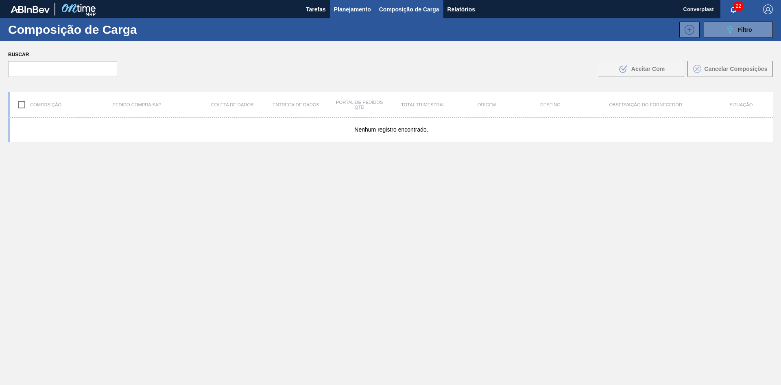
click at [364, 9] on font "Planejamento" at bounding box center [352, 9] width 37 height 7
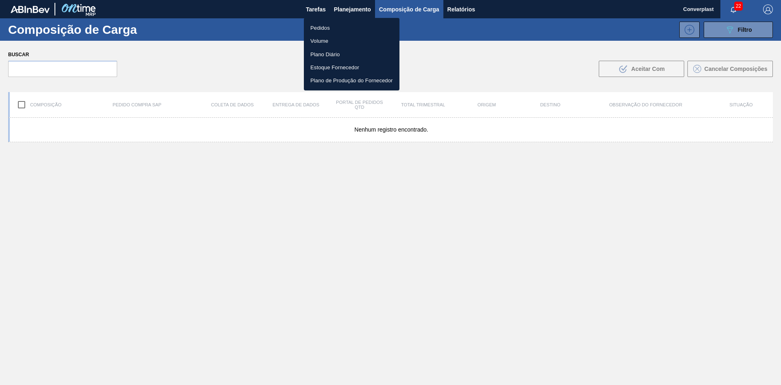
click at [322, 24] on font "Pedidos" at bounding box center [321, 28] width 20 height 8
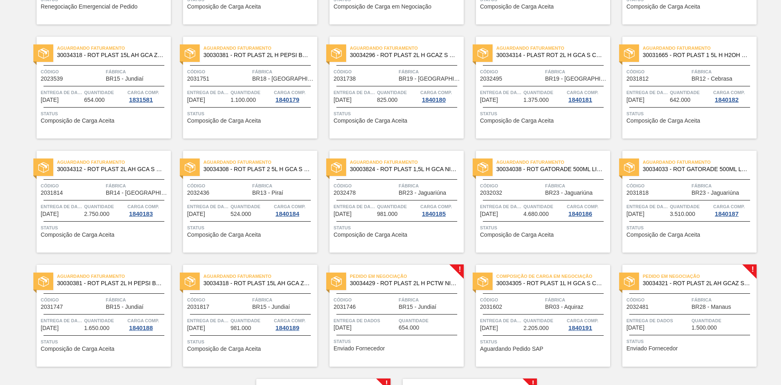
scroll to position [276, 0]
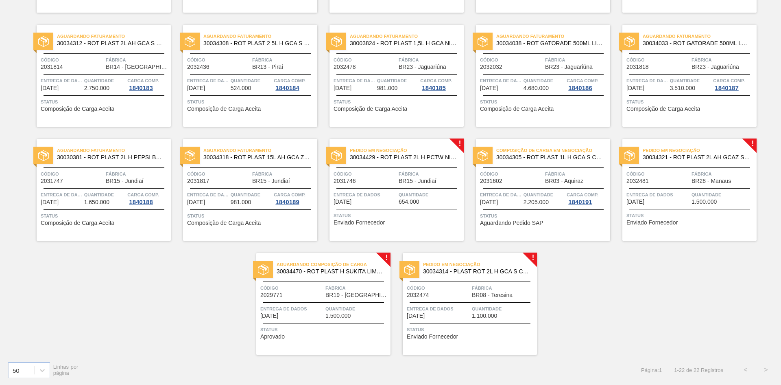
click at [680, 212] on span "Status" at bounding box center [691, 215] width 128 height 8
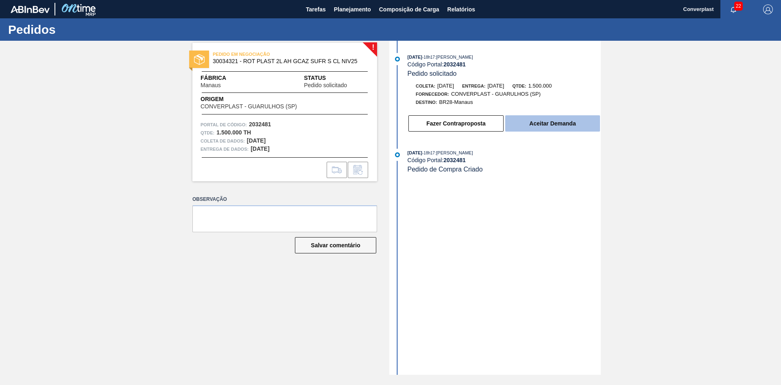
click at [536, 122] on font "Aceitar Demanda" at bounding box center [552, 123] width 46 height 7
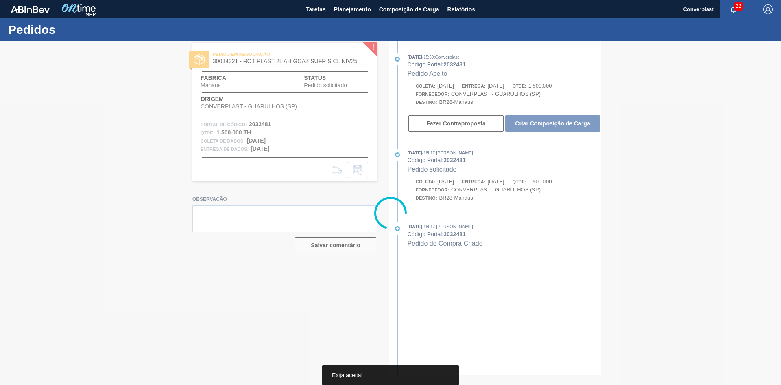
click at [537, 121] on font "Criar Composição de Carga" at bounding box center [552, 123] width 75 height 7
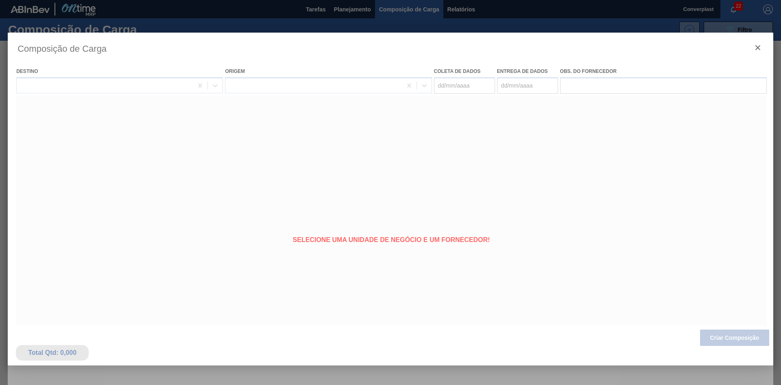
type coleta "[DATE]"
type entrega "[DATE]"
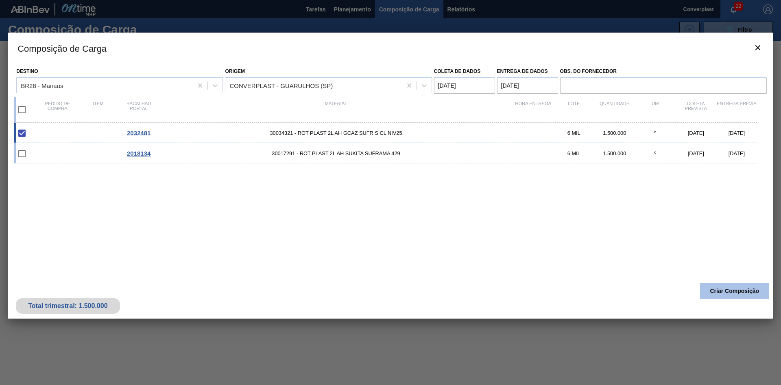
click at [728, 295] on button "Criar Composição" at bounding box center [734, 290] width 69 height 16
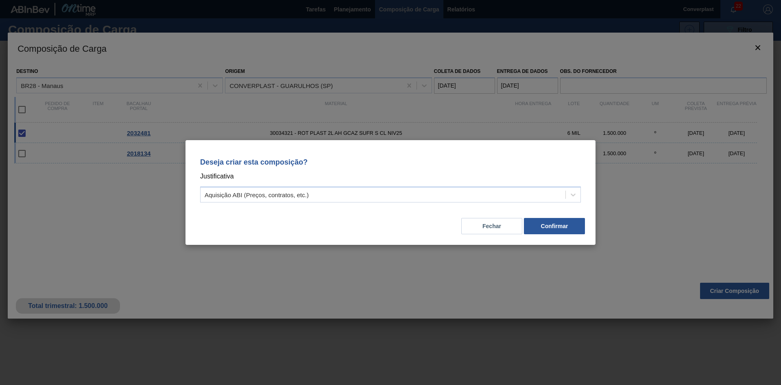
click at [437, 204] on div "Deseja criar esta composição? Justificativa Aquisição ABI (Preços, contratos, e…" at bounding box center [390, 178] width 391 height 57
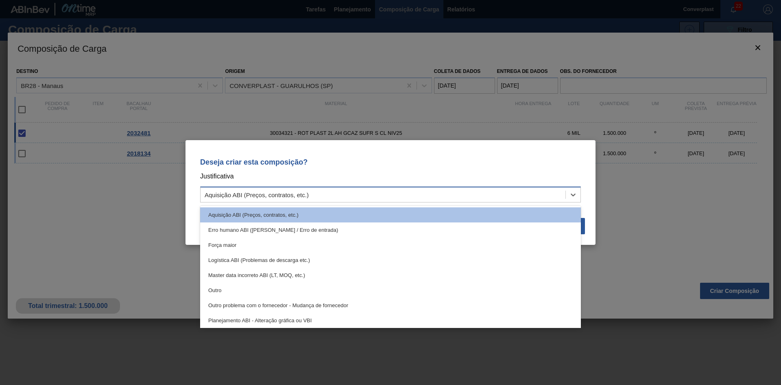
click at [413, 194] on div "Aquisição ABI (Preços, contratos, etc.)" at bounding box center [383, 195] width 365 height 12
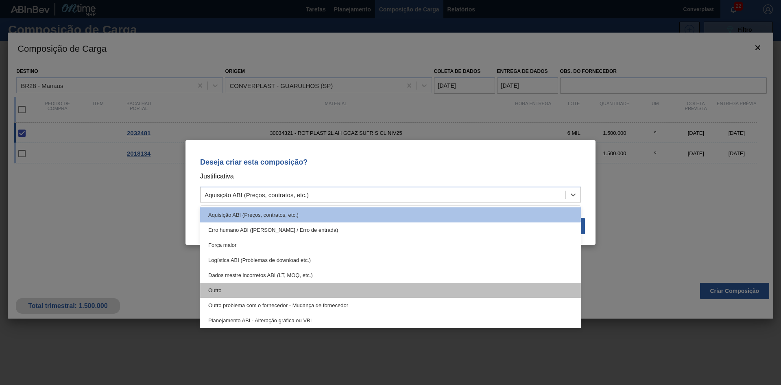
click at [363, 286] on div "Outro" at bounding box center [390, 289] width 381 height 15
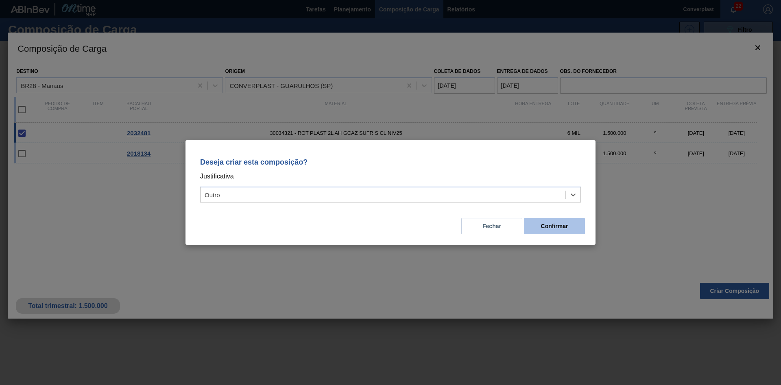
click at [550, 219] on button "Confirmar" at bounding box center [554, 226] width 61 height 16
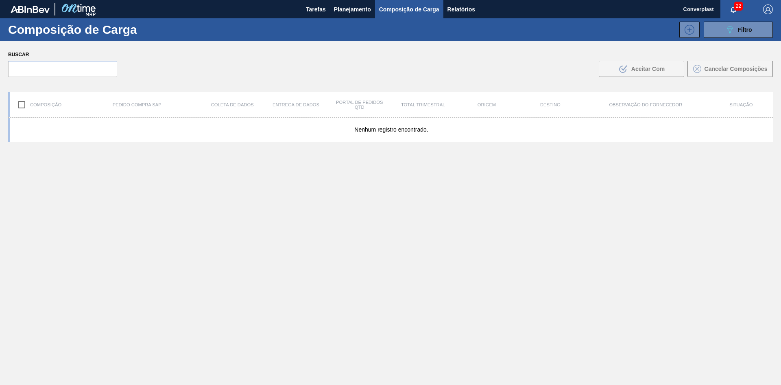
click at [352, 9] on font "Planejamento" at bounding box center [352, 9] width 37 height 7
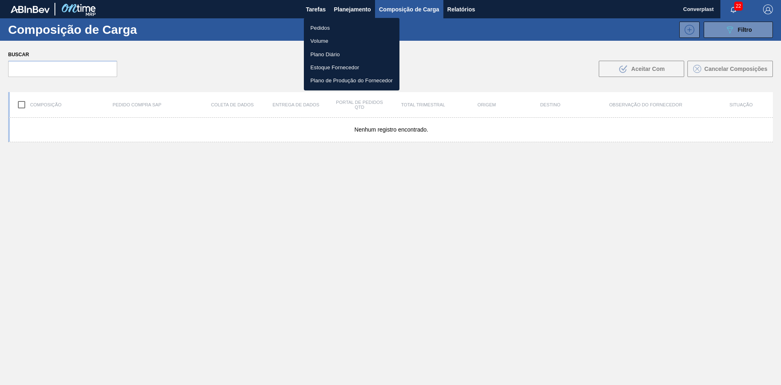
click at [324, 23] on li "Pedidos" at bounding box center [352, 27] width 96 height 13
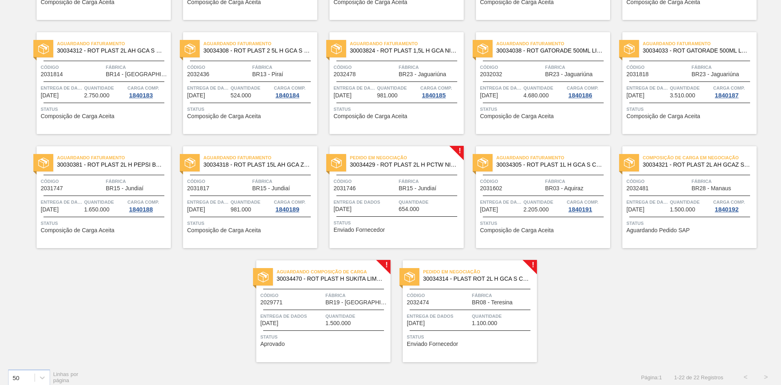
scroll to position [276, 0]
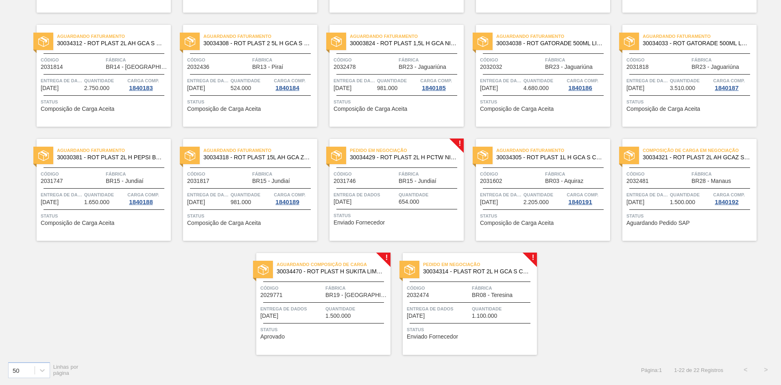
click at [319, 320] on div "Aguardando Composição de Carga 30034470 - ROT PLAST H SUKITA LIMAO 2L NIV25 Cód…" at bounding box center [323, 304] width 134 height 102
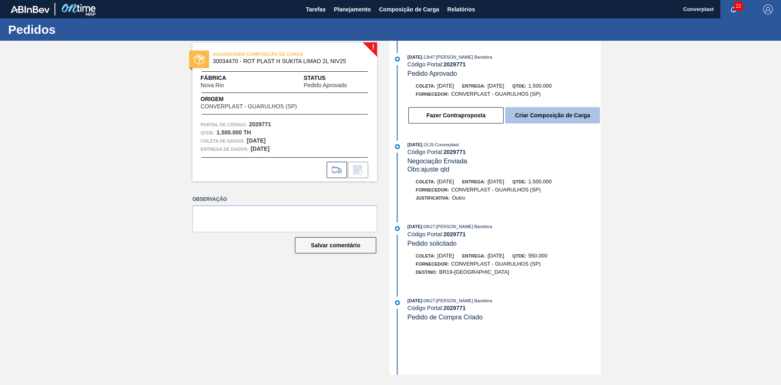
click at [519, 114] on font "Criar Composição de Carga" at bounding box center [552, 115] width 75 height 7
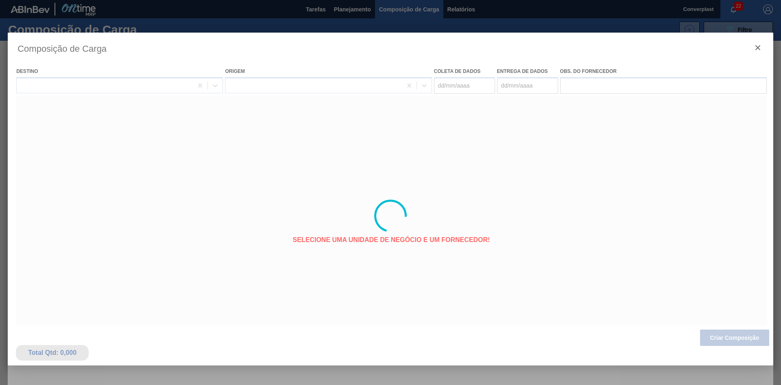
type coleta "[DATE]"
type entrega "[DATE]"
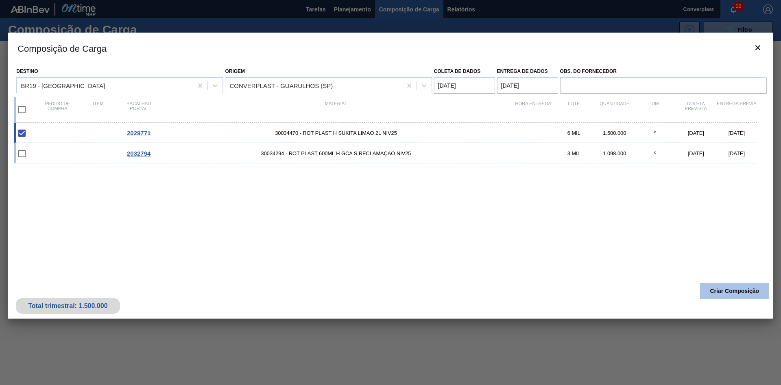
click at [731, 296] on button "Criar Composição" at bounding box center [734, 290] width 69 height 16
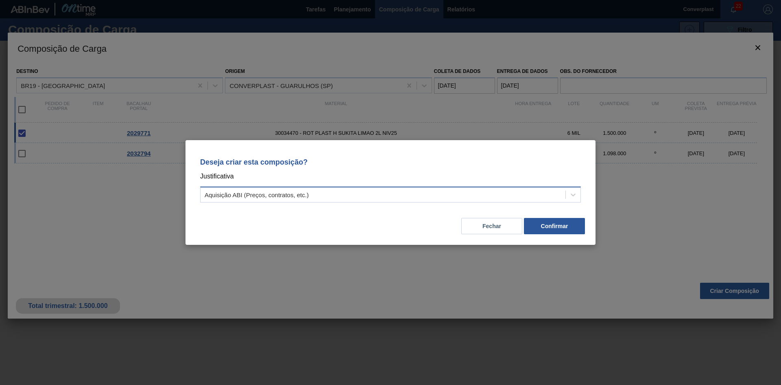
click at [506, 198] on div "Aquisição ABI (Preços, contratos, etc.)" at bounding box center [383, 195] width 365 height 12
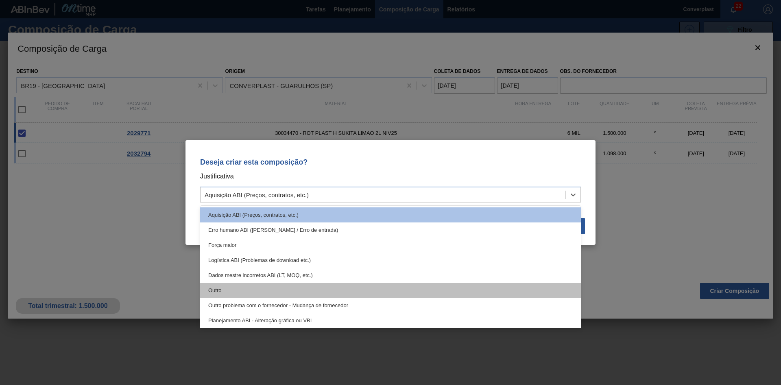
click at [265, 293] on div "Outro" at bounding box center [390, 289] width 381 height 15
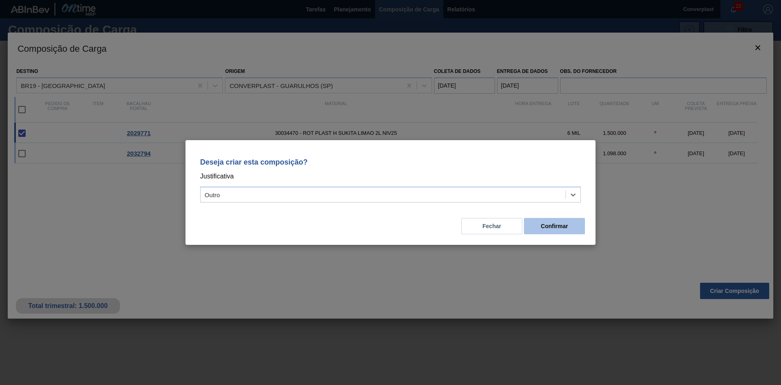
click at [563, 233] on button "Confirmar" at bounding box center [554, 226] width 61 height 16
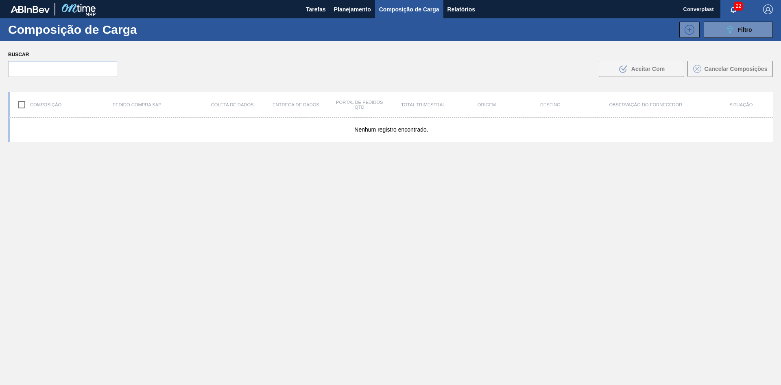
click at [349, 8] on font "Planejamento" at bounding box center [352, 9] width 37 height 7
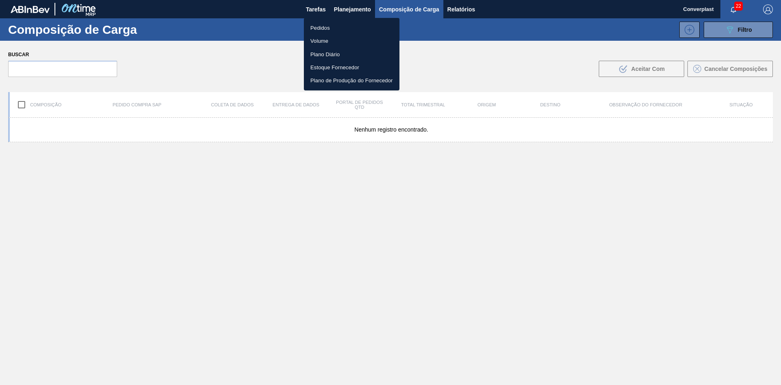
click at [315, 28] on font "Pedidos" at bounding box center [321, 28] width 20 height 6
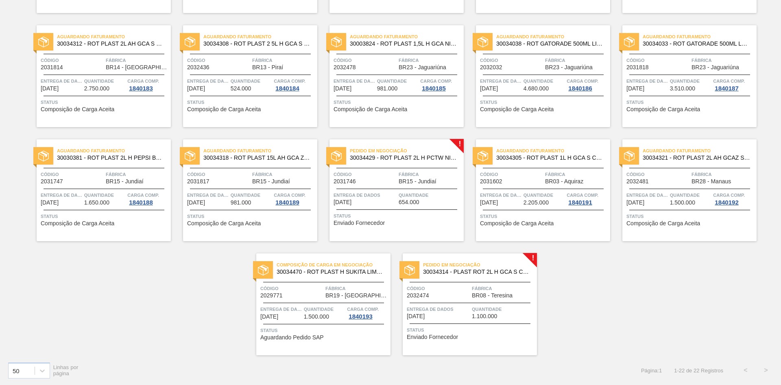
scroll to position [276, 0]
click at [370, 227] on div "Pedido em Negociação 30034429 - ROT PLAST 2L H PCTW NIV25 Código 2031746 Fábric…" at bounding box center [397, 190] width 134 height 102
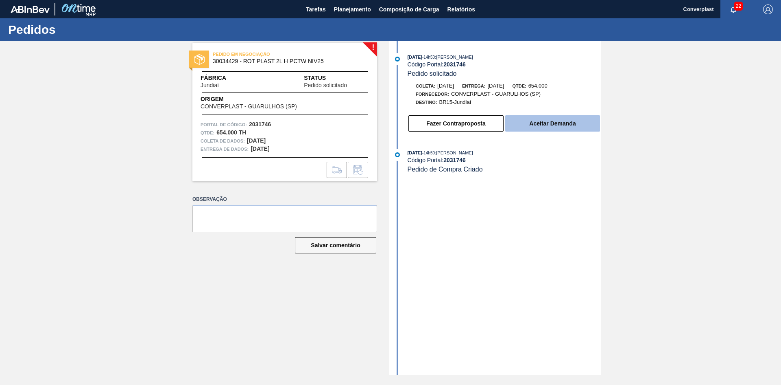
click at [540, 122] on font "Aceitar Demanda" at bounding box center [552, 123] width 46 height 7
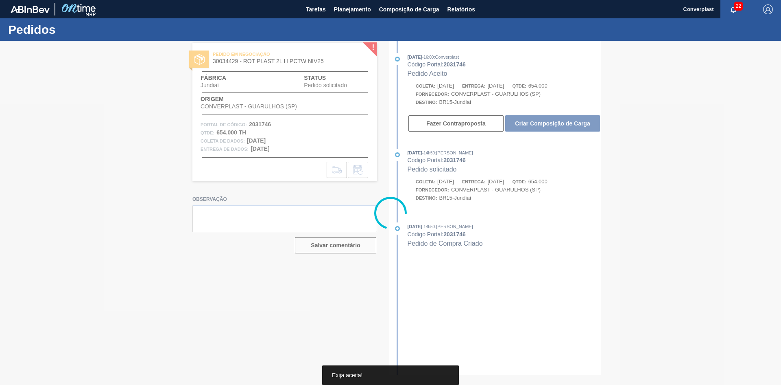
click at [539, 122] on div at bounding box center [390, 213] width 781 height 344
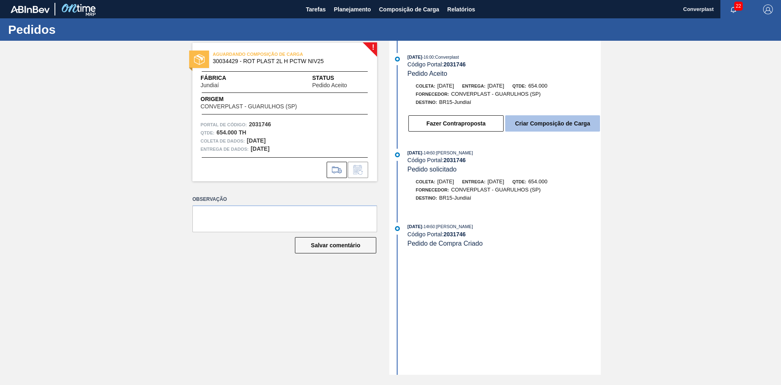
click at [538, 118] on button "Criar Composição de Carga" at bounding box center [552, 123] width 95 height 16
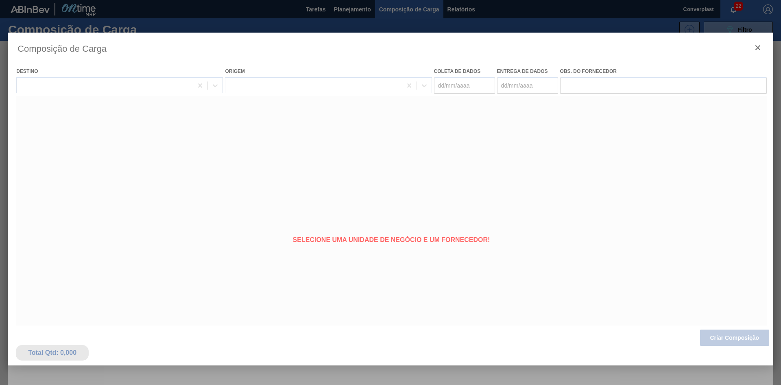
type coleta "[DATE]"
type entrega "[DATE]"
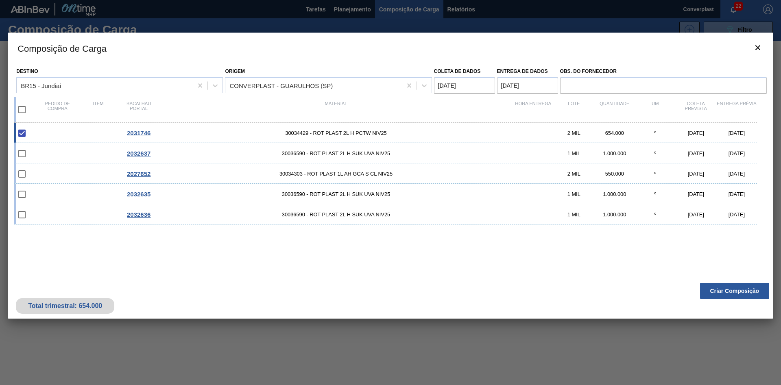
click at [733, 281] on div "Total trimestral: 654.000 Criar Composição" at bounding box center [391, 298] width 766 height 40
click at [734, 288] on font "Criar Composição" at bounding box center [735, 290] width 49 height 7
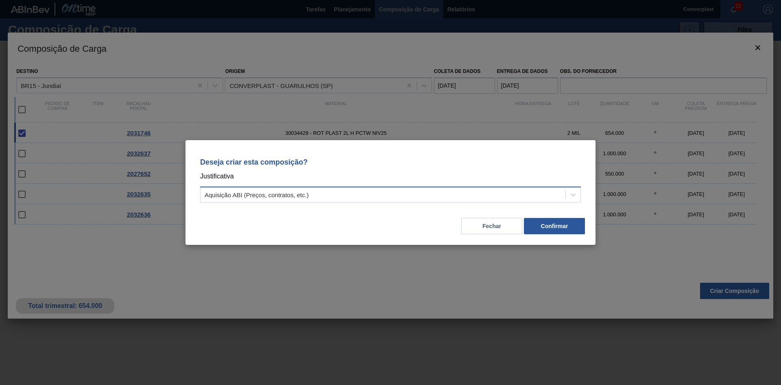
click at [486, 196] on div "Aquisição ABI (Preços, contratos, etc.)" at bounding box center [383, 195] width 365 height 12
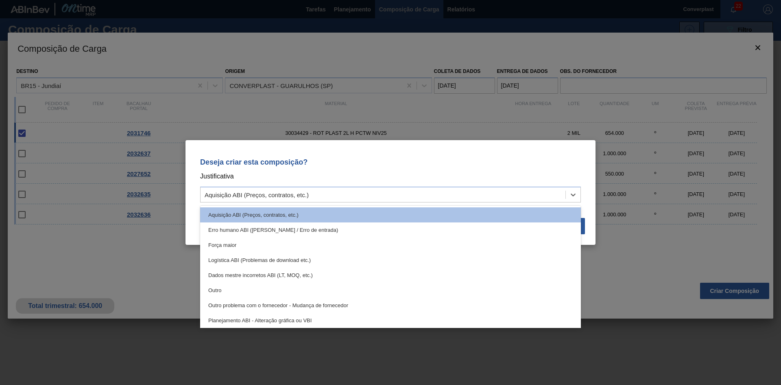
click at [408, 281] on div "Dados mestre incorretos ABI (LT, MOQ, etc.)" at bounding box center [390, 274] width 381 height 15
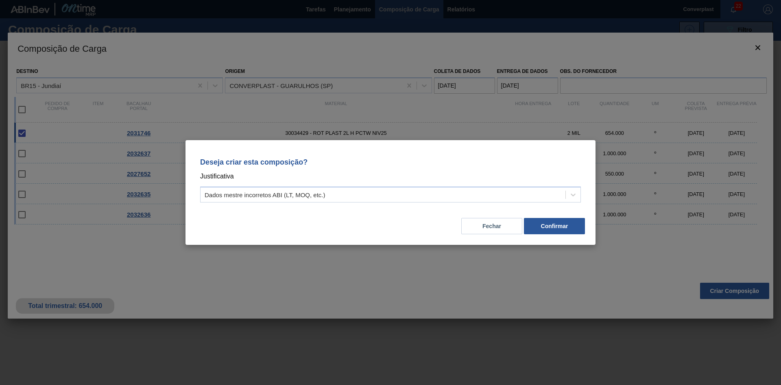
click at [400, 207] on div "Fechar Confirmar" at bounding box center [390, 221] width 391 height 28
click at [396, 194] on div "Dados mestre incorretos ABI (LT, MOQ, etc.)" at bounding box center [383, 195] width 365 height 12
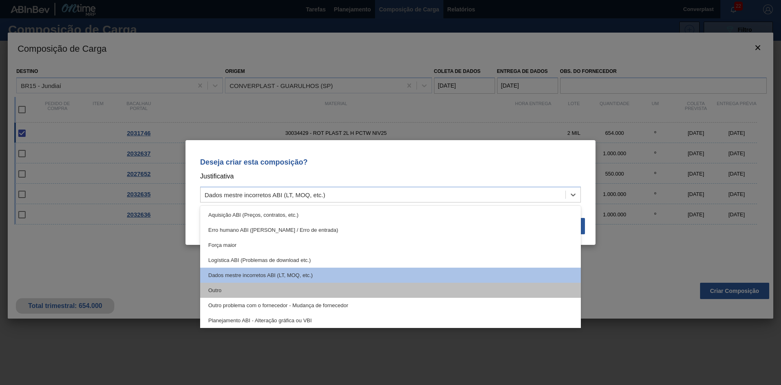
click at [347, 295] on div "Outro" at bounding box center [390, 289] width 381 height 15
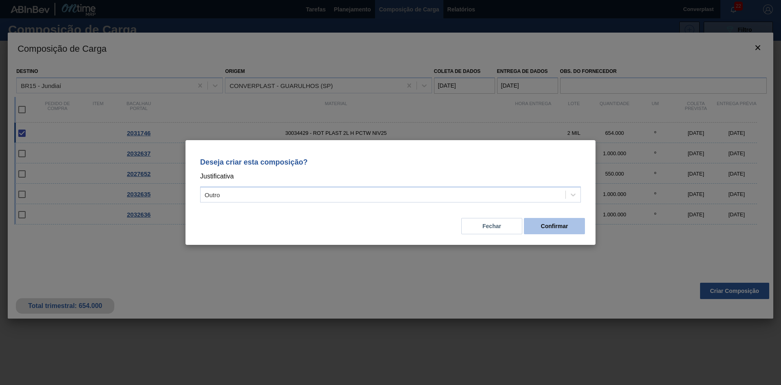
click at [558, 225] on font "Confirmar" at bounding box center [554, 226] width 27 height 7
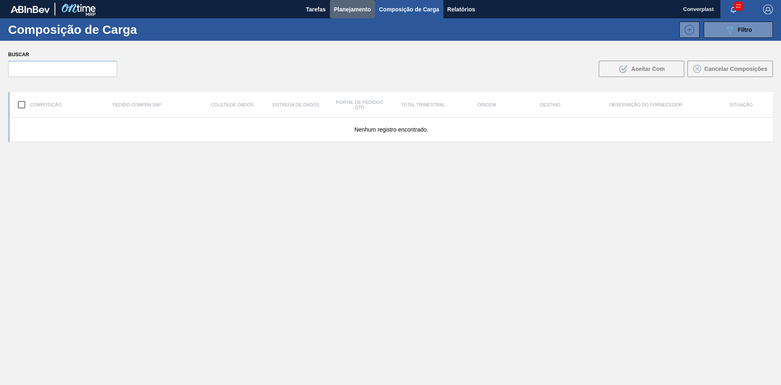
click at [342, 9] on font "Planejamento" at bounding box center [352, 9] width 37 height 7
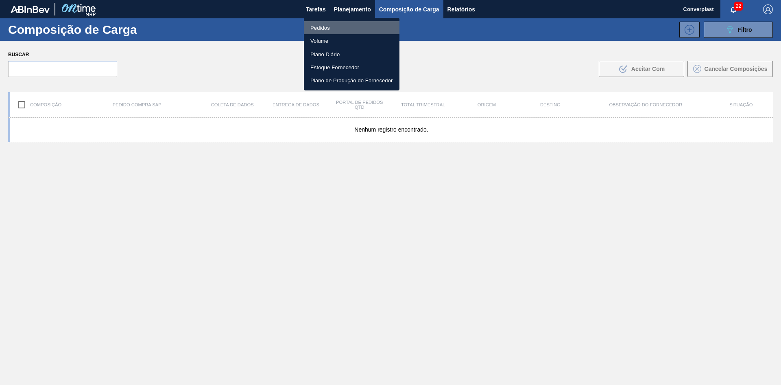
click at [329, 29] on font "Pedidos" at bounding box center [321, 28] width 20 height 6
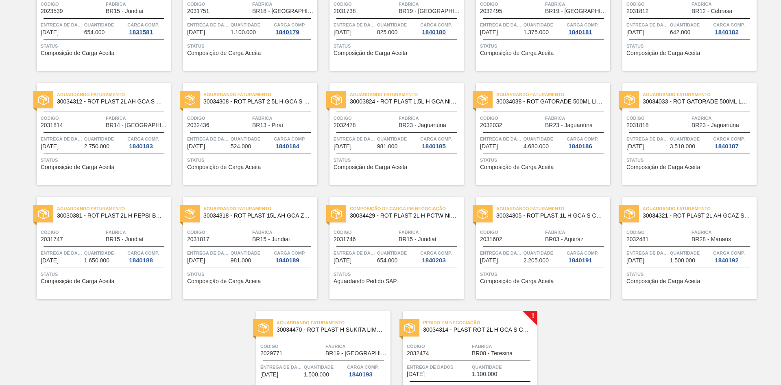
scroll to position [276, 0]
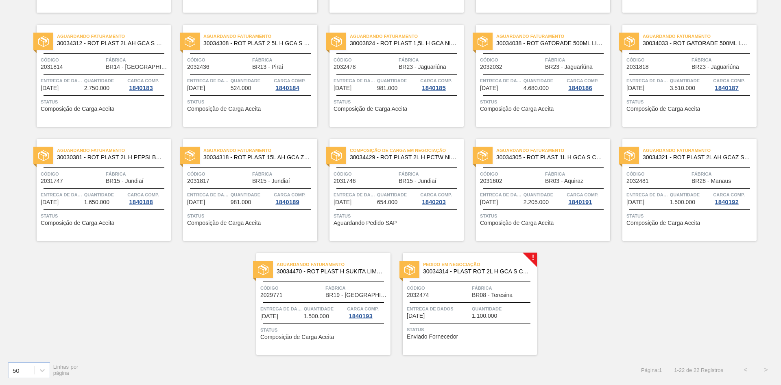
click at [442, 317] on div "Entrega de dados [DATE]" at bounding box center [438, 311] width 63 height 14
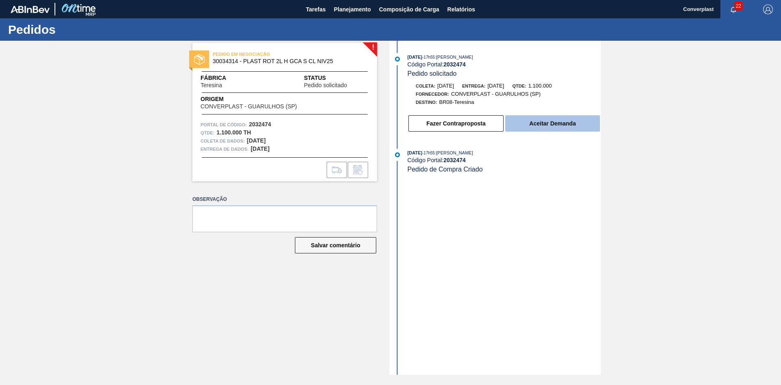
click at [549, 122] on font "Aceitar Demanda" at bounding box center [552, 123] width 46 height 7
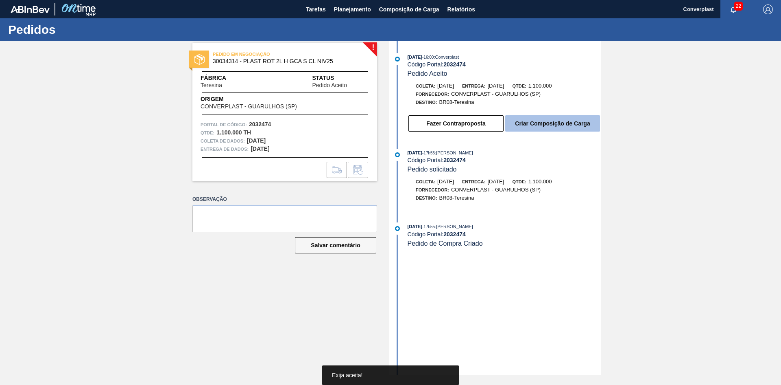
click at [547, 123] on font "Criar Composição de Carga" at bounding box center [552, 123] width 75 height 7
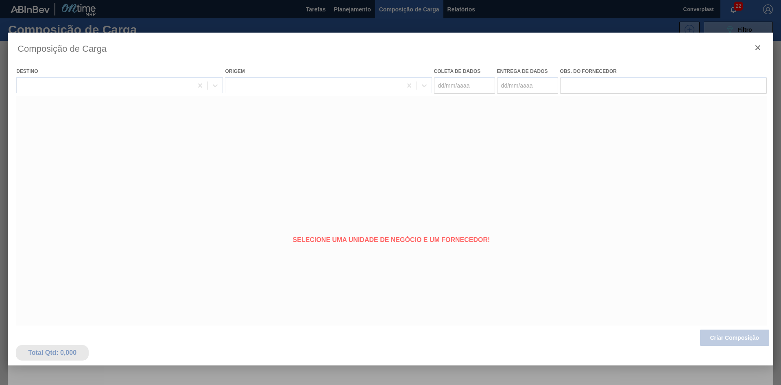
type coleta "[DATE]"
type entrega "[DATE]"
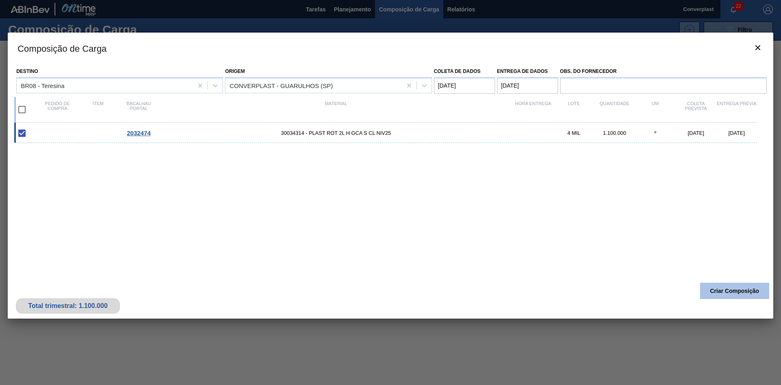
click at [723, 288] on font "Criar Composição" at bounding box center [735, 290] width 49 height 7
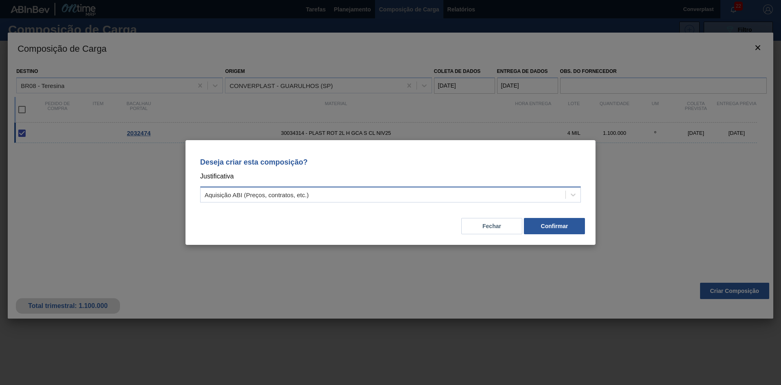
click at [334, 196] on div "Aquisição ABI (Preços, contratos, etc.)" at bounding box center [383, 195] width 365 height 12
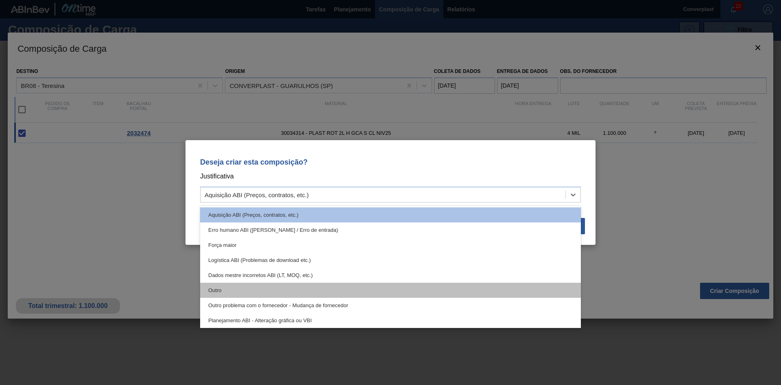
click at [302, 284] on div "Outro" at bounding box center [390, 289] width 381 height 15
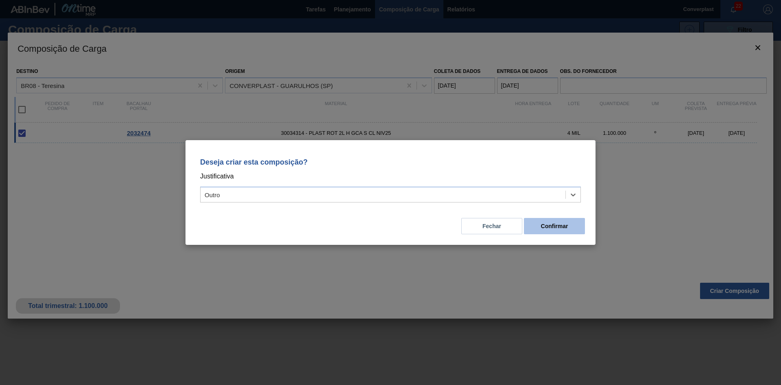
click at [541, 229] on button "Confirmar" at bounding box center [554, 226] width 61 height 16
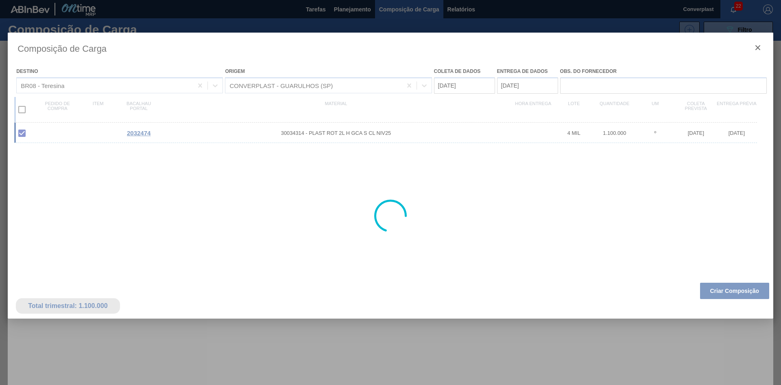
click at [352, 9] on div at bounding box center [390, 192] width 781 height 385
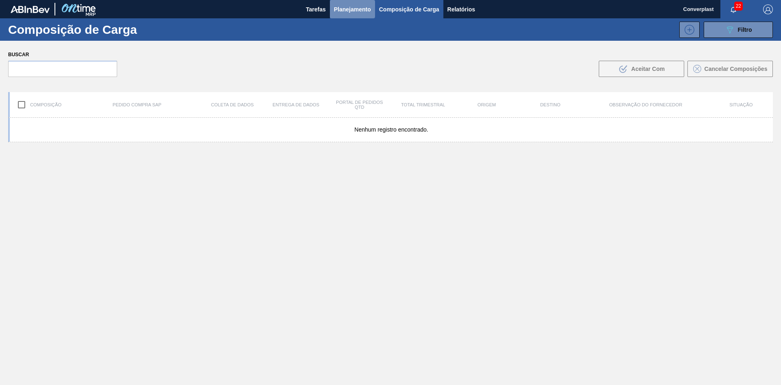
click at [359, 11] on font "Planejamento" at bounding box center [352, 9] width 37 height 7
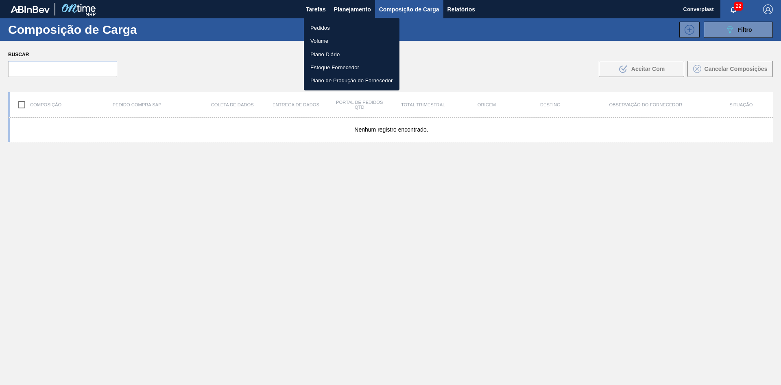
click at [334, 26] on li "Pedidos" at bounding box center [352, 27] width 96 height 13
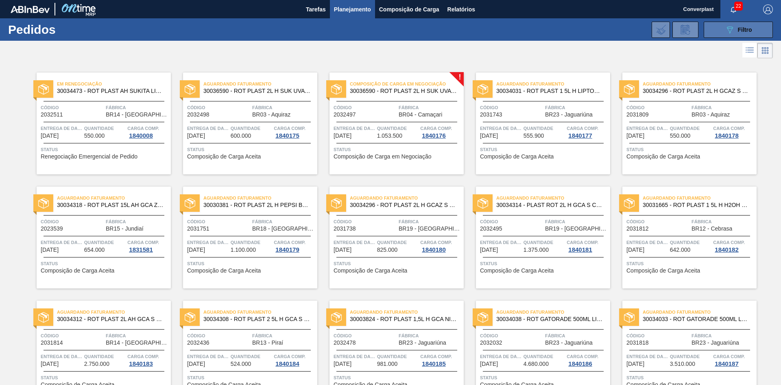
drag, startPoint x: 735, startPoint y: 28, endPoint x: 709, endPoint y: 28, distance: 25.6
click at [735, 28] on div "089F7B8B-B2A5-4AFE-B5C0-19BA573D28AC Filtro" at bounding box center [738, 30] width 27 height 10
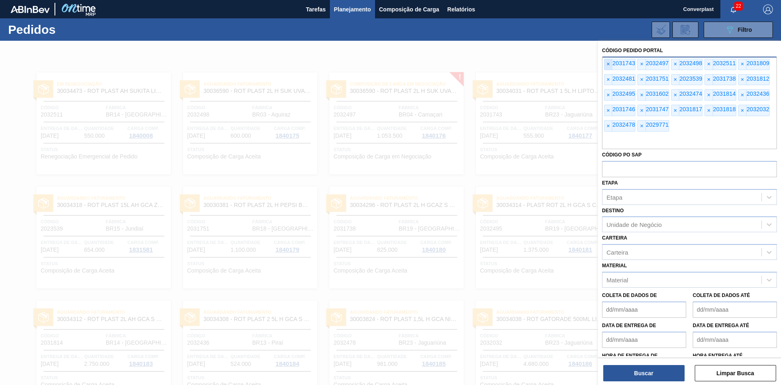
click at [611, 66] on span "×" at bounding box center [609, 64] width 8 height 11
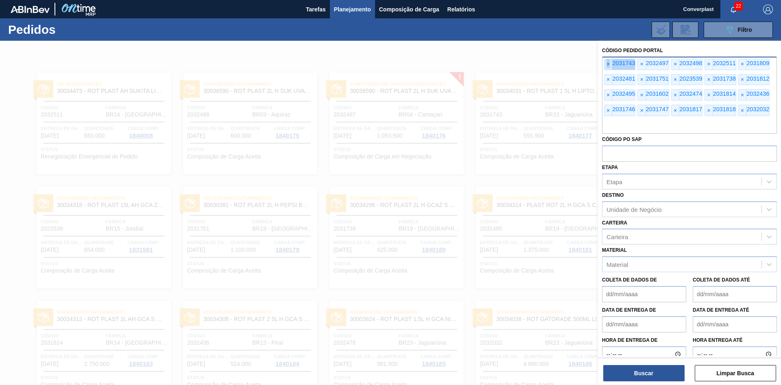
click at [611, 66] on span "×" at bounding box center [609, 64] width 8 height 11
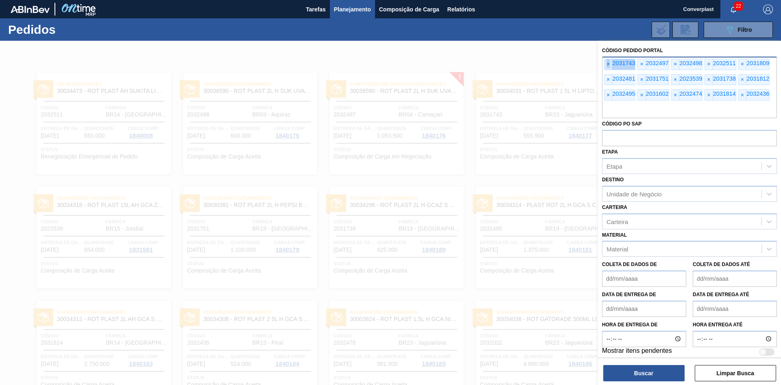
click at [611, 66] on span "×" at bounding box center [609, 64] width 8 height 11
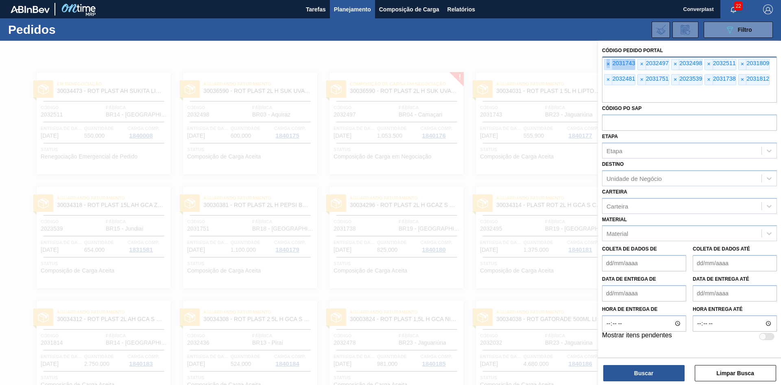
click at [611, 66] on span "×" at bounding box center [609, 64] width 8 height 11
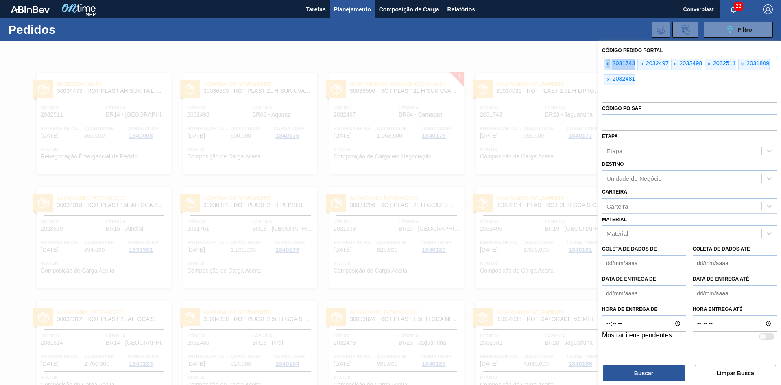
click at [611, 66] on span "×" at bounding box center [609, 64] width 8 height 11
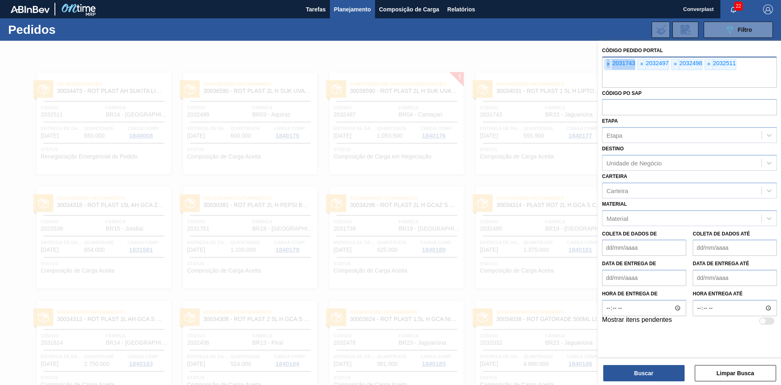
click at [611, 66] on span "×" at bounding box center [609, 64] width 8 height 11
click at [611, 72] on input "text" at bounding box center [689, 79] width 175 height 15
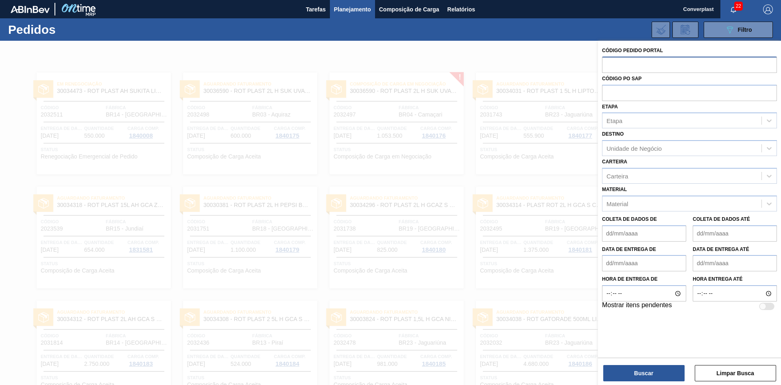
paste input "2032497"
type input "2032497"
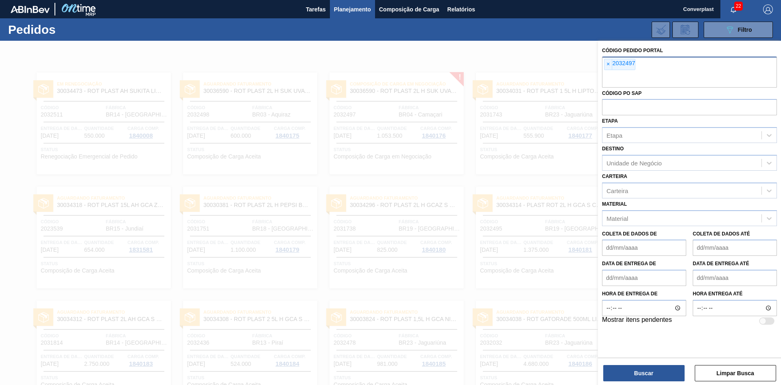
click at [627, 381] on div "Código Pedido Portal × 2032497 Código PO SAP Etapa Etapa Destino Unidade de Neg…" at bounding box center [689, 214] width 183 height 346
click at [619, 368] on button "Buscar" at bounding box center [644, 373] width 81 height 16
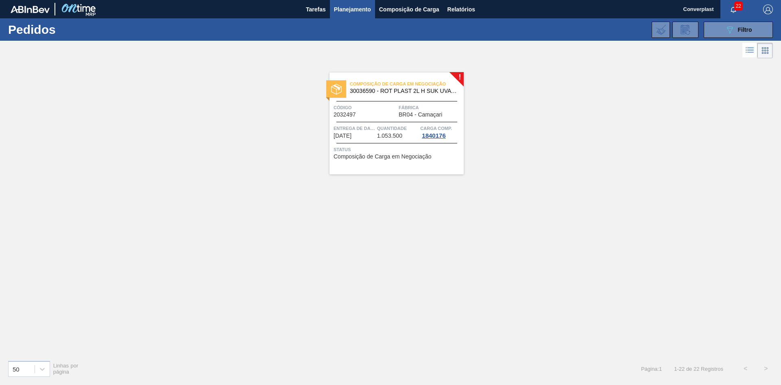
click at [403, 150] on span "Status" at bounding box center [398, 149] width 128 height 8
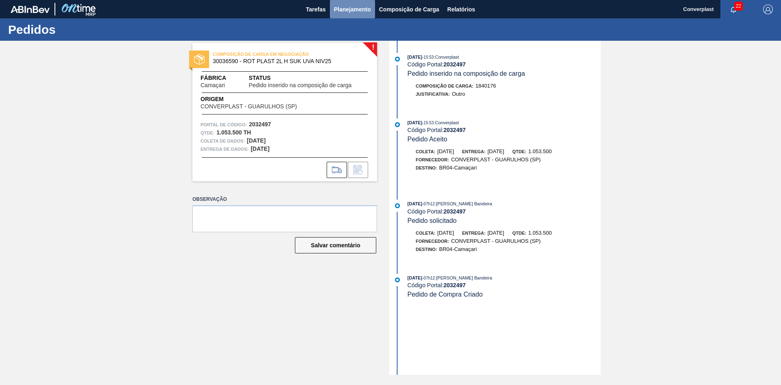
click at [353, 9] on font "Planejamento" at bounding box center [352, 9] width 37 height 7
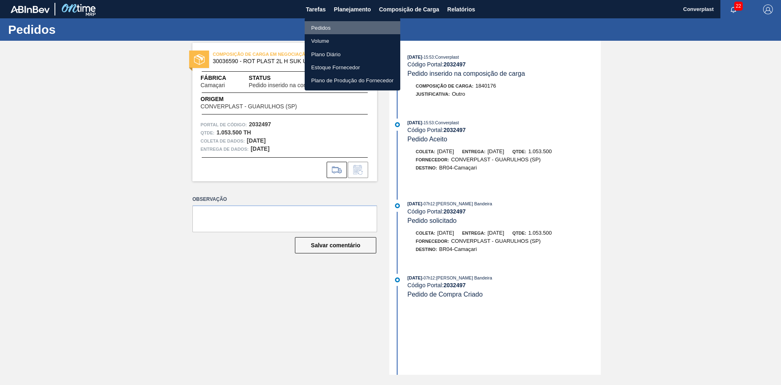
click at [317, 22] on li "Pedidos" at bounding box center [353, 27] width 96 height 13
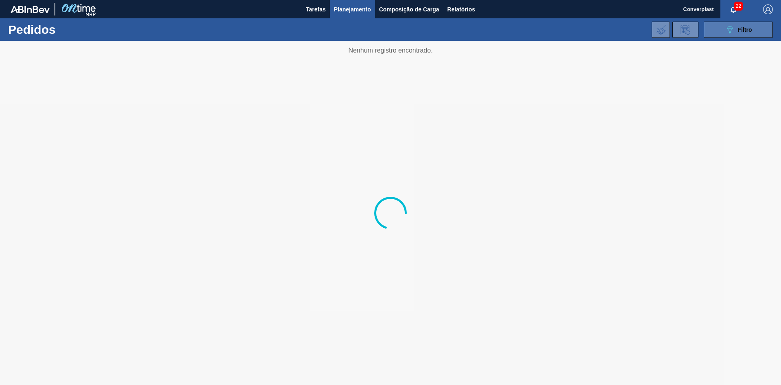
click at [724, 36] on button "089F7B8B-B2A5-4AFE-B5C0-19BA573D28AC Filtro" at bounding box center [738, 30] width 69 height 16
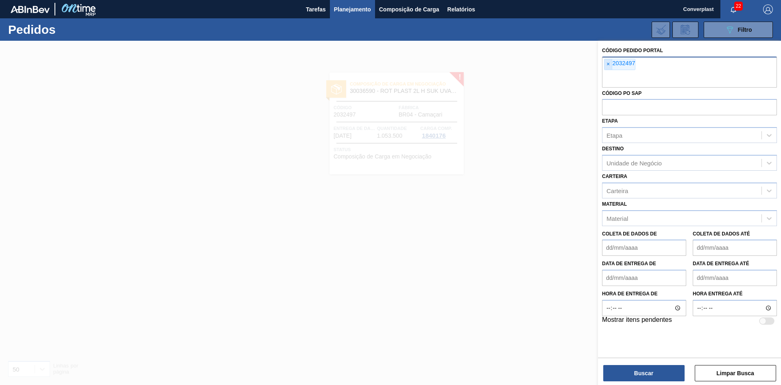
click at [606, 67] on span "×" at bounding box center [609, 64] width 8 height 11
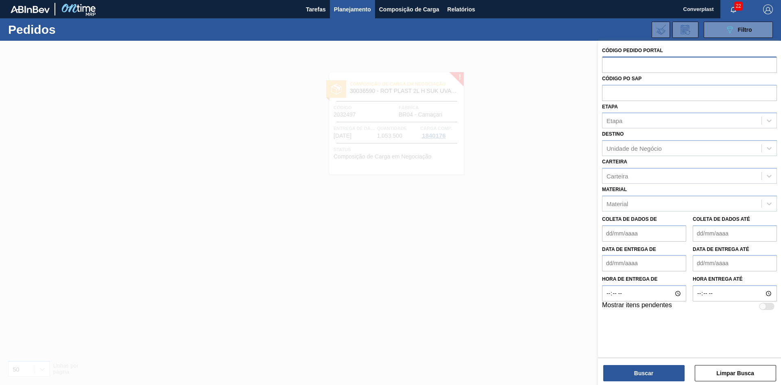
paste input "2032498"
type input "2032498"
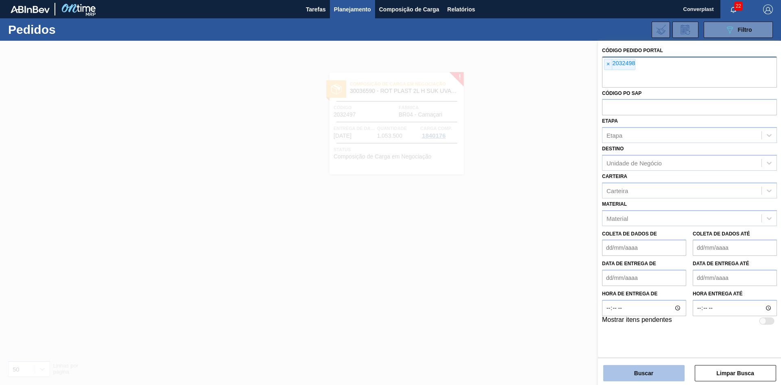
click at [643, 372] on font "Buscar" at bounding box center [643, 373] width 19 height 7
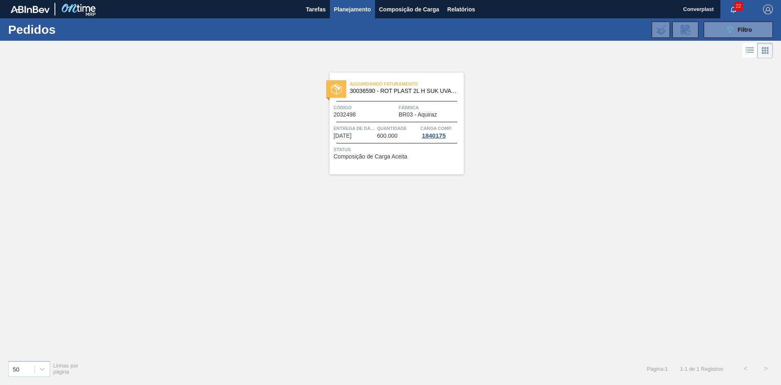
click at [385, 140] on div "Aguardando Faturamento 30036590 - ROT PLAST 2L H SUK UVA NIV25 Código 2032498 F…" at bounding box center [397, 123] width 134 height 102
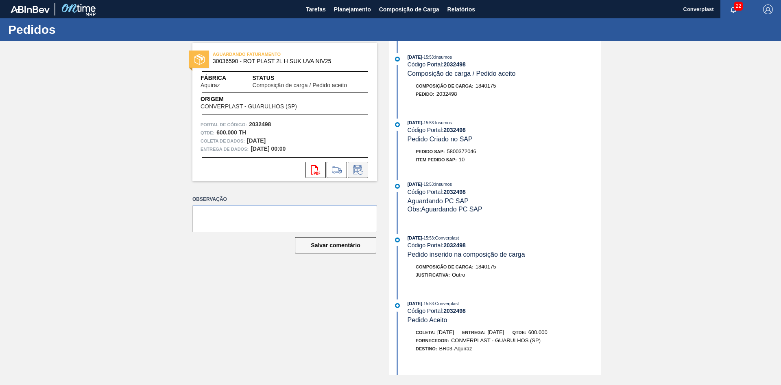
click at [356, 169] on icon at bounding box center [357, 170] width 6 height 5
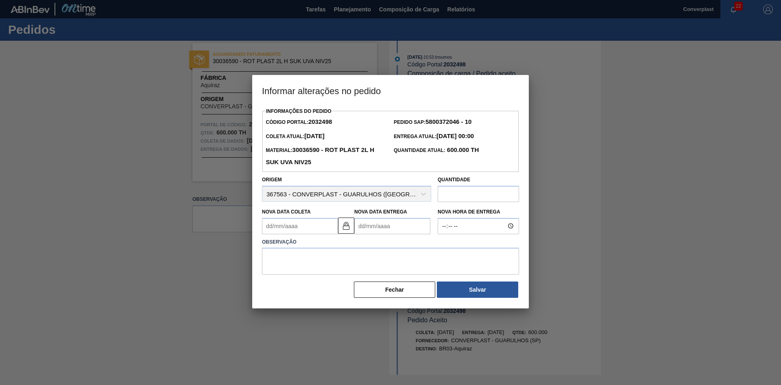
click at [394, 232] on Entrega2032498 "Nova Data Entrega" at bounding box center [392, 226] width 76 height 16
type Coleta2032498 "[DATE]"
type Entrega2032498 "1"
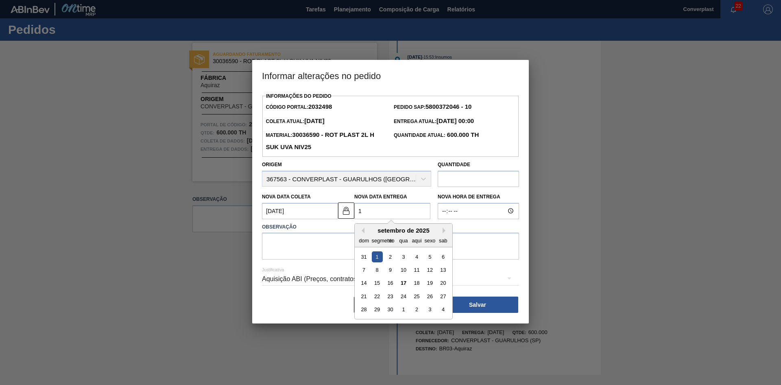
type Coleta2032498 "[DATE]"
type Entrega2032498 "17/"
type Coleta2032498 "[DATE]"
type Entrega2032498 "17/1"
type Coleta2032498 "[DATE]"
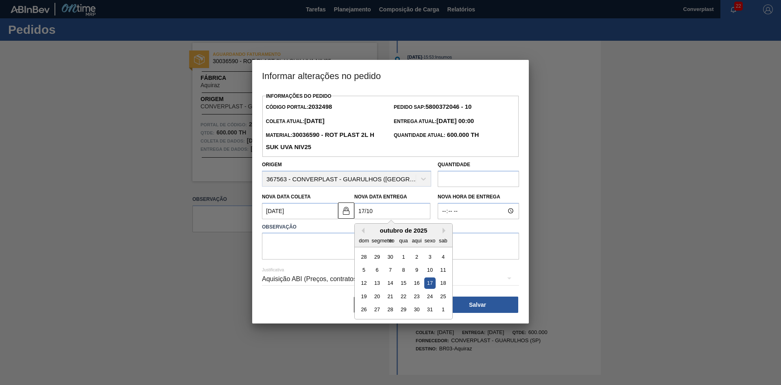
click at [430, 284] on div "17" at bounding box center [429, 282] width 11 height 11
type Entrega2032498 "[DATE]"
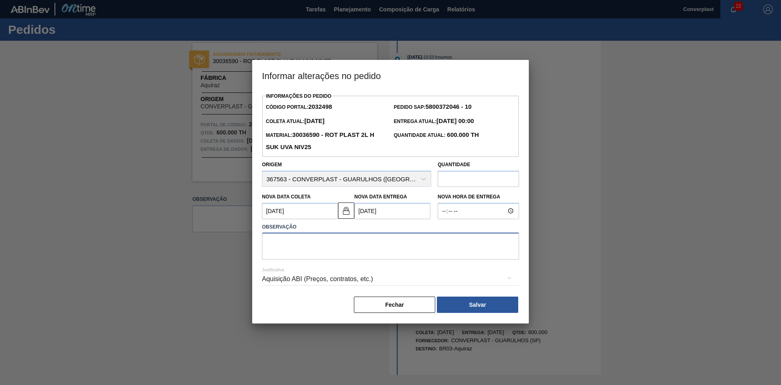
click at [320, 242] on textarea at bounding box center [390, 245] width 257 height 27
type textarea "ajuste data"
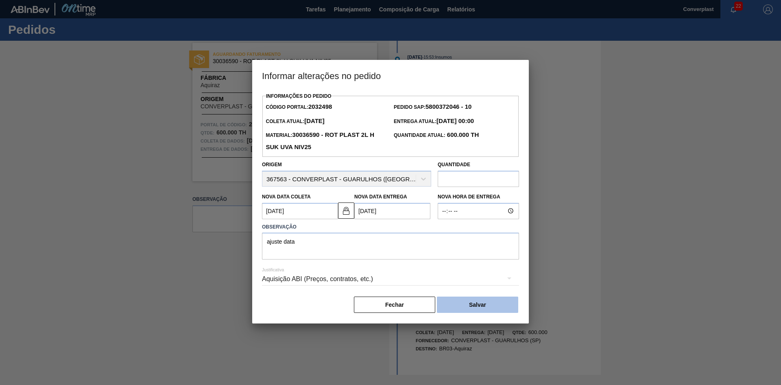
click at [458, 306] on button "Salvar" at bounding box center [477, 304] width 81 height 16
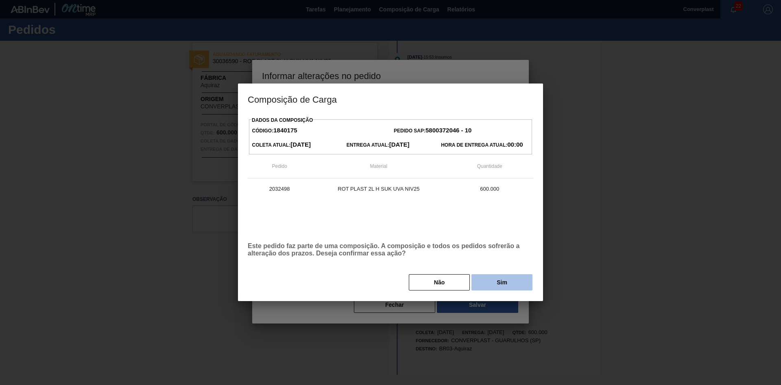
click at [495, 287] on button "Sim" at bounding box center [502, 282] width 61 height 16
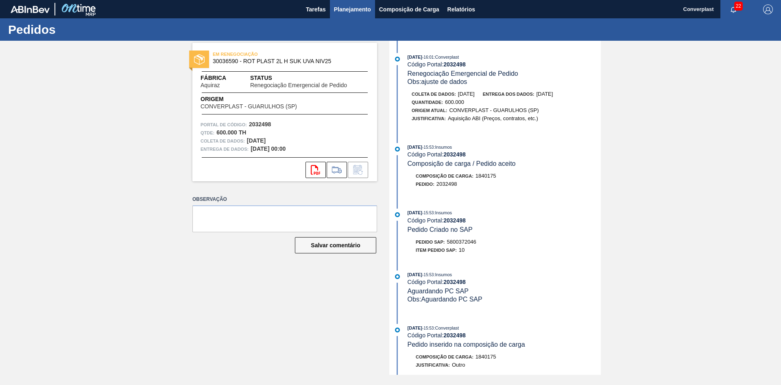
click at [351, 7] on font "Planejamento" at bounding box center [352, 9] width 37 height 7
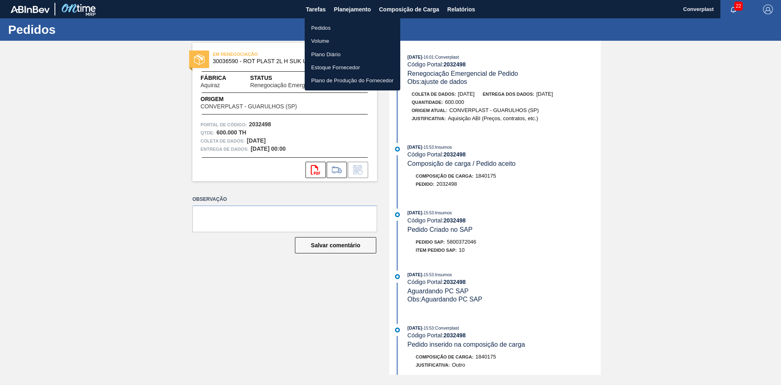
click at [348, 28] on li "Pedidos" at bounding box center [353, 27] width 96 height 13
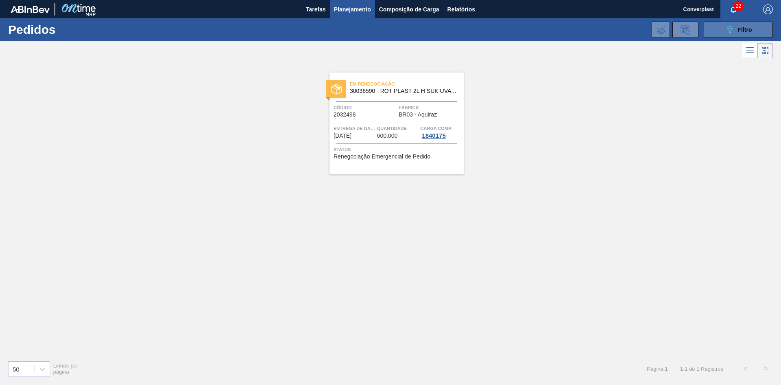
click at [741, 23] on button "089F7B8B-B2A5-4AFE-B5C0-19BA573D28AC Filtro" at bounding box center [738, 30] width 69 height 16
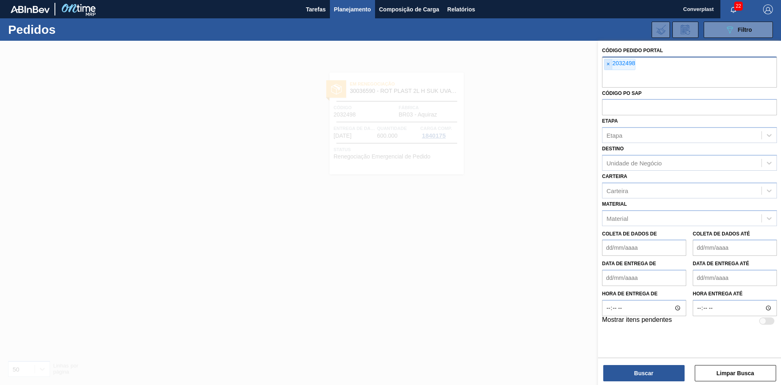
click at [607, 65] on font "×" at bounding box center [608, 64] width 3 height 7
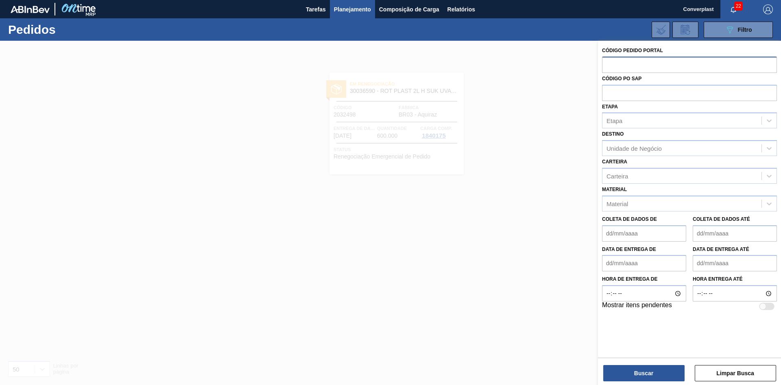
paste input "2032511"
type input "2032511"
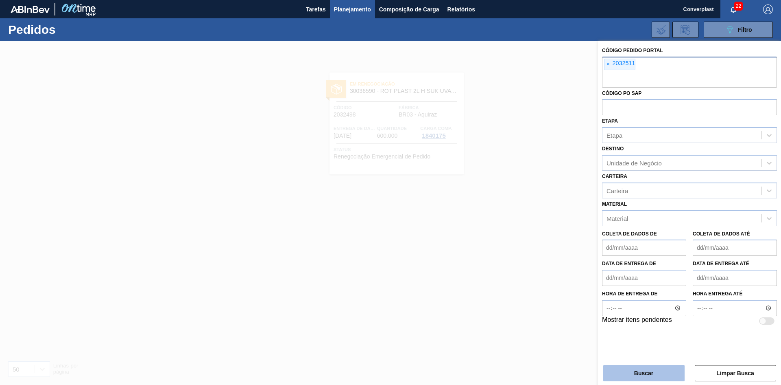
click at [654, 366] on button "Buscar" at bounding box center [644, 373] width 81 height 16
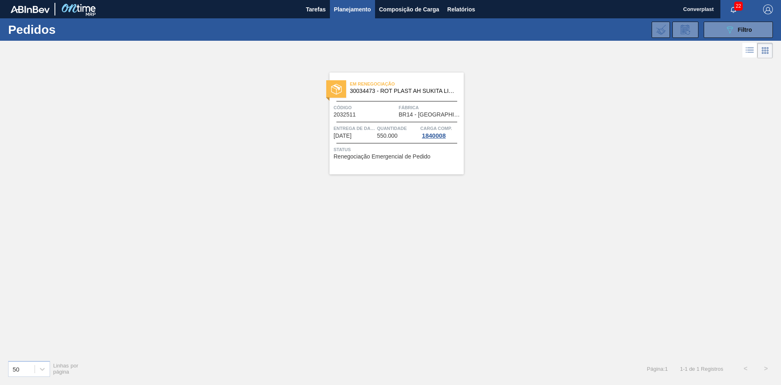
click at [363, 130] on font "Entrega de dados" at bounding box center [357, 128] width 47 height 5
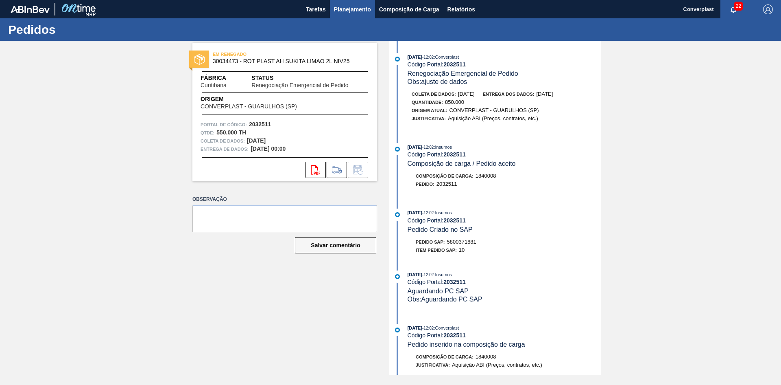
click at [347, 4] on font "Planejamento" at bounding box center [352, 9] width 37 height 10
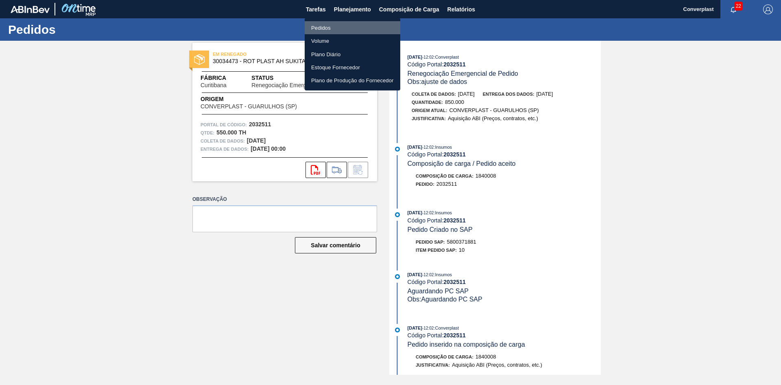
click at [326, 27] on font "Pedidos" at bounding box center [321, 28] width 20 height 6
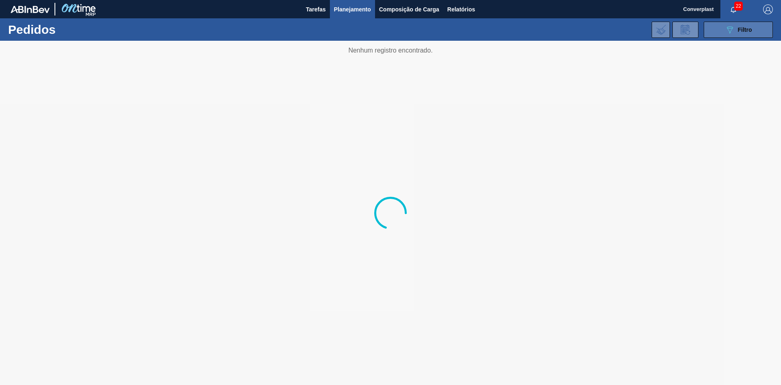
click at [716, 33] on button "089F7B8B-B2A5-4AFE-B5C0-19BA573D28AC Filtro" at bounding box center [738, 30] width 69 height 16
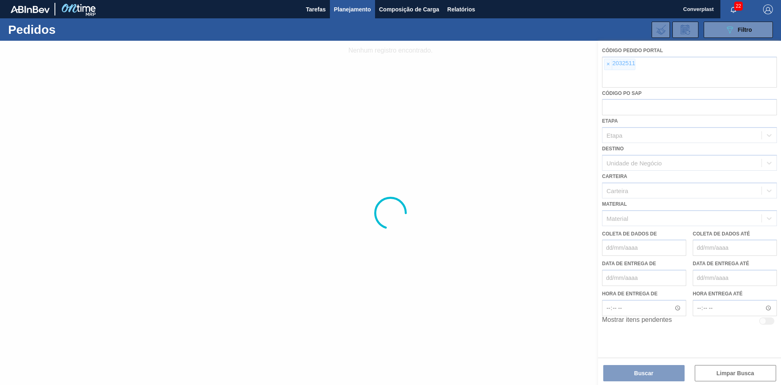
click at [609, 69] on div at bounding box center [390, 213] width 781 height 344
click at [606, 65] on div at bounding box center [390, 213] width 781 height 344
click at [607, 65] on div at bounding box center [390, 213] width 781 height 344
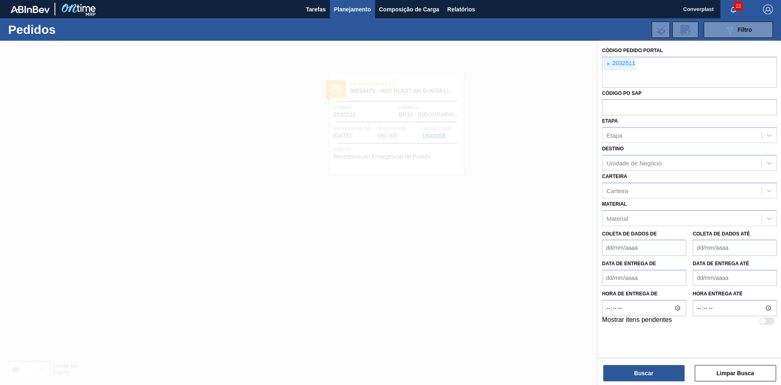
click at [607, 65] on font "×" at bounding box center [608, 64] width 3 height 7
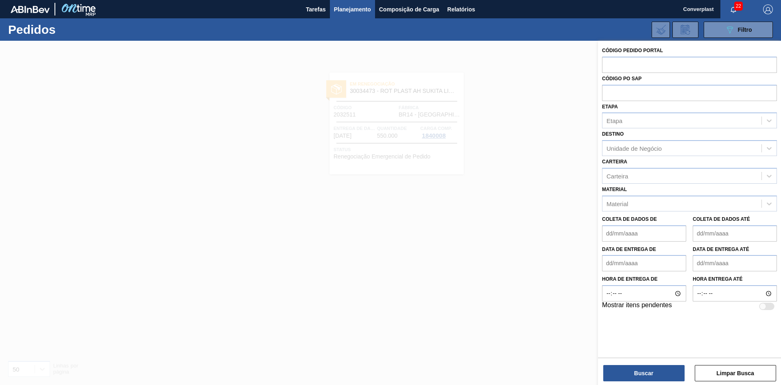
paste input "2031809"
type input "2031809"
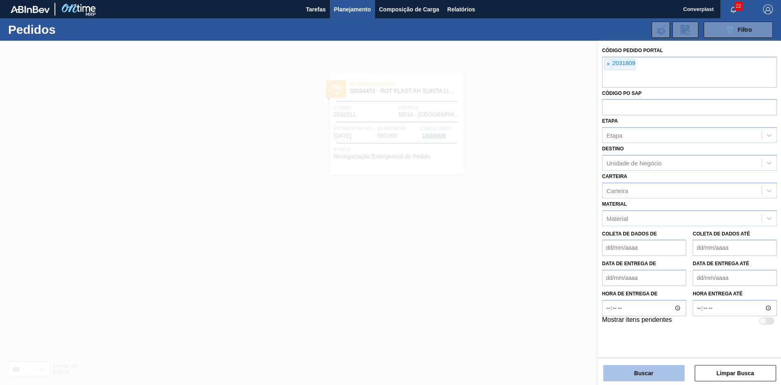
click at [624, 378] on button "Buscar" at bounding box center [644, 373] width 81 height 16
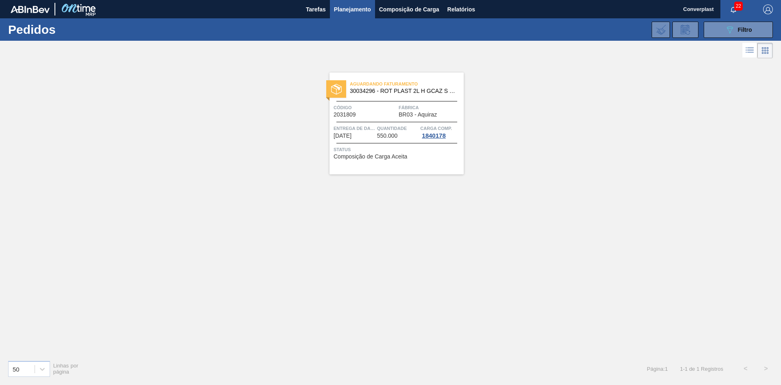
click at [361, 143] on div at bounding box center [397, 143] width 121 height 0
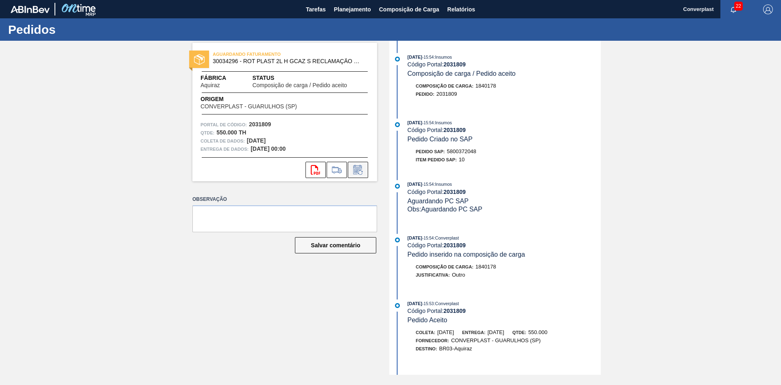
click at [363, 171] on icon at bounding box center [358, 170] width 13 height 10
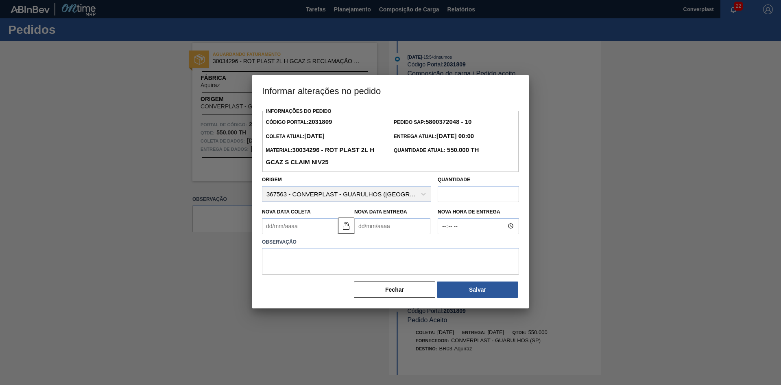
click at [392, 227] on Entrega2031809 "Nova Data Entrega" at bounding box center [392, 226] width 76 height 16
type Coleta2031809 "[DATE]"
type Entrega2031809 "2"
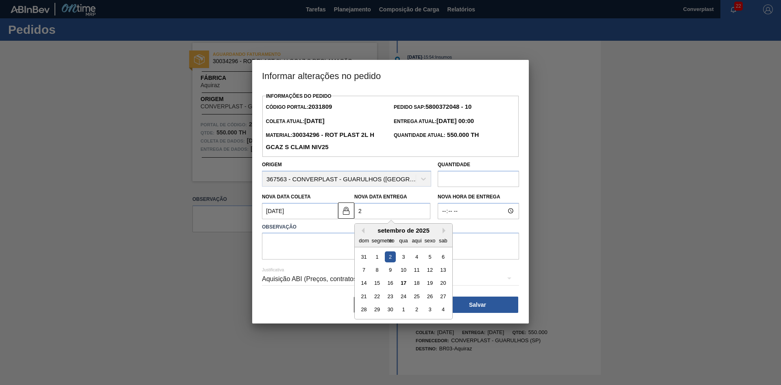
type Coleta2031809 "[DATE]"
drag, startPoint x: 442, startPoint y: 298, endPoint x: 435, endPoint y: 291, distance: 9.2
click at [443, 298] on font "27" at bounding box center [443, 296] width 6 height 6
type Entrega2031809 "[DATE]"
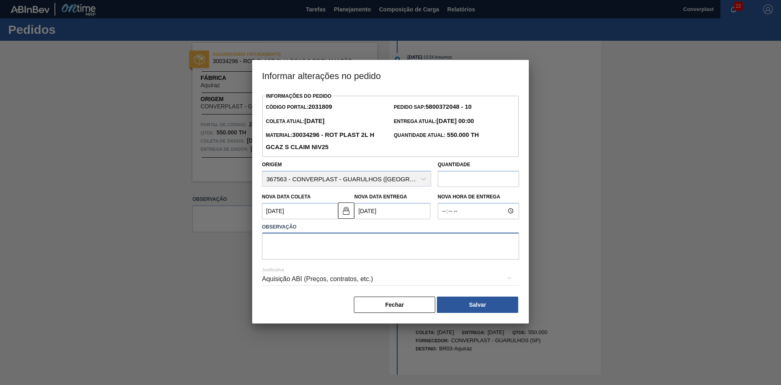
click at [297, 246] on textarea at bounding box center [390, 245] width 257 height 27
type textarea "ajuste data"
click at [374, 213] on Entrega2031809 "[DATE]" at bounding box center [392, 211] width 76 height 16
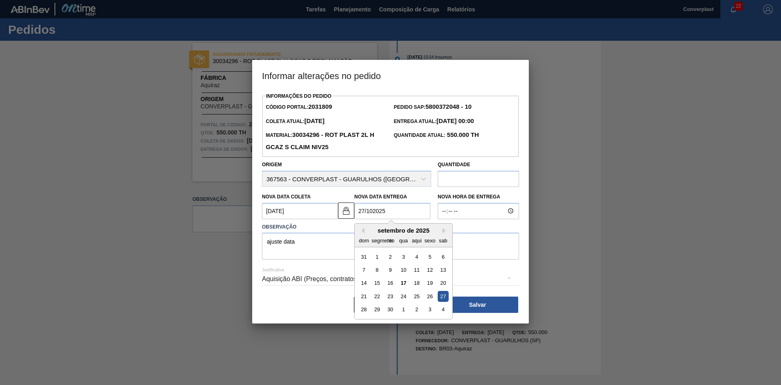
type Entrega2031809 "27/102025"
click at [448, 235] on div "dom segmento ter qua aqui sexo sab" at bounding box center [404, 240] width 98 height 13
click at [452, 232] on div "setembro de 2025" at bounding box center [404, 230] width 98 height 7
click at [446, 232] on button "Próximo mês" at bounding box center [446, 231] width 6 height 6
click at [377, 309] on div "27" at bounding box center [377, 309] width 11 height 11
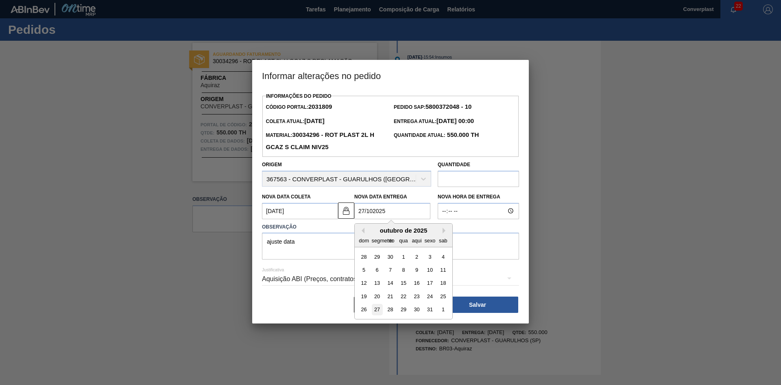
type Coleta2031809 "[DATE]"
type Entrega2031809 "[DATE]"
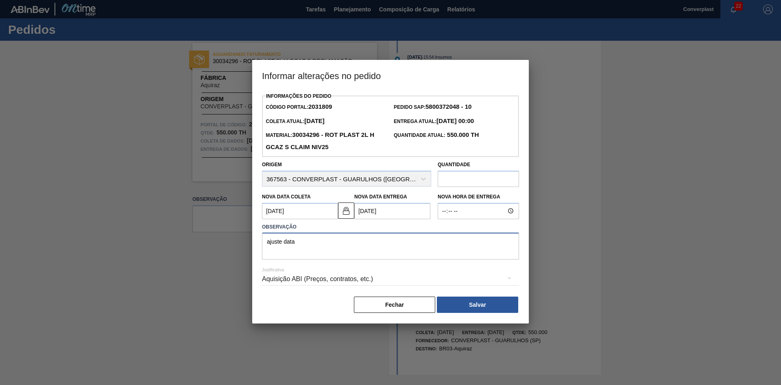
click at [352, 238] on textarea "ajuste data" at bounding box center [390, 245] width 257 height 27
click at [467, 305] on button "Salvar" at bounding box center [477, 304] width 81 height 16
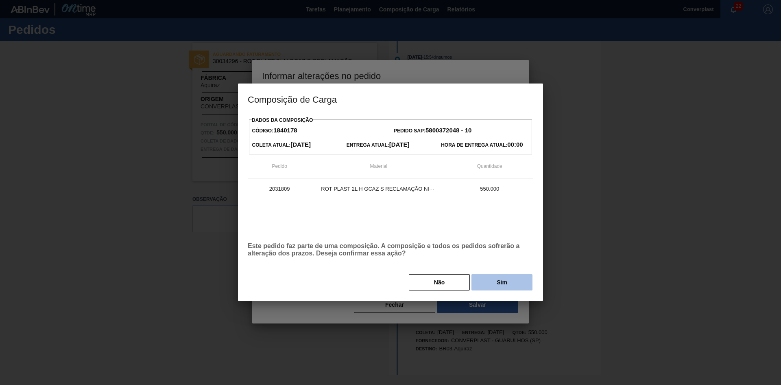
click at [485, 289] on button "Sim" at bounding box center [502, 282] width 61 height 16
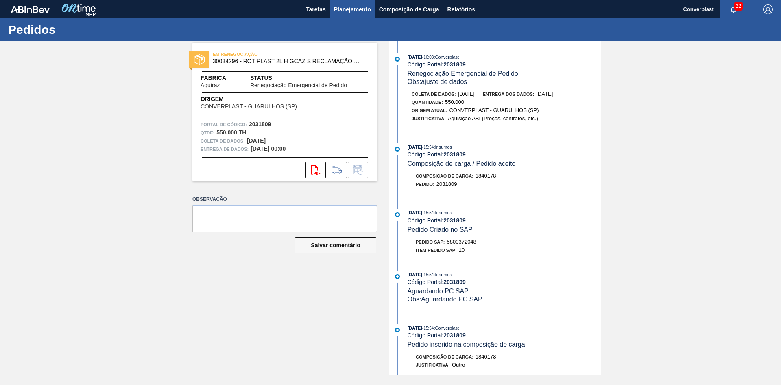
click at [352, 9] on font "Planejamento" at bounding box center [352, 9] width 37 height 7
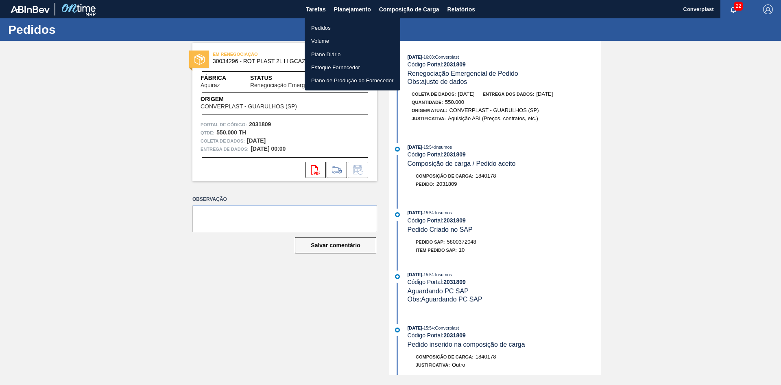
click at [305, 104] on div at bounding box center [390, 192] width 781 height 385
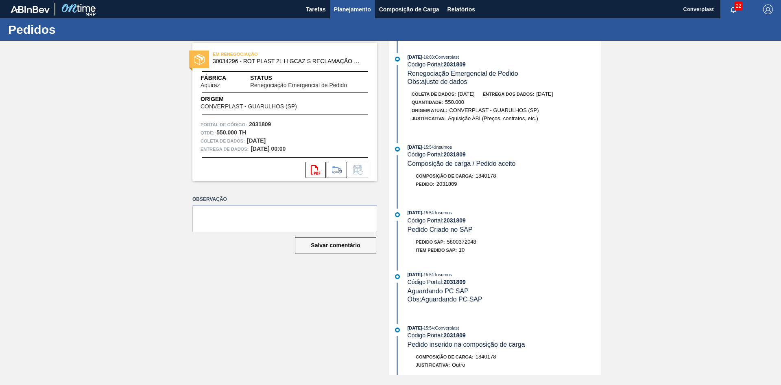
click at [336, 8] on font "Planejamento" at bounding box center [352, 9] width 37 height 7
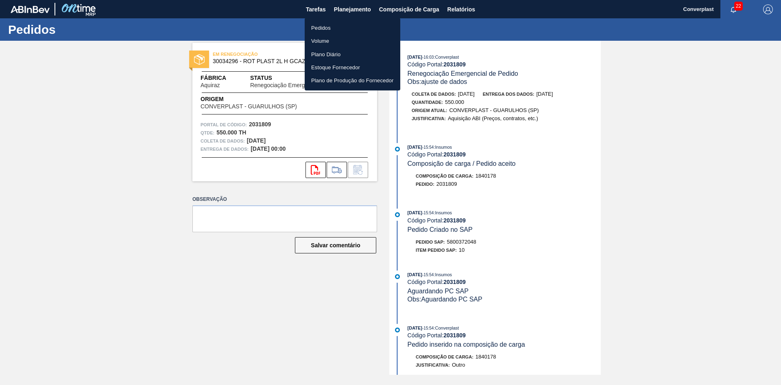
click at [325, 21] on li "Pedidos" at bounding box center [353, 27] width 96 height 13
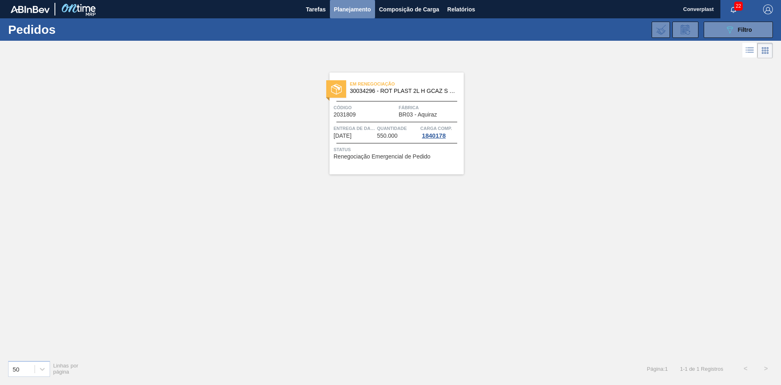
click at [354, 4] on font "Planejamento" at bounding box center [352, 9] width 37 height 10
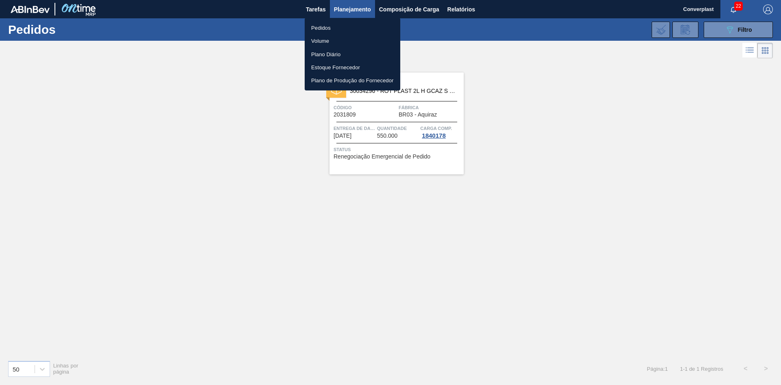
click at [740, 31] on div at bounding box center [390, 192] width 781 height 385
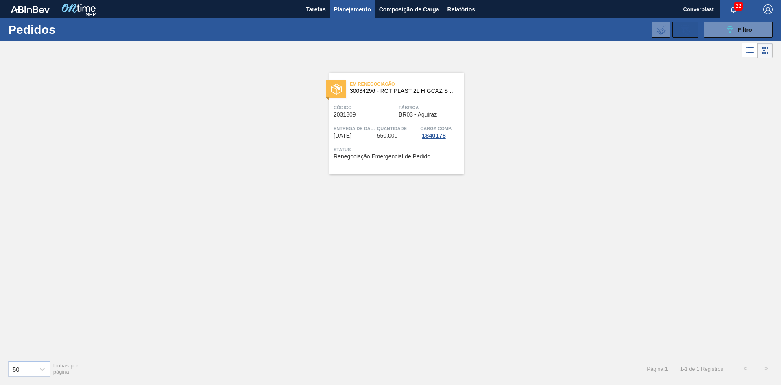
click at [693, 31] on button at bounding box center [686, 30] width 26 height 16
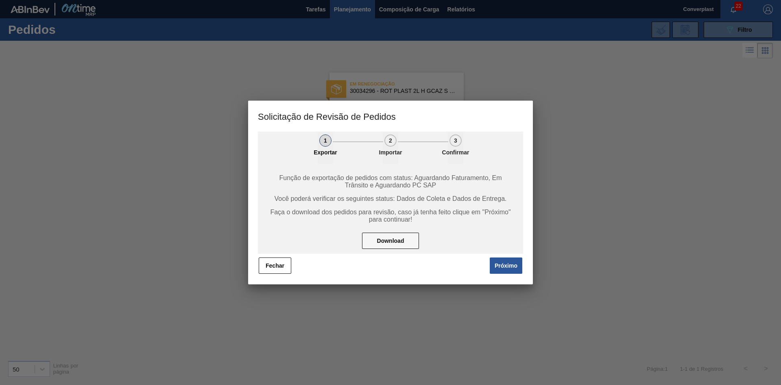
click at [726, 32] on div at bounding box center [390, 192] width 781 height 385
click at [612, 263] on div at bounding box center [390, 192] width 781 height 385
click at [273, 259] on button "Fechar" at bounding box center [275, 265] width 33 height 16
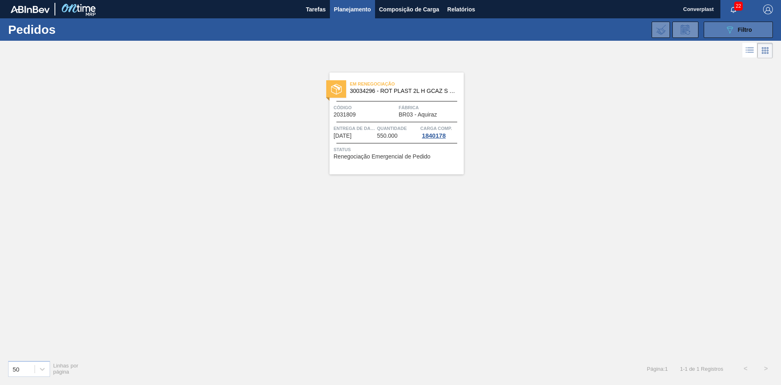
click at [736, 35] on button "089F7B8B-B2A5-4AFE-B5C0-19BA573D28AC Filtro" at bounding box center [738, 30] width 69 height 16
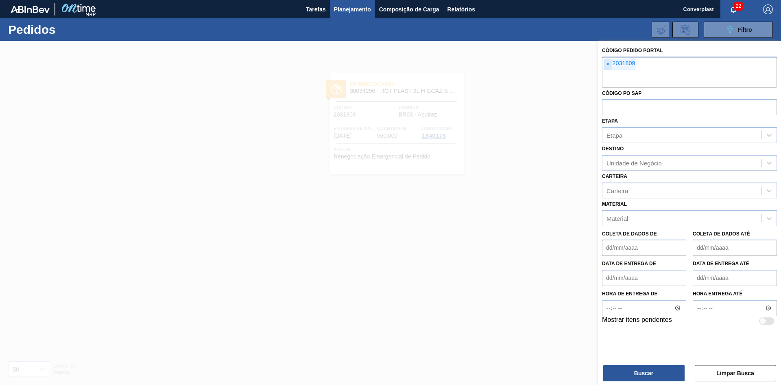
click at [606, 65] on span "×" at bounding box center [609, 64] width 8 height 11
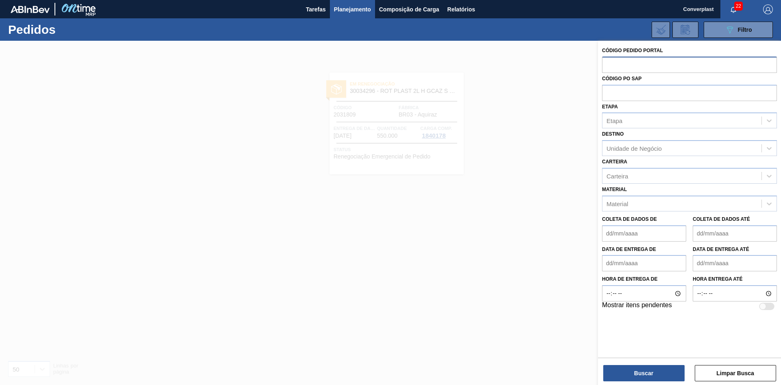
paste input "2032511"
type input "2032511"
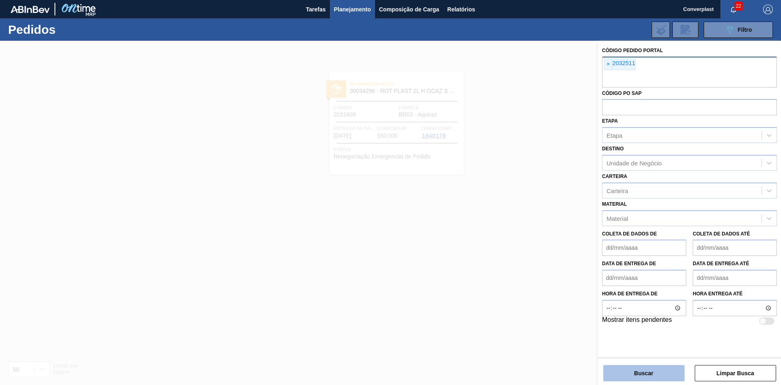
click at [641, 375] on font "Buscar" at bounding box center [643, 373] width 19 height 7
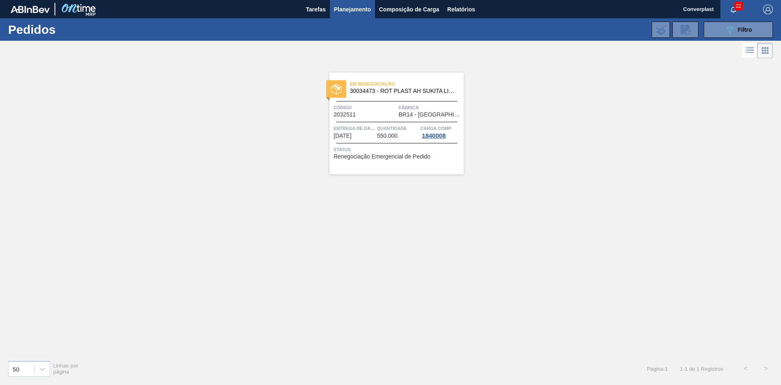
click at [411, 142] on div "Em renegociação 30034473 - ROT PLAST AH SUKITA LIMAO 2L NIV25 Código 2032511 Fá…" at bounding box center [397, 123] width 134 height 102
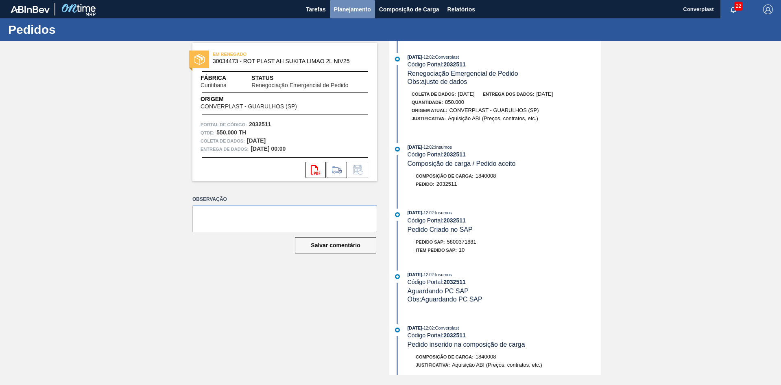
click at [333, 9] on button "Planejamento" at bounding box center [352, 9] width 45 height 18
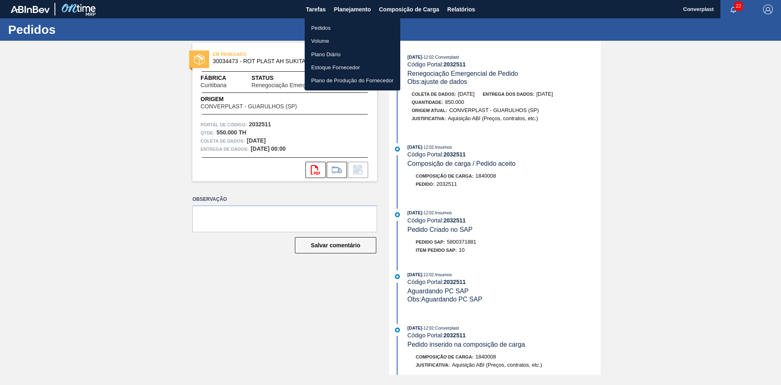
click at [320, 26] on font "Pedidos" at bounding box center [321, 28] width 20 height 6
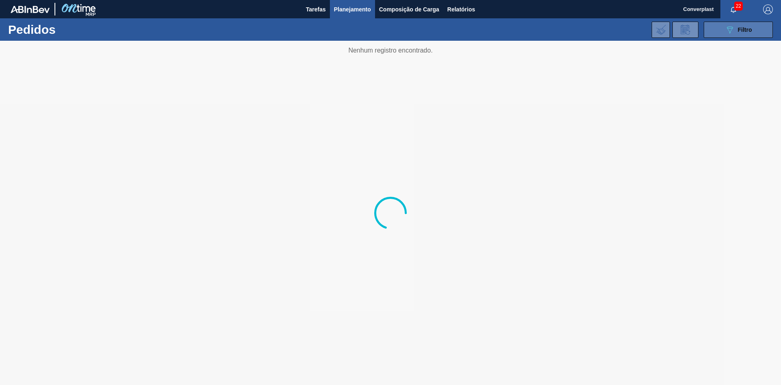
click at [737, 30] on div "089F7B8B-B2A5-4AFE-B5C0-19BA573D28AC Filtro" at bounding box center [738, 30] width 27 height 10
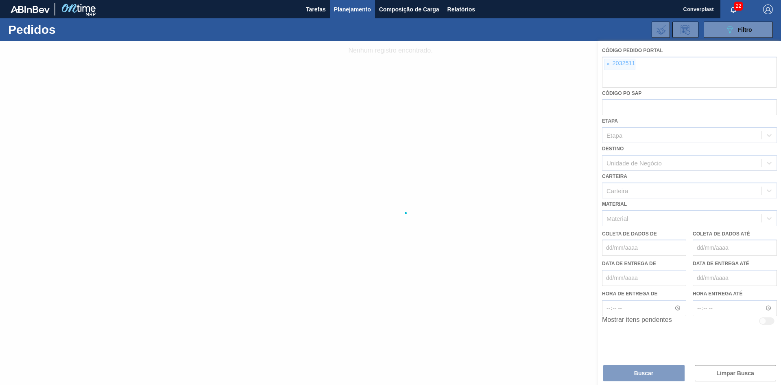
click at [605, 62] on div at bounding box center [390, 213] width 781 height 344
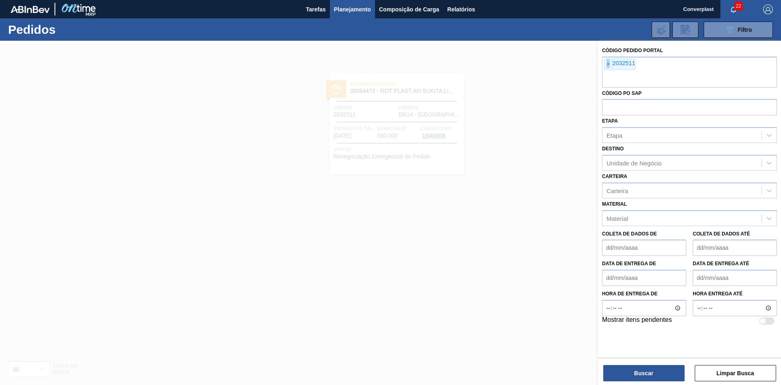
click at [605, 62] on span "×" at bounding box center [609, 64] width 8 height 11
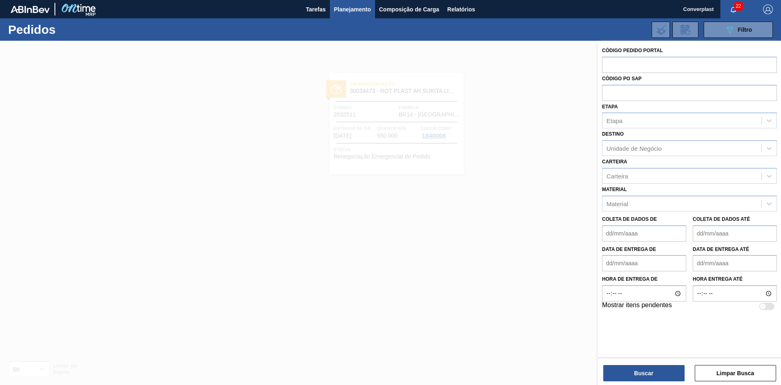
paste input "2032481"
type input "2032481"
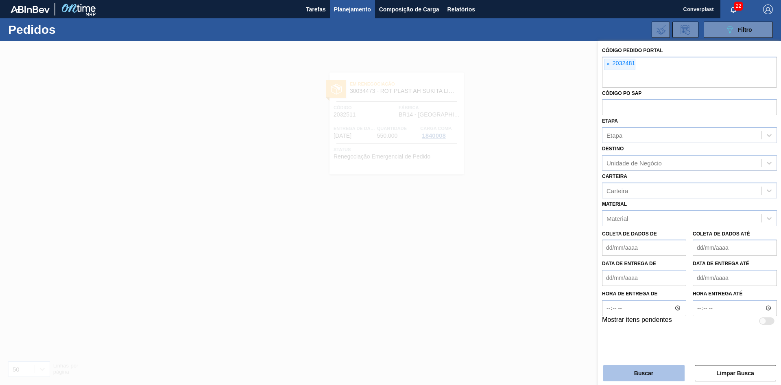
click at [643, 372] on font "Buscar" at bounding box center [643, 373] width 19 height 7
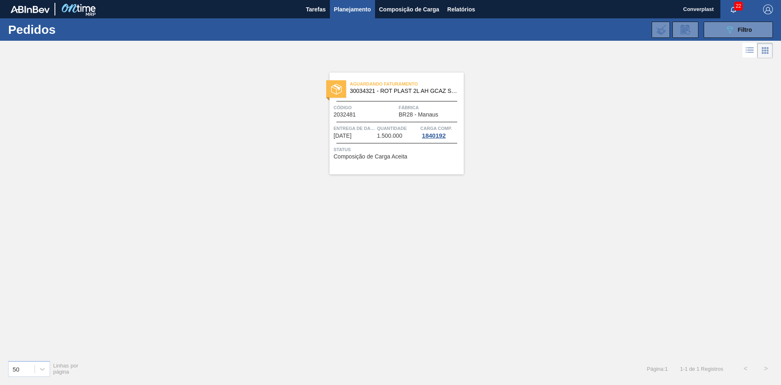
click at [361, 119] on div "Aguardando Faturamento 30034321 - ROT PLAST 2L AH GCAZ SUFR S CL NIV25 Código 2…" at bounding box center [397, 123] width 134 height 102
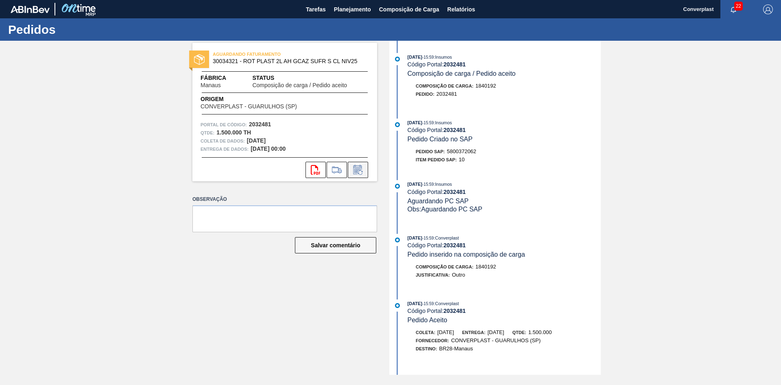
click at [358, 170] on icon at bounding box center [357, 170] width 6 height 5
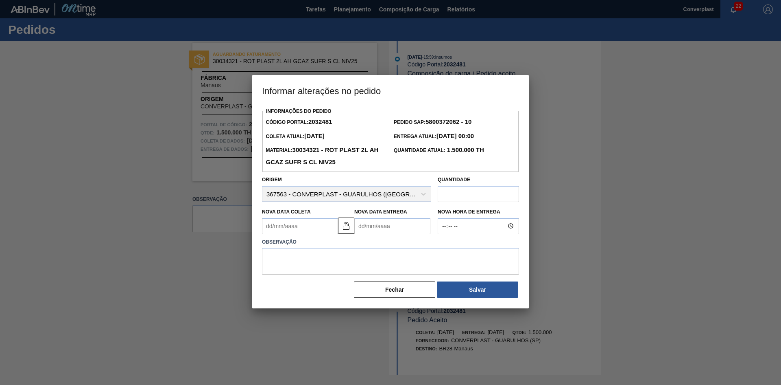
click at [363, 229] on Entrega2032481 "Nova Data Entrega" at bounding box center [392, 226] width 76 height 16
type Coleta2032481 "[DATE]"
type Entrega2032481 "1"
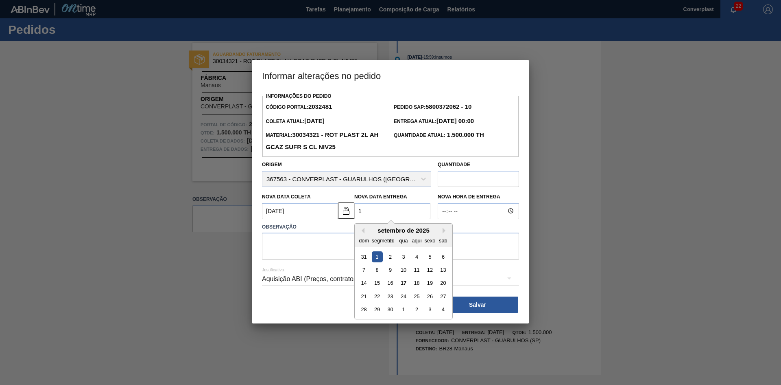
type Coleta2032481 "[DATE]"
type Entrega2032481 "17/"
type Coleta2032481 "[DATE]"
type Entrega2032481 "17/1"
type Coleta2032481 "[DATE]"
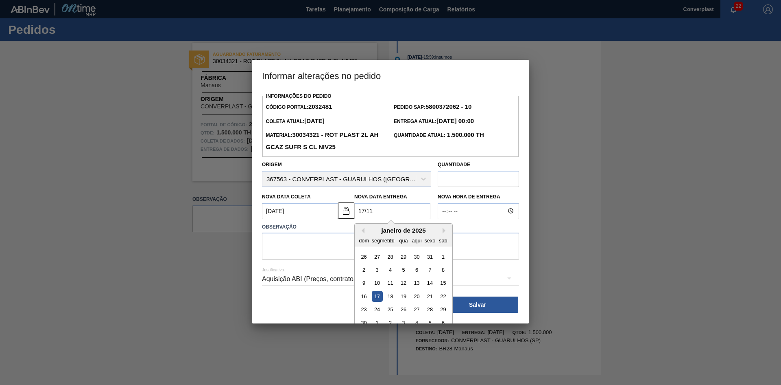
click at [378, 294] on div "17" at bounding box center [377, 296] width 11 height 11
type Entrega2032481 "[DATE]"
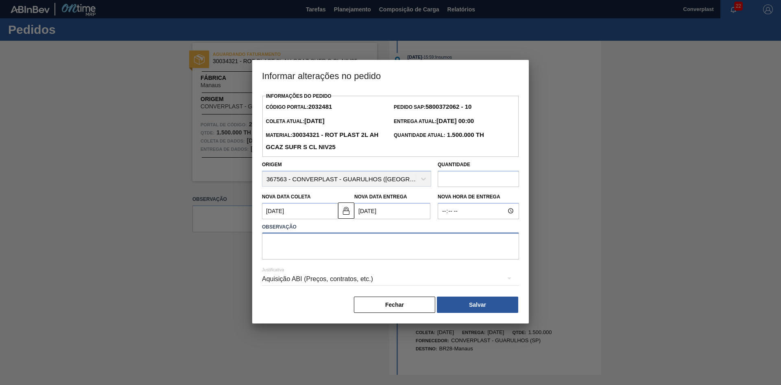
click at [333, 243] on textarea at bounding box center [390, 245] width 257 height 27
click at [342, 211] on img at bounding box center [346, 211] width 10 height 10
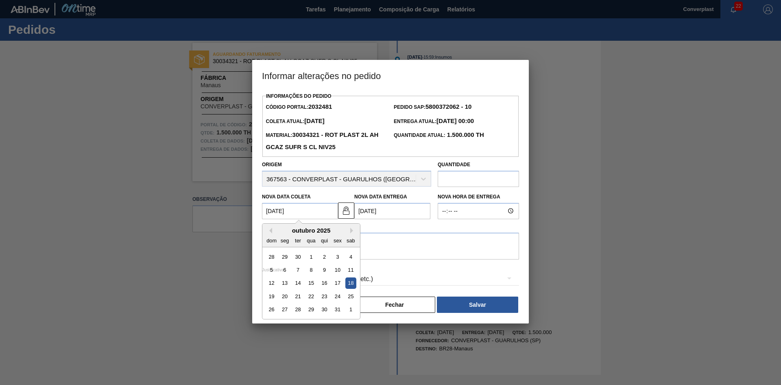
click at [302, 216] on Coleta2032481 "[DATE]" at bounding box center [300, 211] width 76 height 16
click at [339, 284] on font "17" at bounding box center [338, 283] width 6 height 6
type Coleta2032481 "[DATE]"
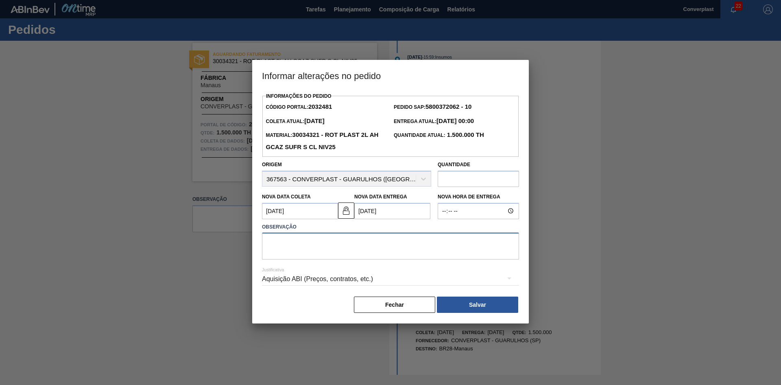
click at [310, 253] on textarea at bounding box center [390, 245] width 257 height 27
type textarea "ajuste data"
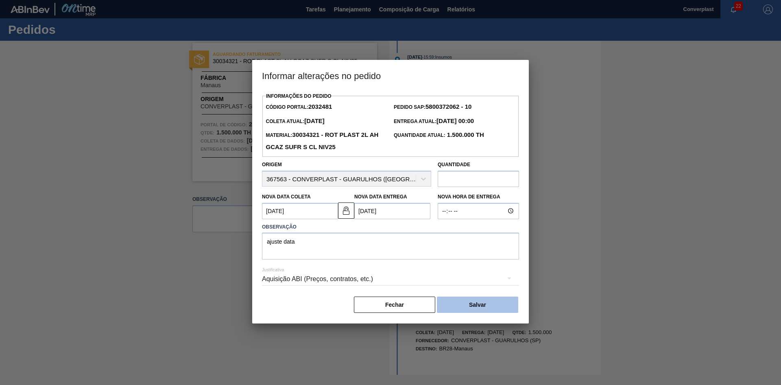
click at [470, 302] on button "Salvar" at bounding box center [477, 304] width 81 height 16
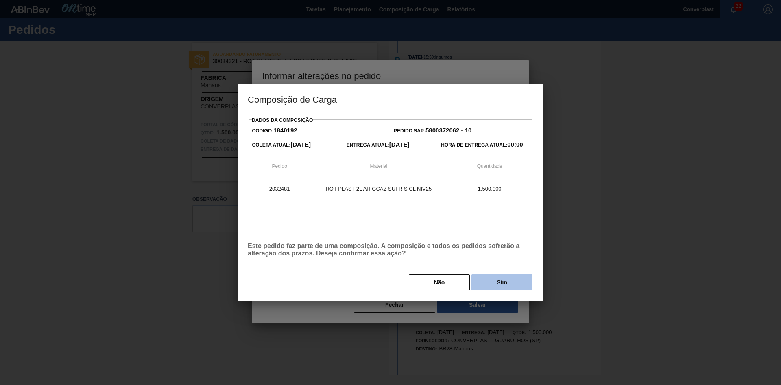
click at [493, 285] on button "Sim" at bounding box center [502, 282] width 61 height 16
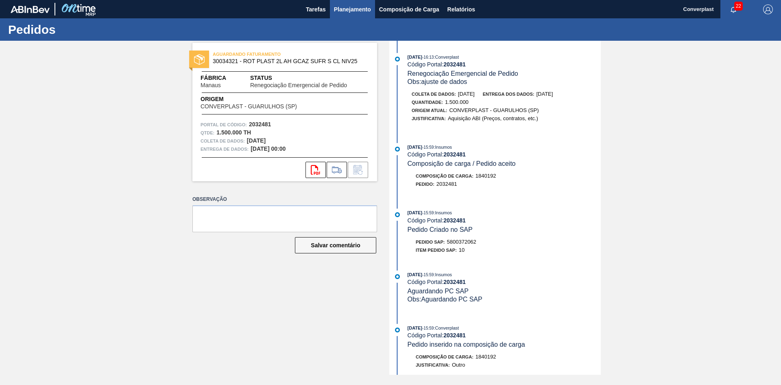
click at [350, 11] on font "Planejamento" at bounding box center [352, 9] width 37 height 7
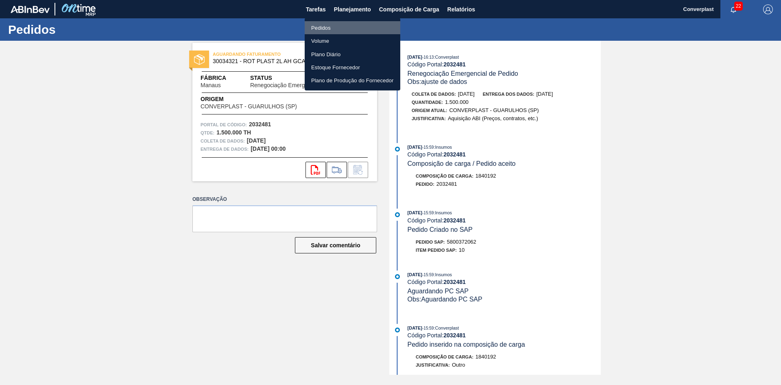
click at [328, 26] on font "Pedidos" at bounding box center [321, 28] width 20 height 6
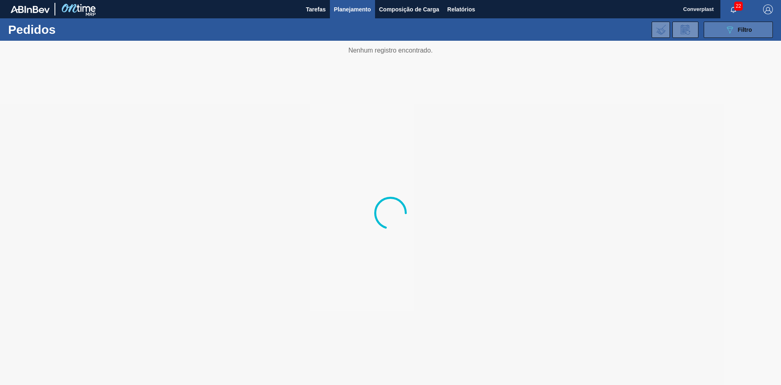
click at [715, 27] on button "089F7B8B-B2A5-4AFE-B5C0-19BA573D28AC Filtro" at bounding box center [738, 30] width 69 height 16
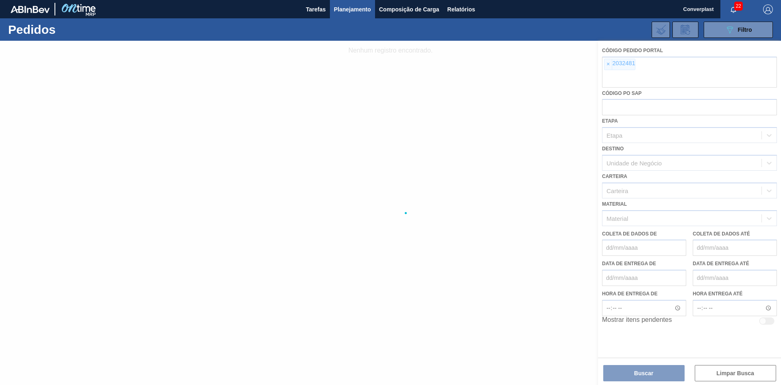
click at [608, 66] on div at bounding box center [390, 213] width 781 height 344
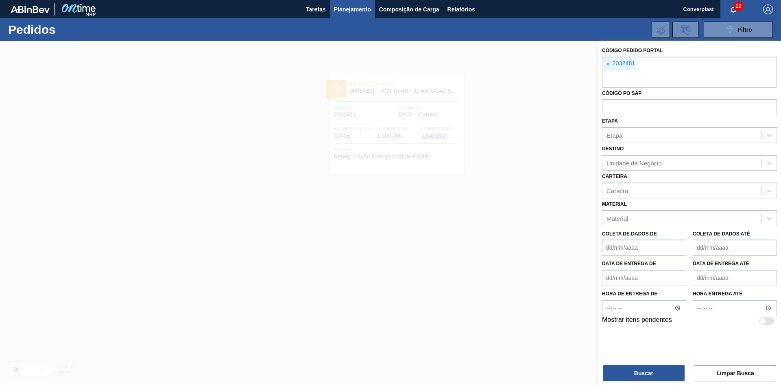
click at [608, 66] on font "×" at bounding box center [608, 64] width 3 height 7
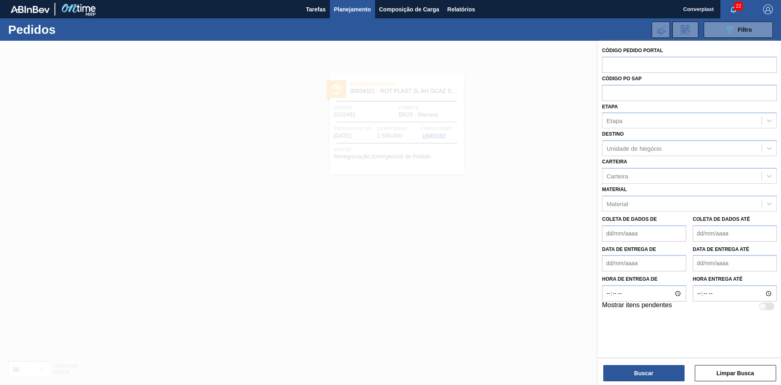
paste input "2031751"
type input "2031751"
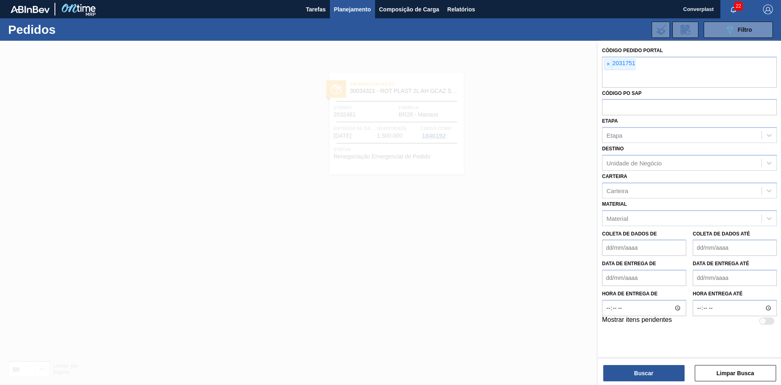
click at [432, 317] on div at bounding box center [390, 233] width 781 height 385
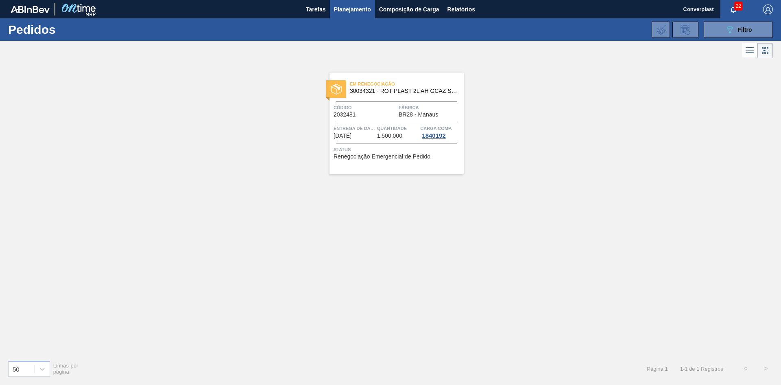
click at [379, 169] on div "Em renegociação 30034321 - ROT PLAST 2L AH GCAZ SUFR S CL NIV25 Código 2032481 …" at bounding box center [397, 123] width 134 height 102
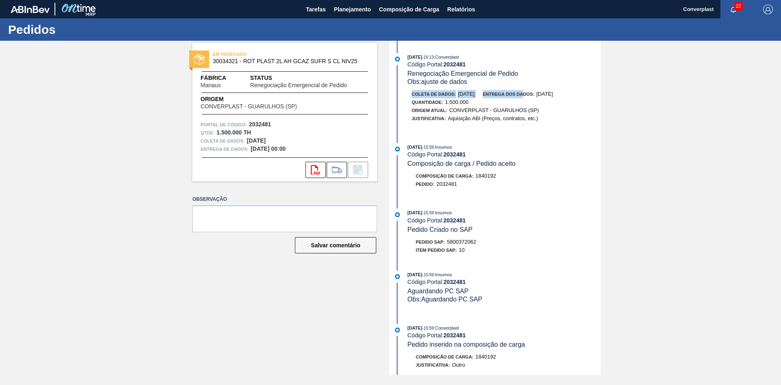
drag, startPoint x: 494, startPoint y: 87, endPoint x: 536, endPoint y: 94, distance: 43.0
click at [536, 94] on div "[DATE] 16:13 : Converplast Código Portal: 2032481 Renegociação Emergencial de P…" at bounding box center [497, 92] width 210 height 78
click at [531, 95] on font "Entrega dos dados:" at bounding box center [509, 94] width 52 height 5
click at [347, 9] on font "Planejamento" at bounding box center [352, 9] width 37 height 7
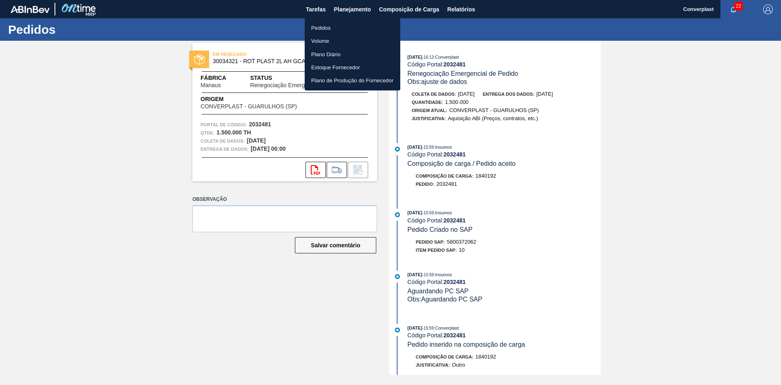
click at [337, 19] on ul "Pedidos Volume Plano Diário Estoque Fornecedor Plano de Produção do Fornecedor" at bounding box center [353, 54] width 96 height 72
click at [332, 26] on li "Pedidos" at bounding box center [353, 27] width 96 height 13
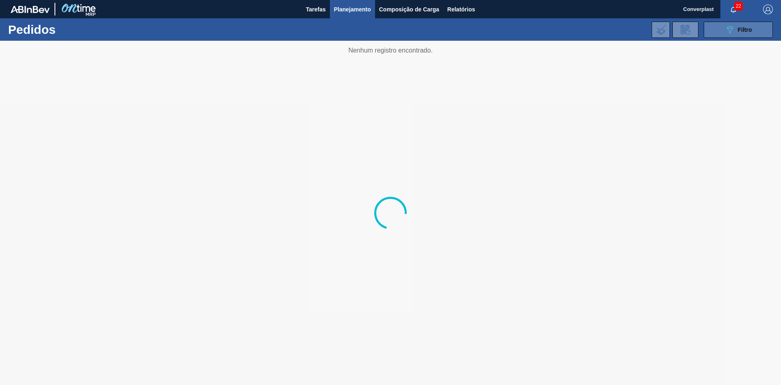
click at [713, 23] on button "089F7B8B-B2A5-4AFE-B5C0-19BA573D28AC Filtro" at bounding box center [738, 30] width 69 height 16
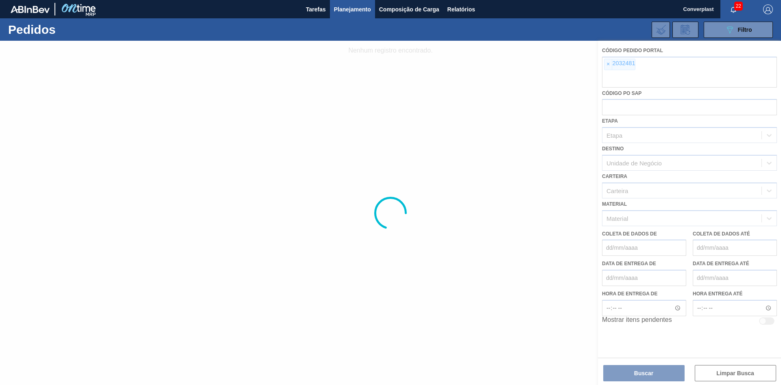
click at [608, 68] on div at bounding box center [390, 213] width 781 height 344
click at [608, 64] on div at bounding box center [390, 213] width 781 height 344
click at [610, 66] on div at bounding box center [390, 213] width 781 height 344
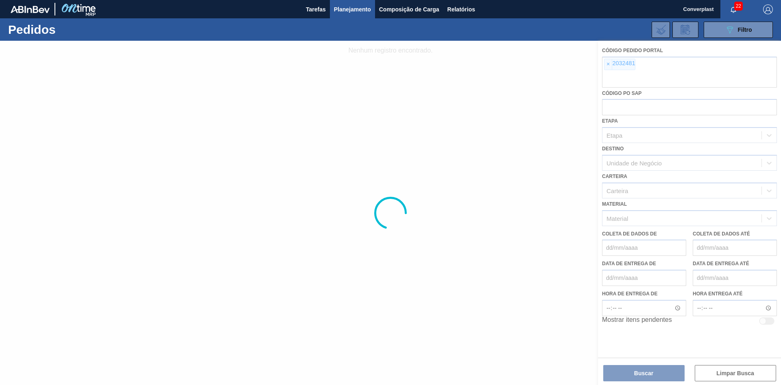
click at [610, 66] on div at bounding box center [390, 213] width 781 height 344
click at [609, 66] on div at bounding box center [390, 213] width 781 height 344
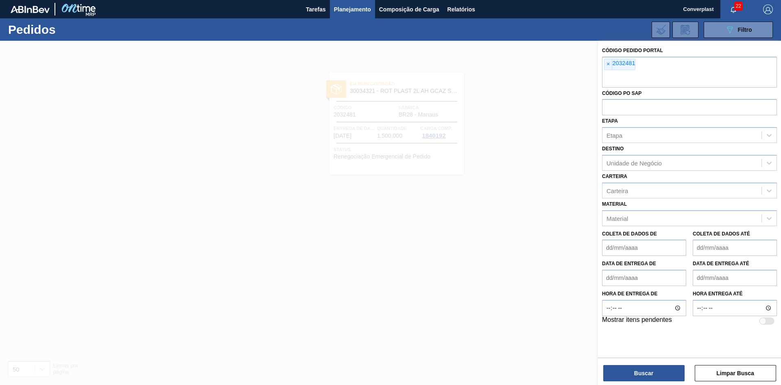
click at [609, 66] on font "×" at bounding box center [608, 64] width 3 height 7
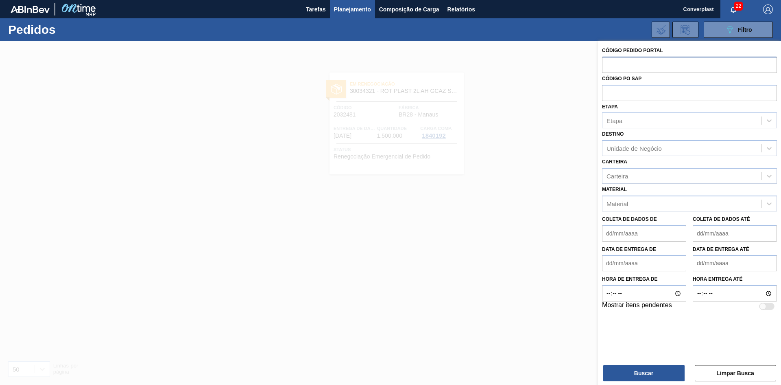
paste input "2031751"
type input "2031751"
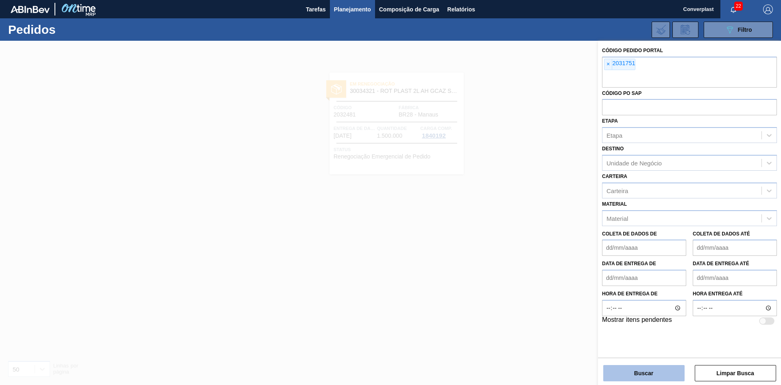
click at [642, 370] on font "Buscar" at bounding box center [643, 373] width 19 height 7
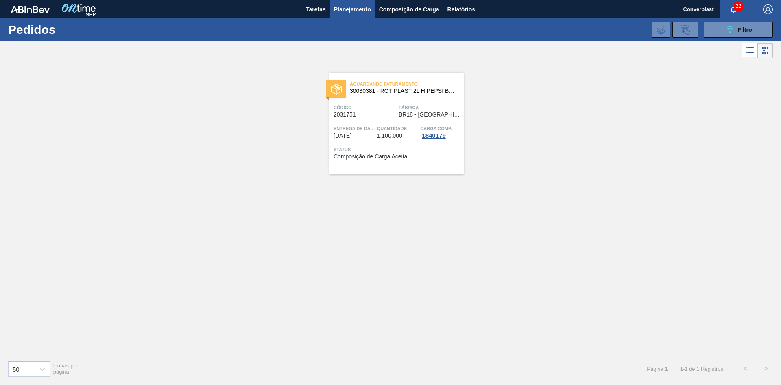
click at [377, 130] on font "Quantidade" at bounding box center [392, 128] width 30 height 5
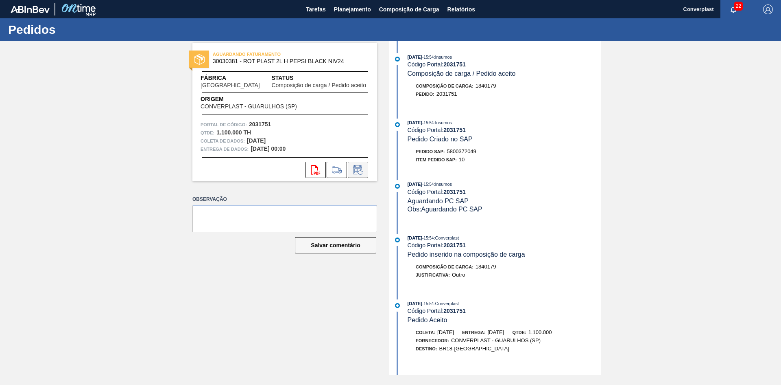
click at [364, 172] on icon at bounding box center [358, 170] width 13 height 10
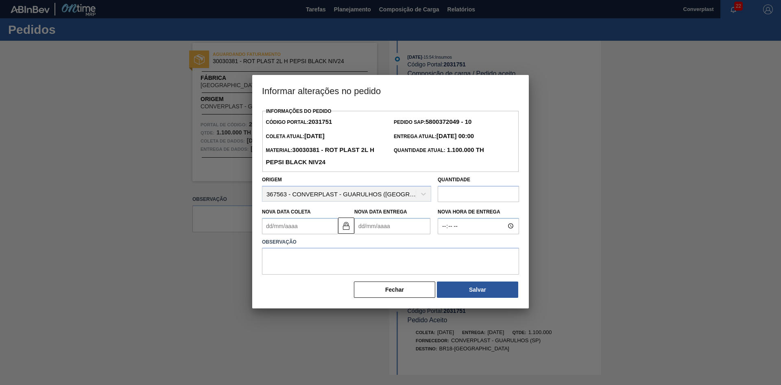
click at [365, 223] on Entrega2031751 "Nova Data Entrega" at bounding box center [392, 226] width 76 height 16
type Coleta2031751 "[DATE]"
type Entrega2031751 "2"
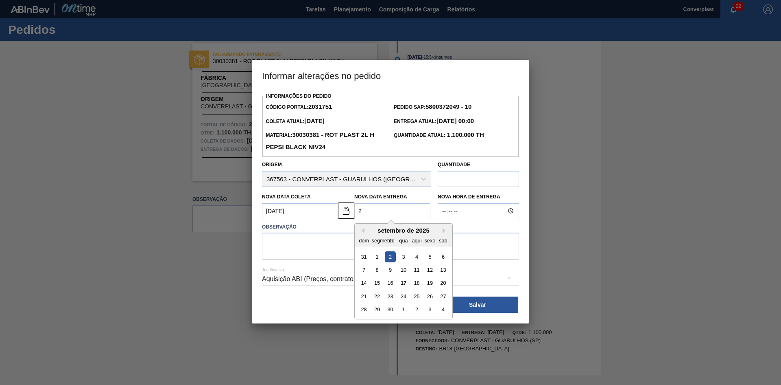
type Coleta2031751 "[DATE]"
type Entrega2031751 "27/"
type Coleta2031751 "[DATE]"
type Entrega2031751 "27/1"
type Coleta2031751 "[DATE]"
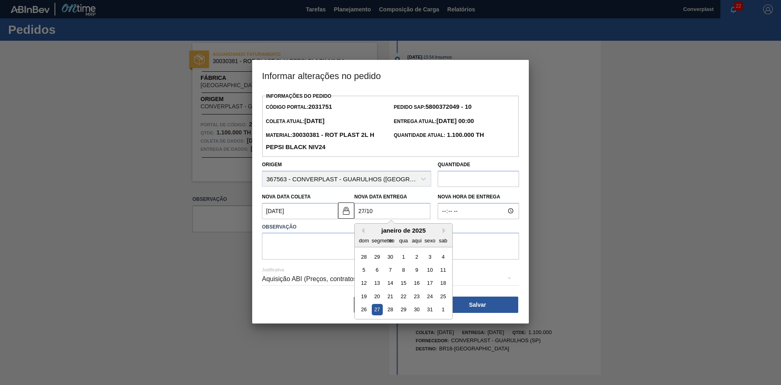
click at [378, 307] on div "27" at bounding box center [377, 309] width 11 height 11
type Entrega2031751 "[DATE]"
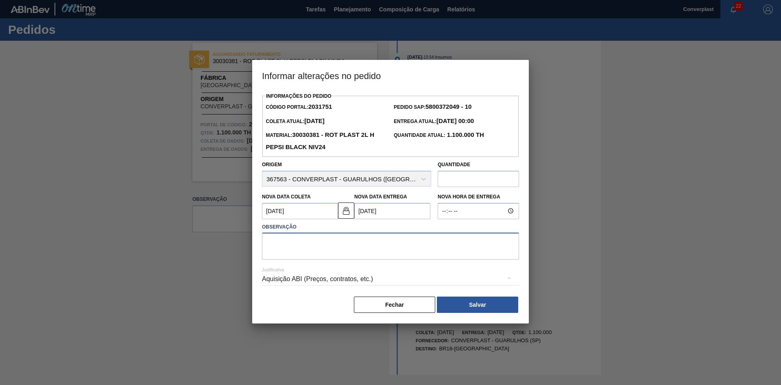
click at [326, 250] on textarea at bounding box center [390, 245] width 257 height 27
type textarea "ajuste data"
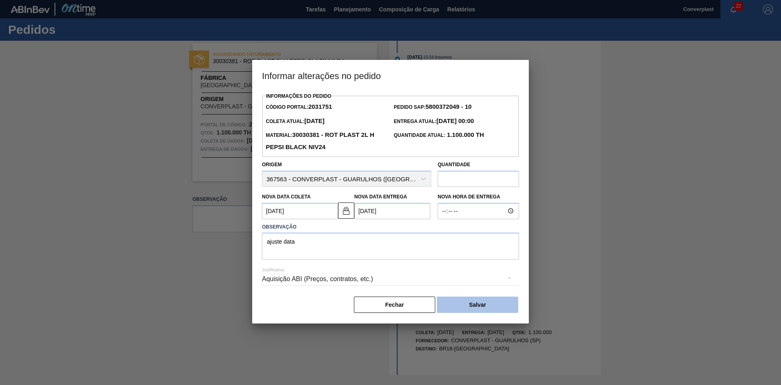
click at [476, 308] on font "Salvar" at bounding box center [477, 304] width 17 height 7
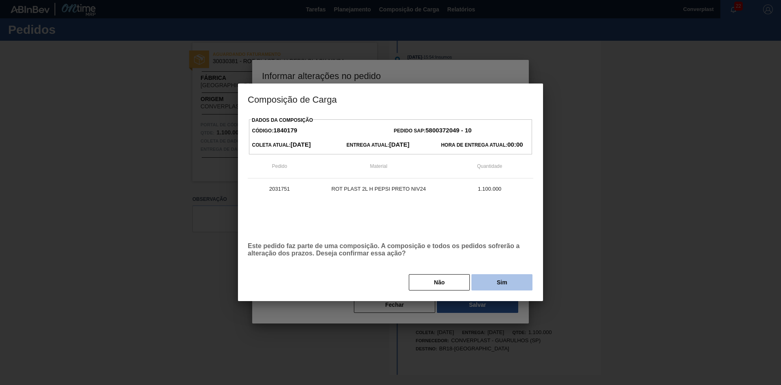
click at [506, 285] on font "Sim" at bounding box center [502, 282] width 11 height 7
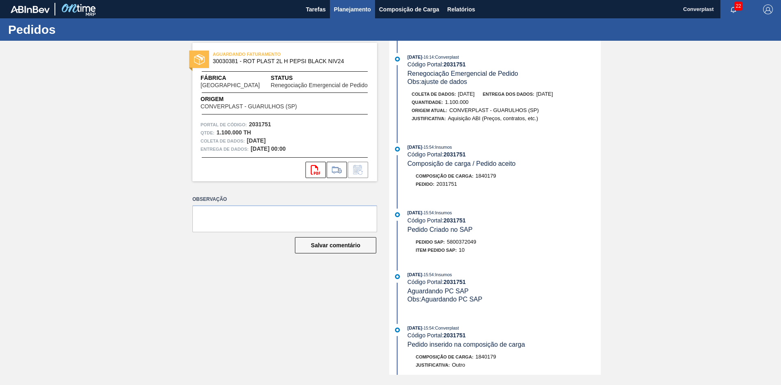
click at [353, 5] on font "Planejamento" at bounding box center [352, 9] width 37 height 10
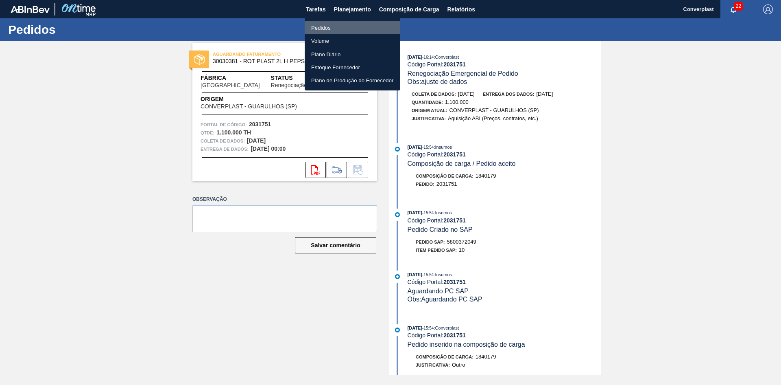
click at [328, 25] on font "Pedidos" at bounding box center [321, 28] width 20 height 6
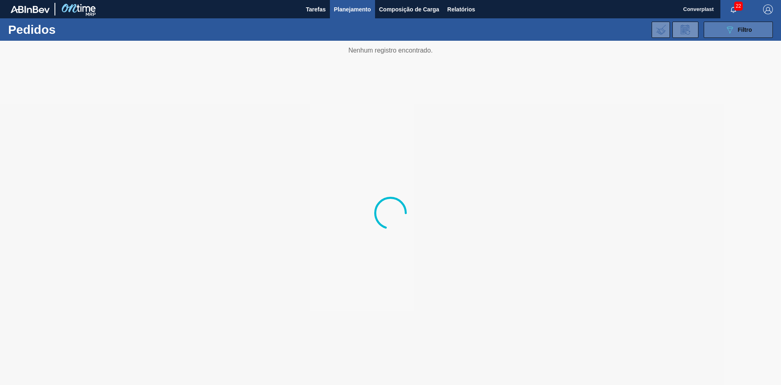
click at [709, 34] on button "089F7B8B-B2A5-4AFE-B5C0-19BA573D28AC Filtro" at bounding box center [738, 30] width 69 height 16
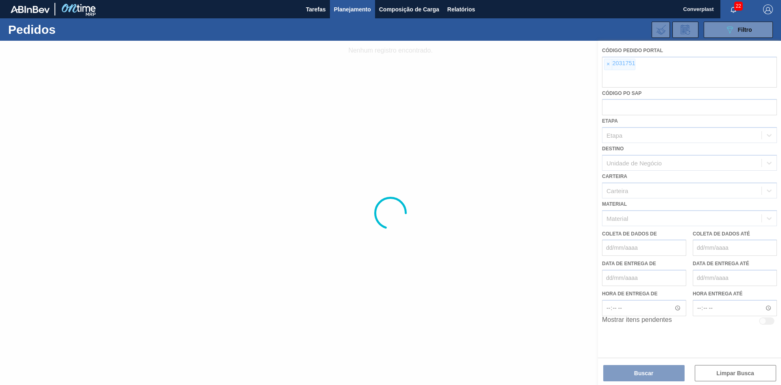
click at [611, 64] on div at bounding box center [390, 213] width 781 height 344
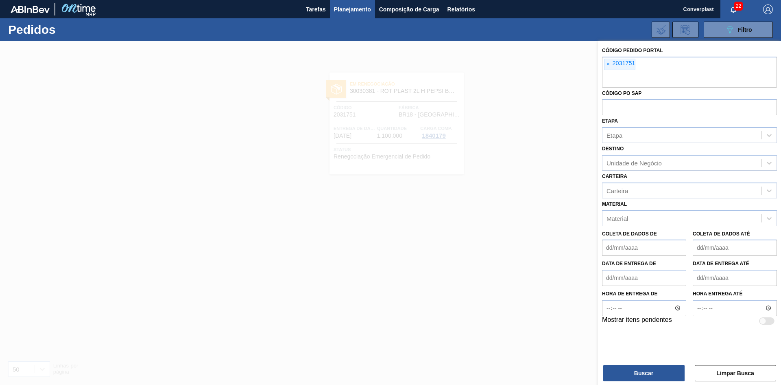
click at [601, 65] on div "Código Pedido Portal × 2031751 Código PO SAP Etapa Etapa Destino Unidade de Neg…" at bounding box center [689, 185] width 183 height 289
click at [609, 66] on font "×" at bounding box center [608, 64] width 3 height 7
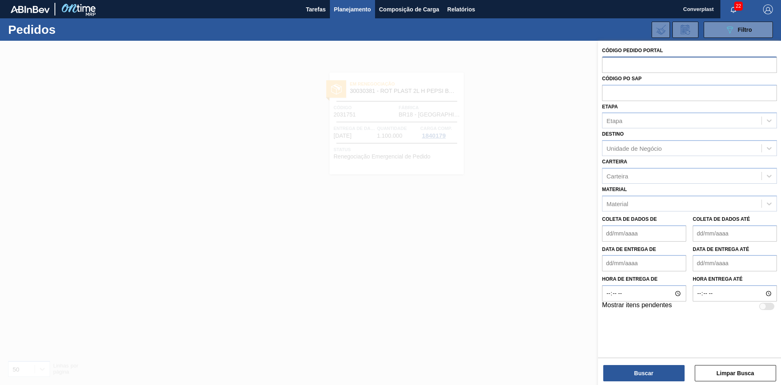
paste input "2023539"
type input "2023539"
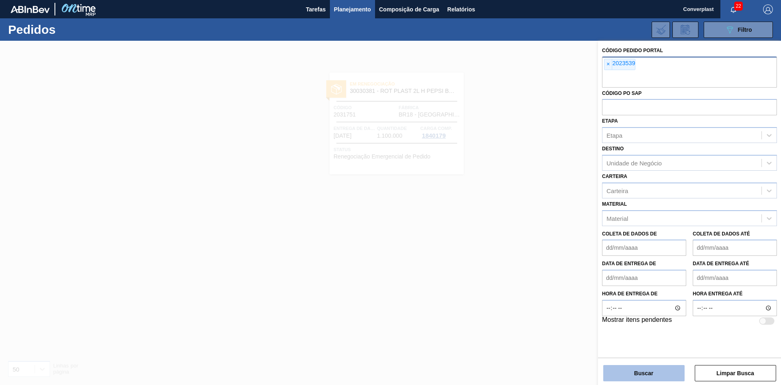
click at [621, 365] on button "Buscar" at bounding box center [644, 373] width 81 height 16
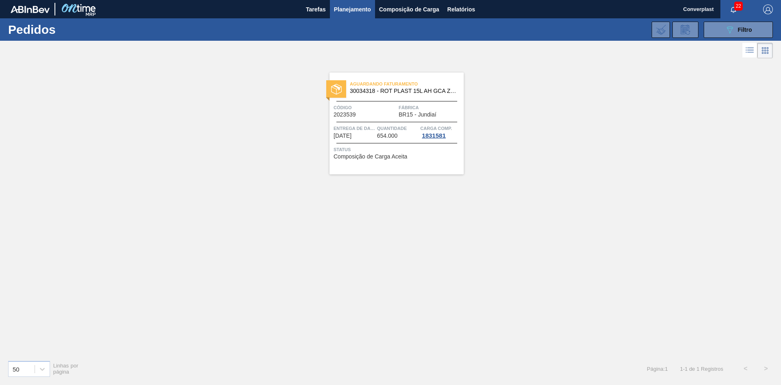
click at [392, 146] on span "Status" at bounding box center [398, 149] width 128 height 8
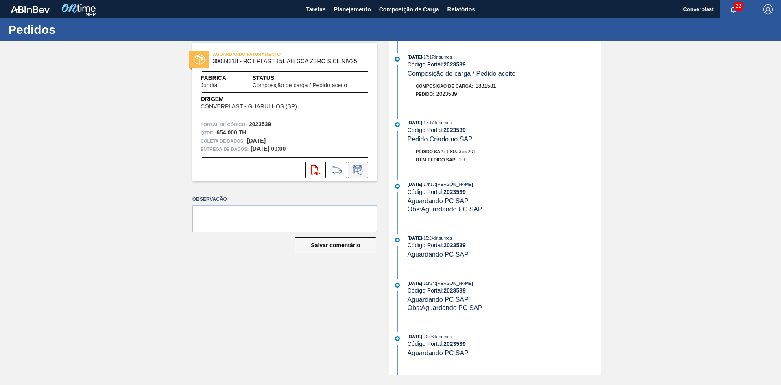
click at [364, 173] on icon at bounding box center [358, 170] width 13 height 10
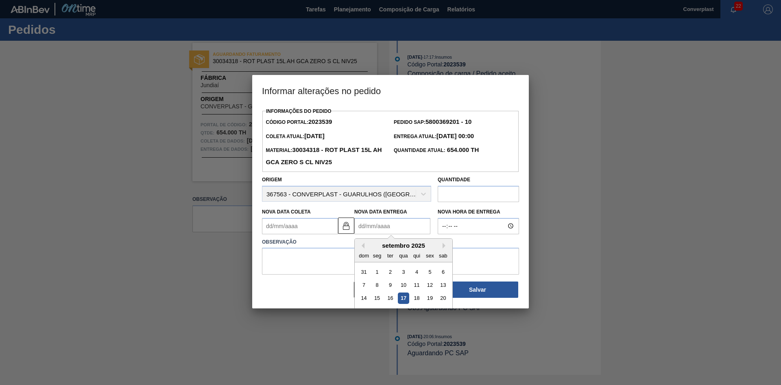
click at [380, 230] on Entrega2023539 "Nova Data Entrega" at bounding box center [392, 226] width 76 height 16
type Coleta2023539 "[DATE]"
type Entrega2023539 "1"
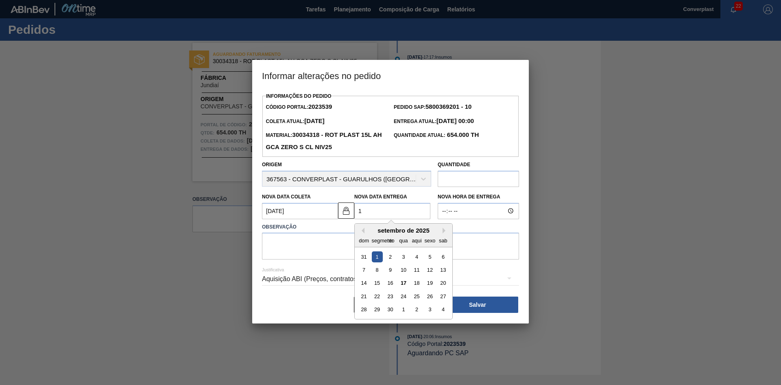
type Coleta2023539 "[DATE]"
type Entrega2023539 "19/"
type Coleta2023539 "[DATE]"
type Entrega2023539 "19/1"
type Coleta2023539 "[DATE]"
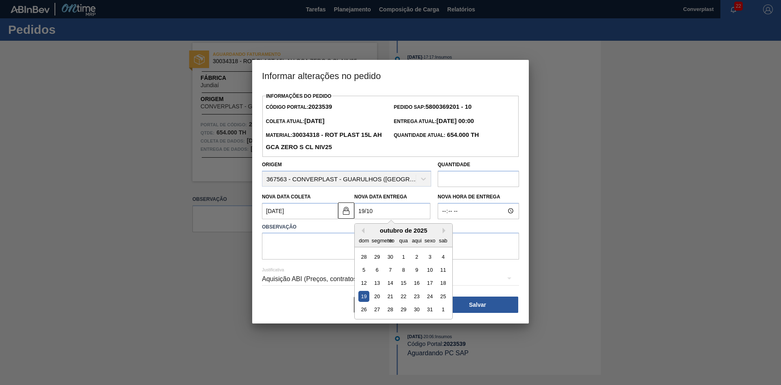
click at [364, 300] on div "19" at bounding box center [364, 296] width 11 height 11
type Entrega2023539 "[DATE]"
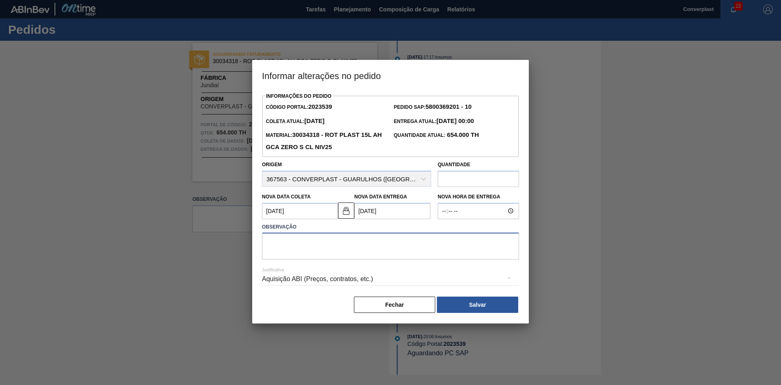
click at [329, 252] on textarea at bounding box center [390, 245] width 257 height 27
type textarea "ajuste data"
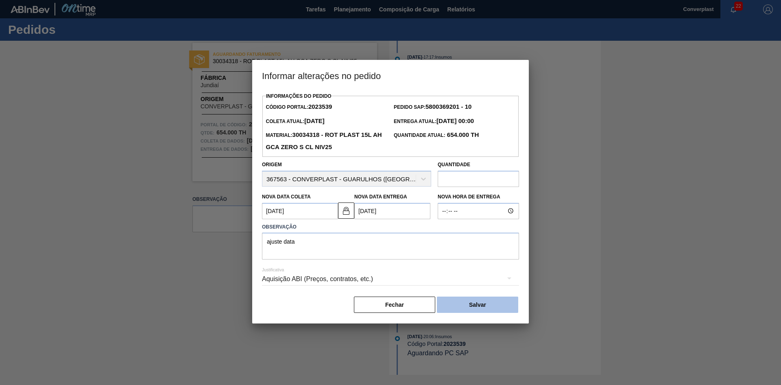
click at [459, 309] on button "Salvar" at bounding box center [477, 304] width 81 height 16
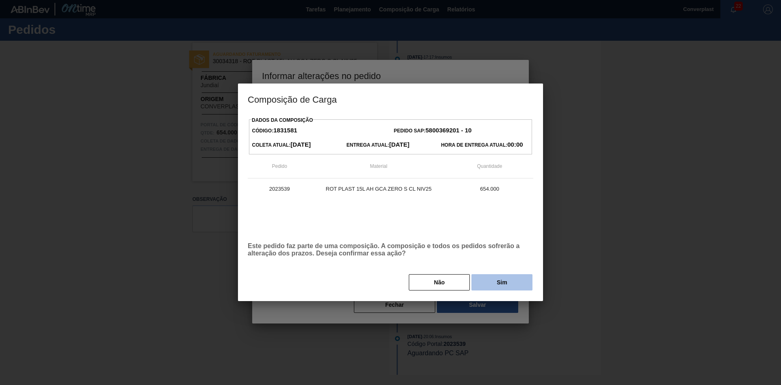
click at [491, 281] on button "Sim" at bounding box center [502, 282] width 61 height 16
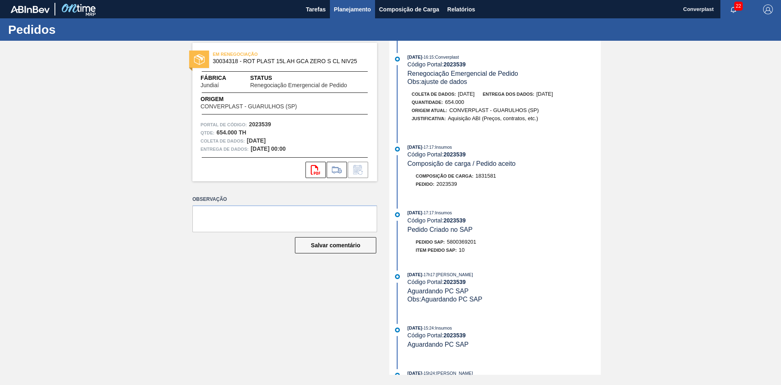
click at [353, 7] on font "Planejamento" at bounding box center [352, 9] width 37 height 7
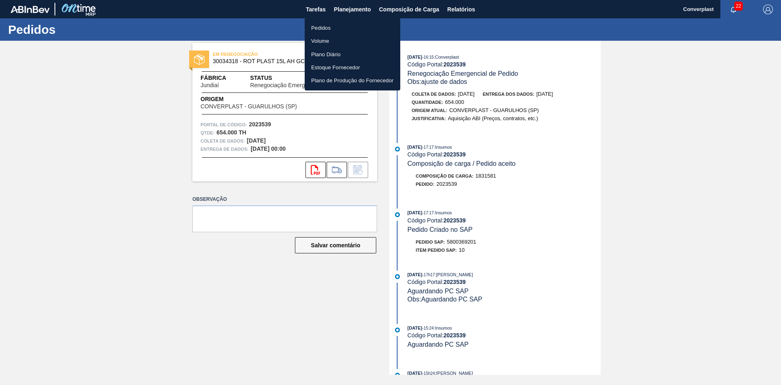
click at [322, 25] on font "Pedidos" at bounding box center [321, 28] width 20 height 6
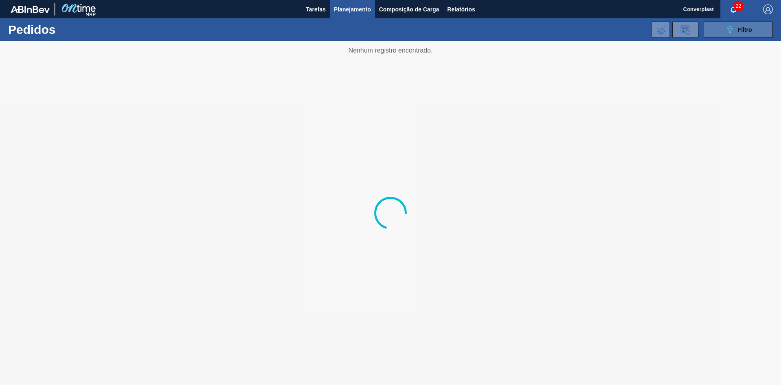
click at [731, 30] on icon "089F7B8B-B2A5-4AFE-B5C0-19BA573D28AC" at bounding box center [730, 30] width 10 height 10
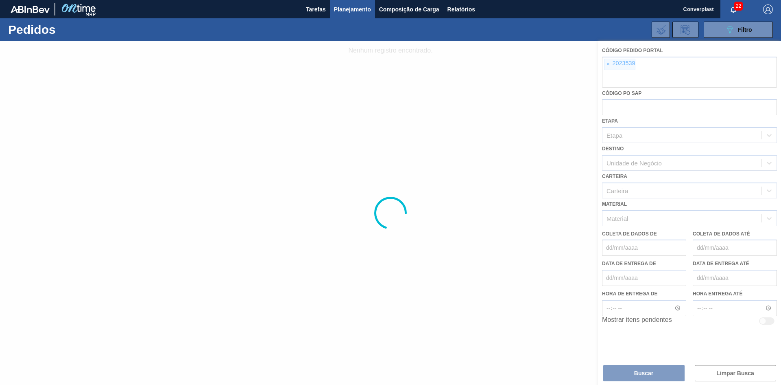
click at [608, 63] on div at bounding box center [390, 213] width 781 height 344
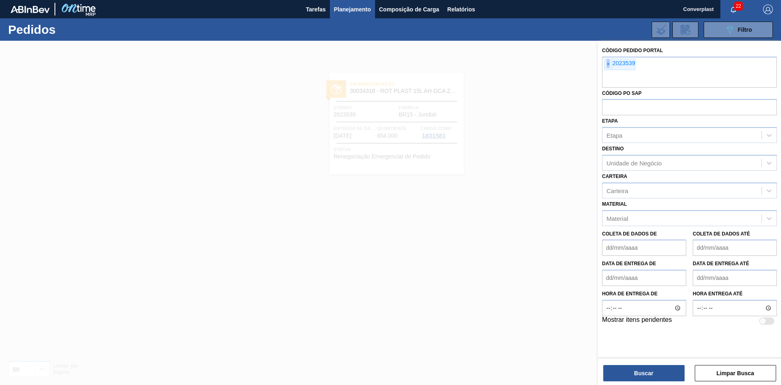
click at [608, 63] on font "×" at bounding box center [608, 64] width 3 height 7
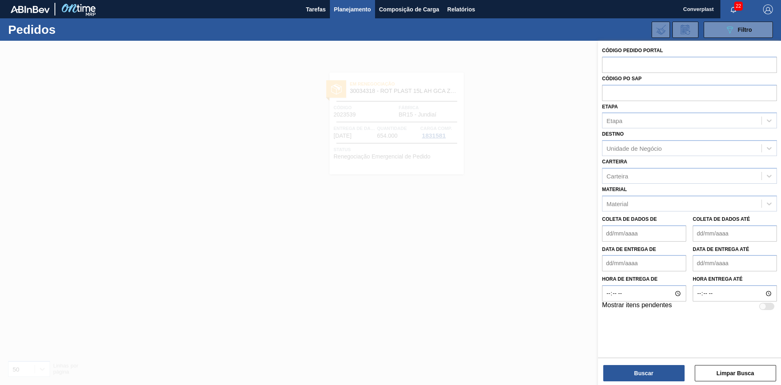
paste input "text"
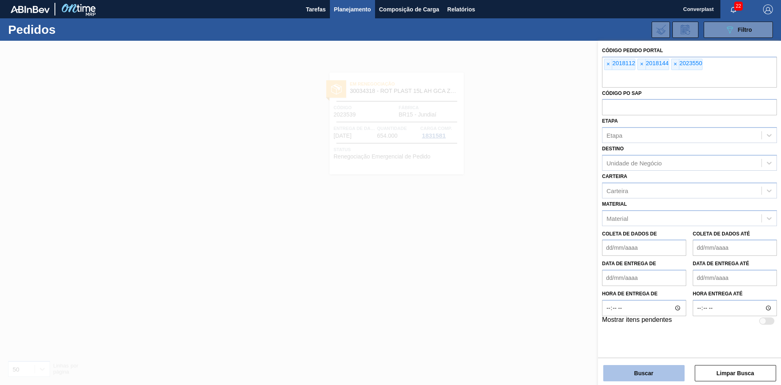
click at [634, 376] on button "Buscar" at bounding box center [644, 373] width 81 height 16
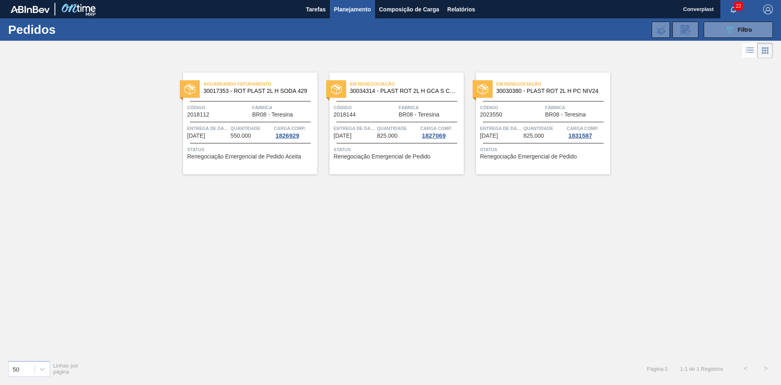
drag, startPoint x: 292, startPoint y: 229, endPoint x: 283, endPoint y: 224, distance: 10.0
click at [292, 229] on div "Aguardando Faturamento 30017353 - ROT PLAST 2L H SODA 429 Código 2018112 Fábric…" at bounding box center [390, 206] width 781 height 293
click at [265, 150] on span "Status" at bounding box center [251, 149] width 128 height 8
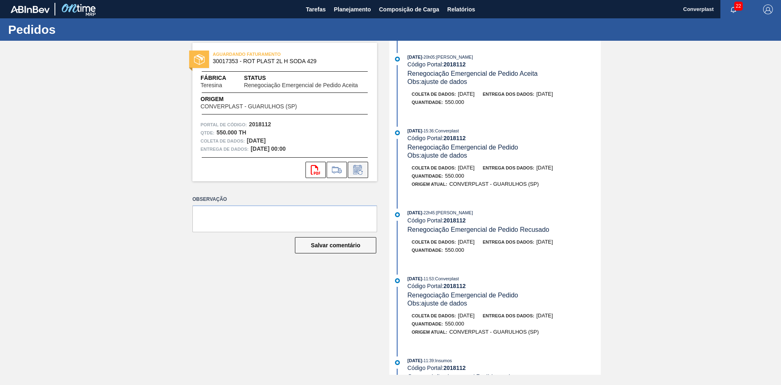
click at [357, 169] on icon at bounding box center [358, 170] width 13 height 10
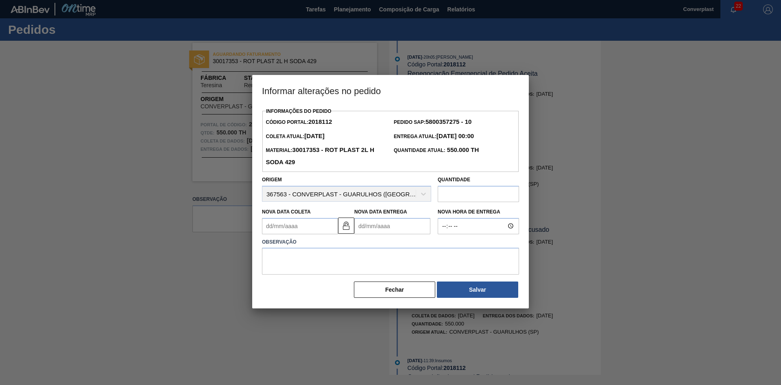
click at [369, 222] on Entrega2018112 "Nova Data Entrega" at bounding box center [392, 226] width 76 height 16
click at [343, 232] on button at bounding box center [346, 225] width 16 height 16
drag, startPoint x: 376, startPoint y: 232, endPoint x: 382, endPoint y: 231, distance: 6.5
click at [376, 232] on Entrega2018112 "Nova Data Entrega" at bounding box center [392, 226] width 76 height 16
type Coleta2018112 "[DATE]"
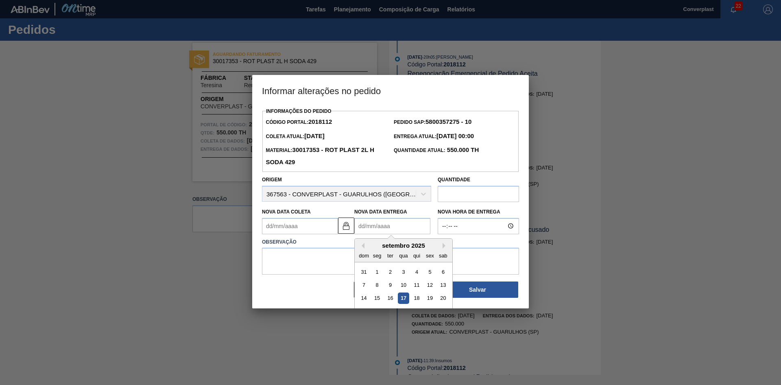
type Entrega2018112 "2"
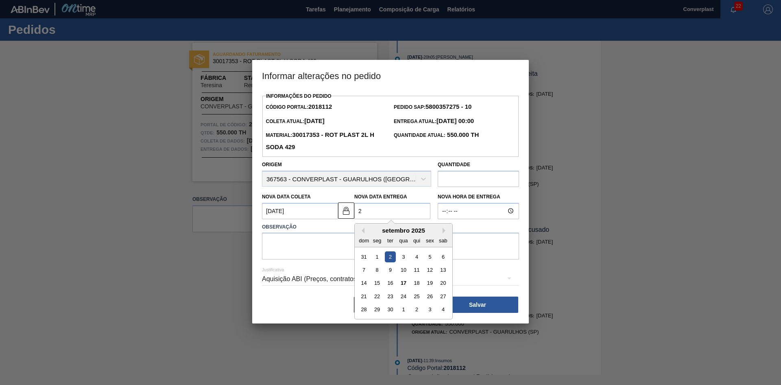
type Coleta2018112 "[DATE]"
click at [361, 311] on div "28" at bounding box center [364, 309] width 11 height 11
type Entrega2018112 "[DATE]"
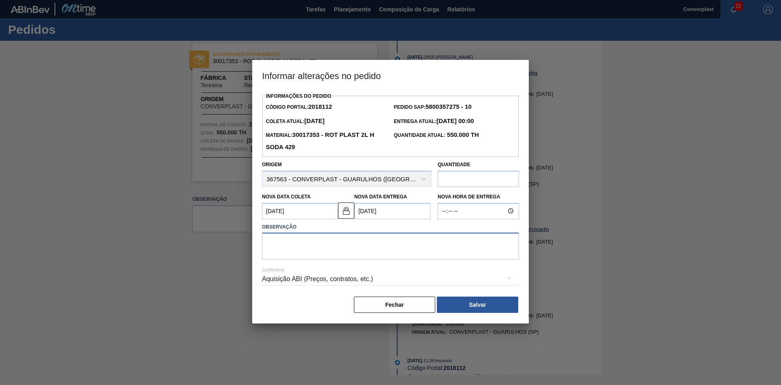
click at [305, 240] on textarea at bounding box center [390, 245] width 257 height 27
type textarea "AJUSTE DATA"
click at [468, 306] on button "Salvar" at bounding box center [477, 304] width 81 height 16
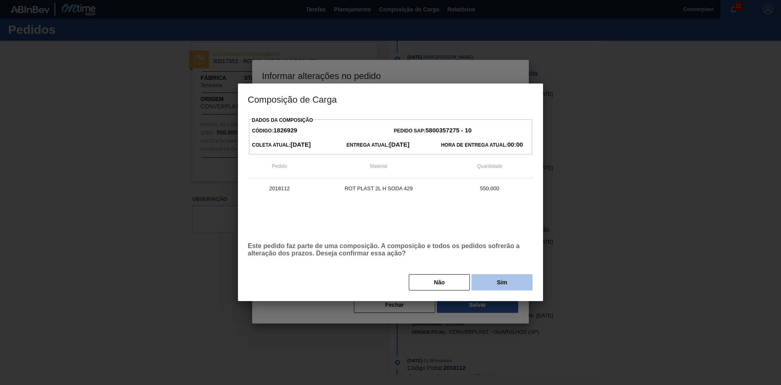
click at [489, 275] on button "Sim" at bounding box center [502, 282] width 61 height 16
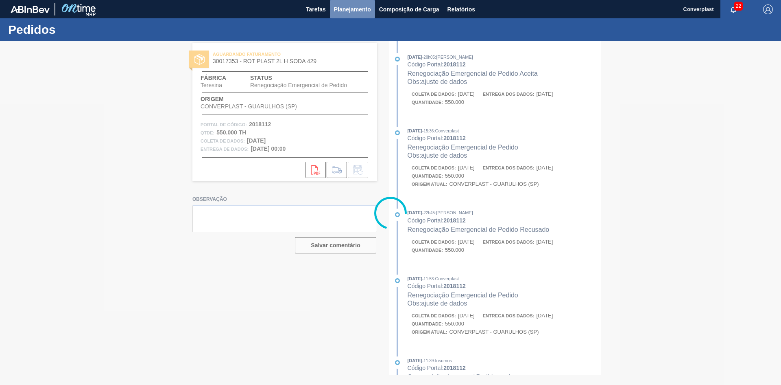
click at [351, 13] on font "Planejamento" at bounding box center [352, 9] width 37 height 10
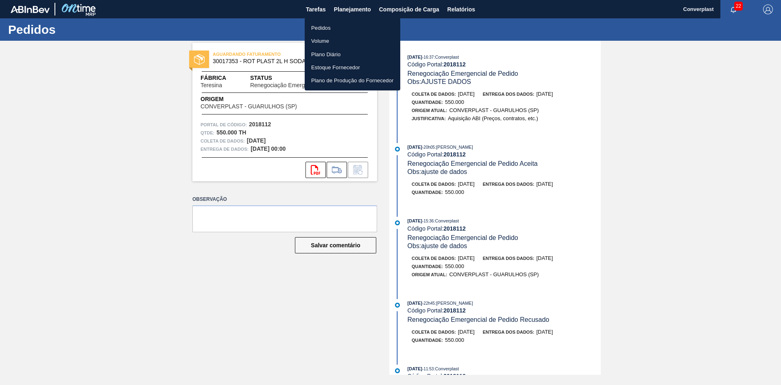
click at [336, 27] on li "Pedidos" at bounding box center [353, 27] width 96 height 13
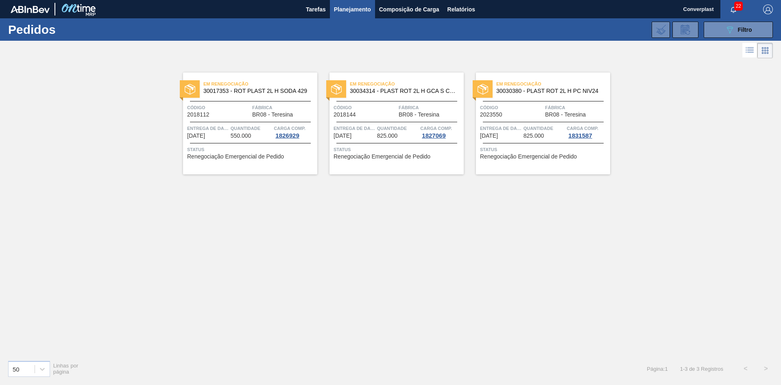
click at [327, 245] on div "Em renegociação 30017353 - ROT PLAST 2L H SODA 429 Código 2018112 Fábrica BR08 …" at bounding box center [390, 206] width 781 height 293
click at [399, 160] on div "Em renegociação 30034314 - PLAST ROT 2L H GCA S CL NIV25 Código 2018144 Fábrica…" at bounding box center [397, 123] width 134 height 102
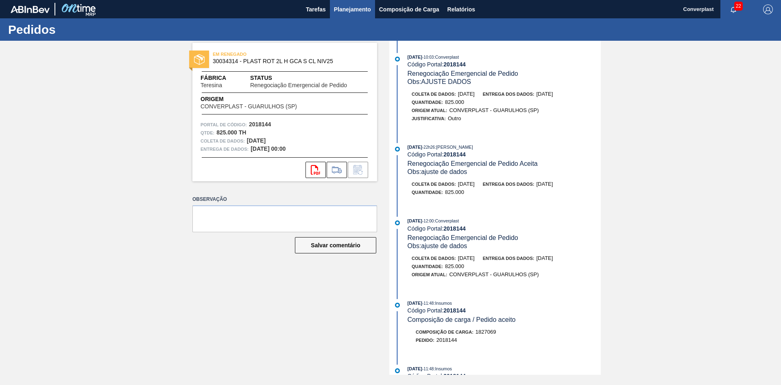
click at [348, 9] on font "Planejamento" at bounding box center [352, 9] width 37 height 7
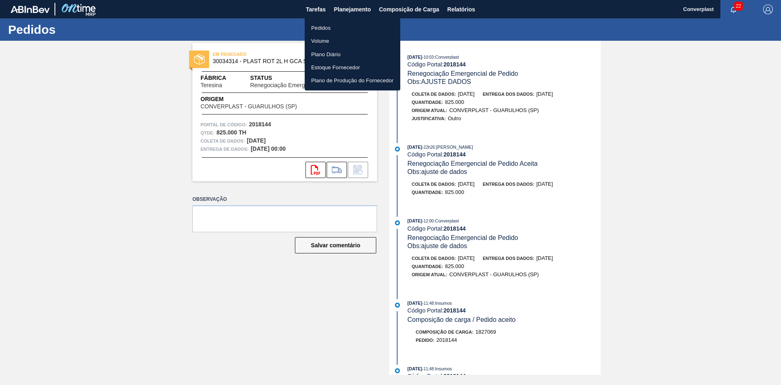
click at [329, 27] on font "Pedidos" at bounding box center [321, 28] width 20 height 6
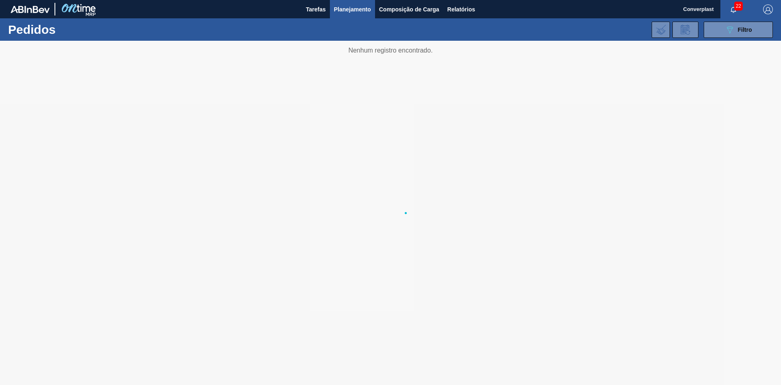
click at [292, 210] on div at bounding box center [390, 213] width 781 height 344
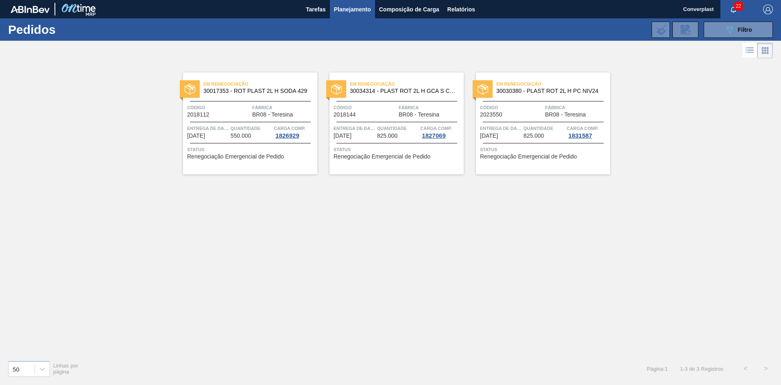
click at [518, 125] on span "Entrega de dados" at bounding box center [501, 128] width 42 height 8
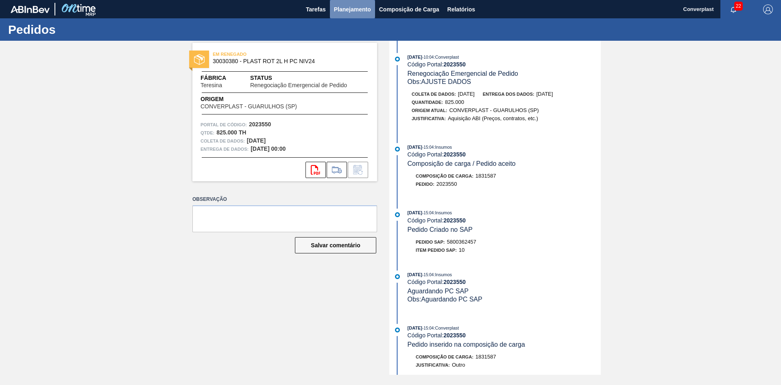
click at [352, 4] on font "Planejamento" at bounding box center [352, 9] width 37 height 10
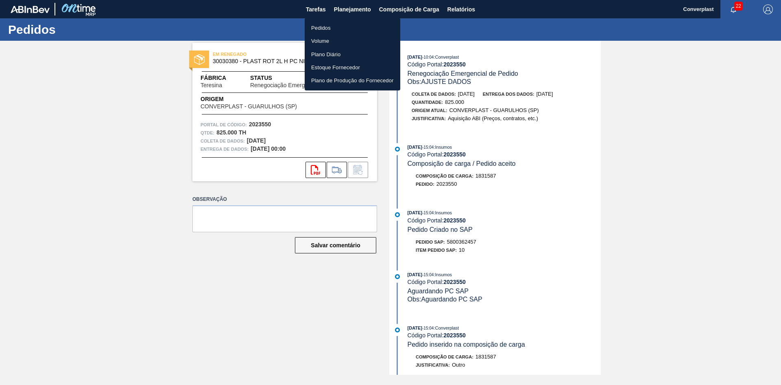
click at [333, 27] on li "Pedidos" at bounding box center [353, 27] width 96 height 13
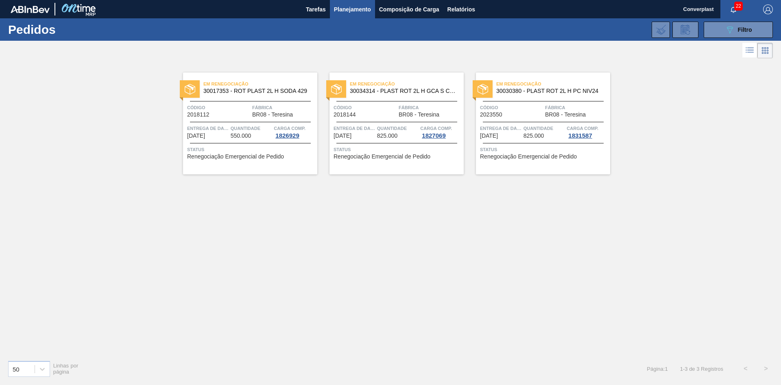
click at [234, 148] on span "Status" at bounding box center [251, 149] width 128 height 8
